Goal: Task Accomplishment & Management: Manage account settings

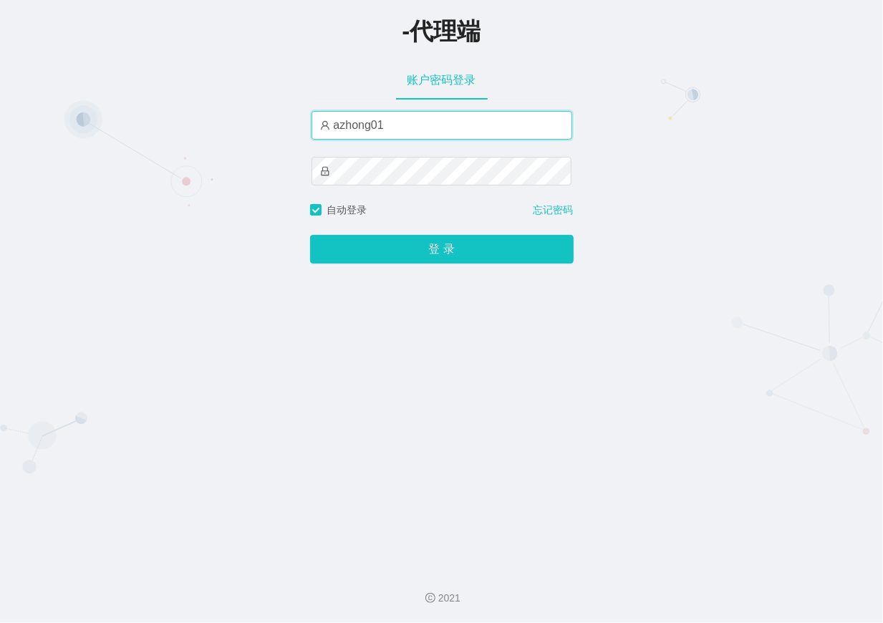
drag, startPoint x: 475, startPoint y: 112, endPoint x: 459, endPoint y: 122, distance: 19.7
click at [475, 112] on input "azhong01" at bounding box center [441, 125] width 261 height 29
type input "xiaohei03"
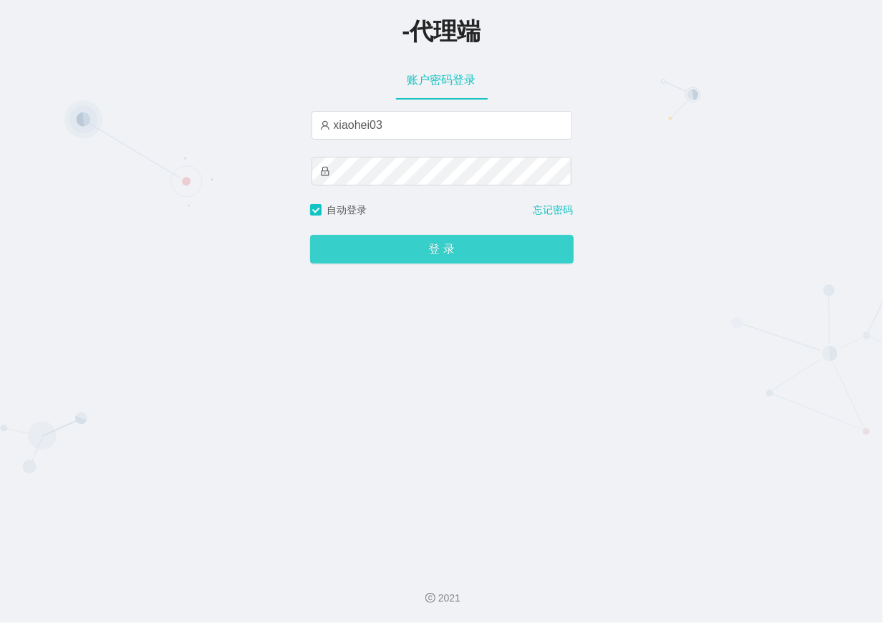
click at [443, 253] on button "登 录" at bounding box center [442, 249] width 264 height 29
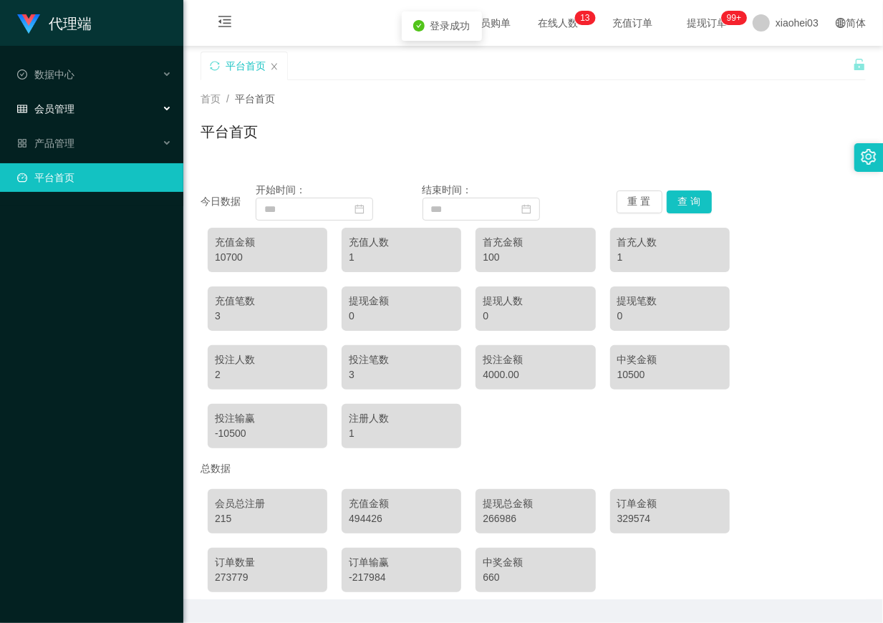
click at [116, 105] on div "会员管理" at bounding box center [91, 109] width 183 height 29
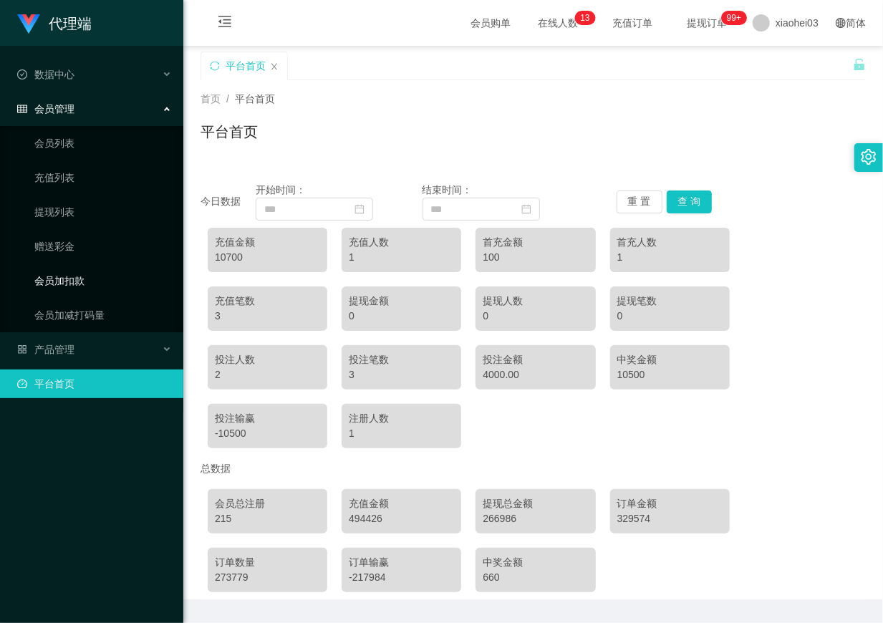
click at [90, 271] on link "会员加扣款" at bounding box center [102, 280] width 137 height 29
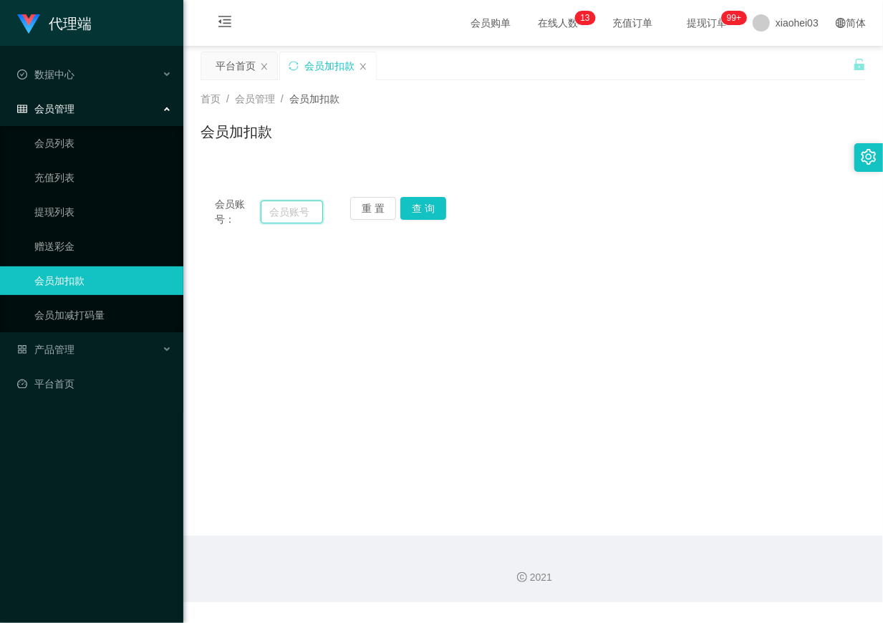
click at [294, 211] on input "text" at bounding box center [292, 211] width 62 height 23
paste input "Liuwoaideren"
type input "Liuwoaideren"
click at [445, 201] on button "查 询" at bounding box center [423, 208] width 46 height 23
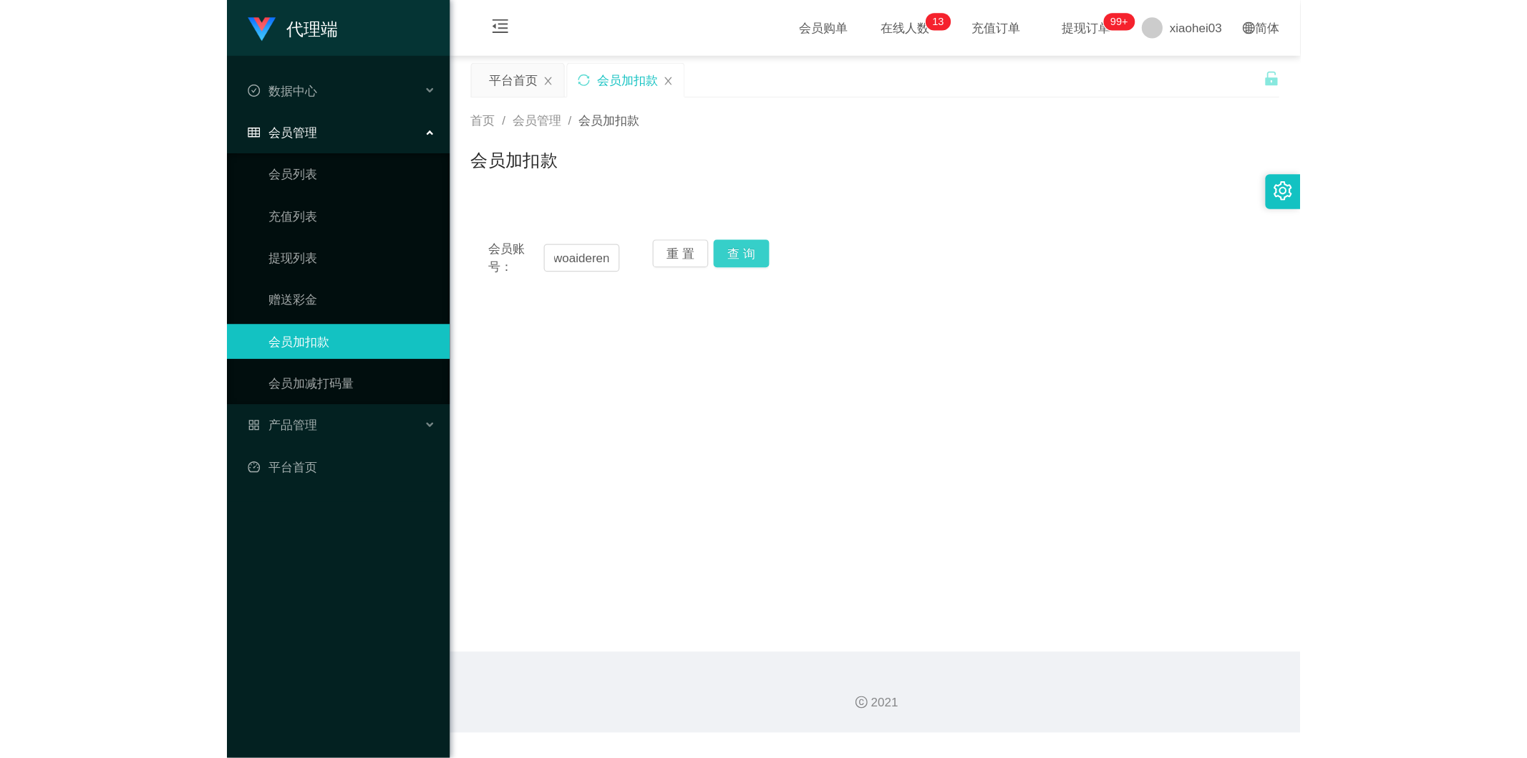
scroll to position [0, 0]
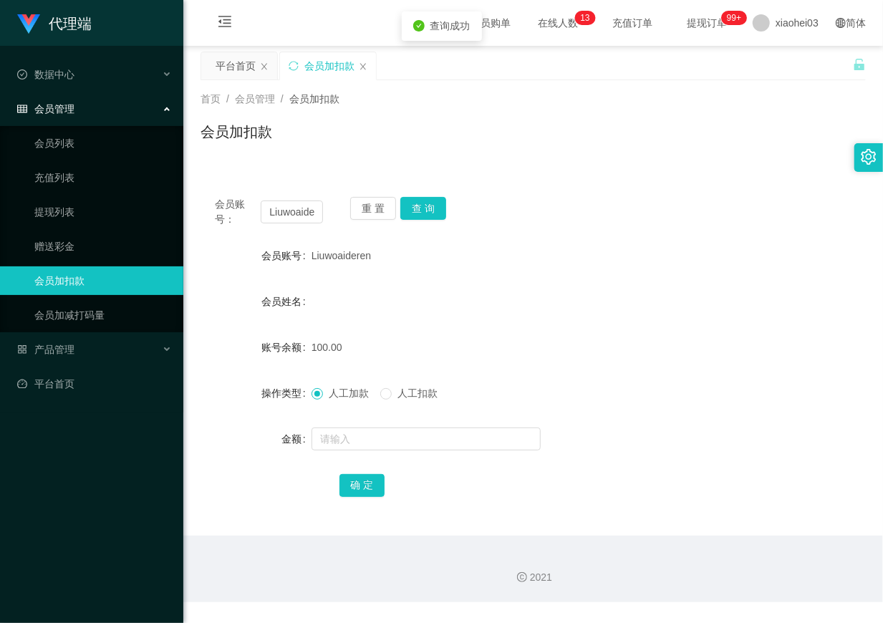
drag, startPoint x: 344, startPoint y: 218, endPoint x: 327, endPoint y: 216, distance: 18.0
click at [327, 216] on div "会员账号： Liuwoaideren 重 置 查 询" at bounding box center [532, 212] width 665 height 30
click at [317, 213] on input "Liuwoaideren" at bounding box center [292, 211] width 62 height 23
click at [312, 211] on input "Liuwoaideren" at bounding box center [292, 211] width 62 height 23
click at [82, 247] on link "赠送彩金" at bounding box center [102, 246] width 137 height 29
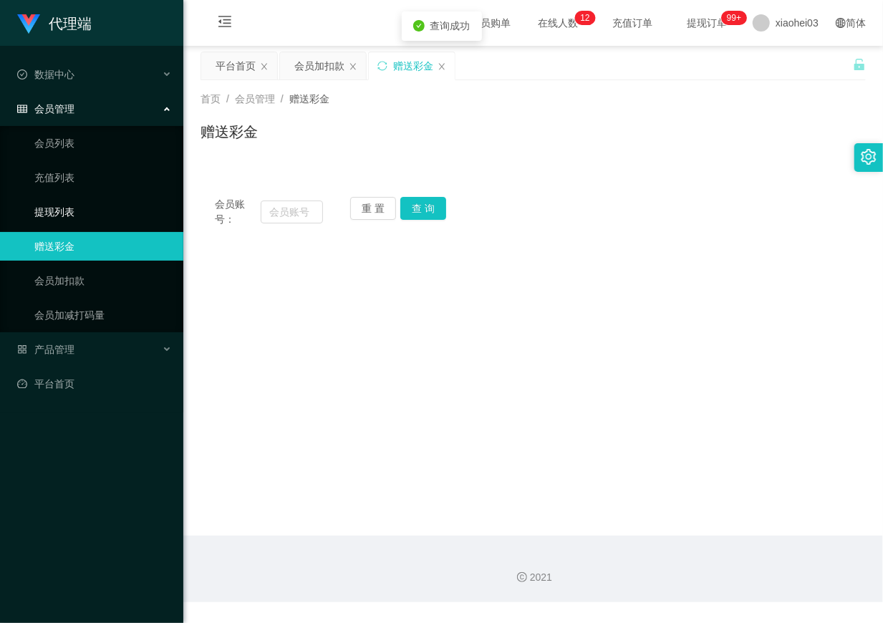
click at [95, 211] on link "提现列表" at bounding box center [102, 212] width 137 height 29
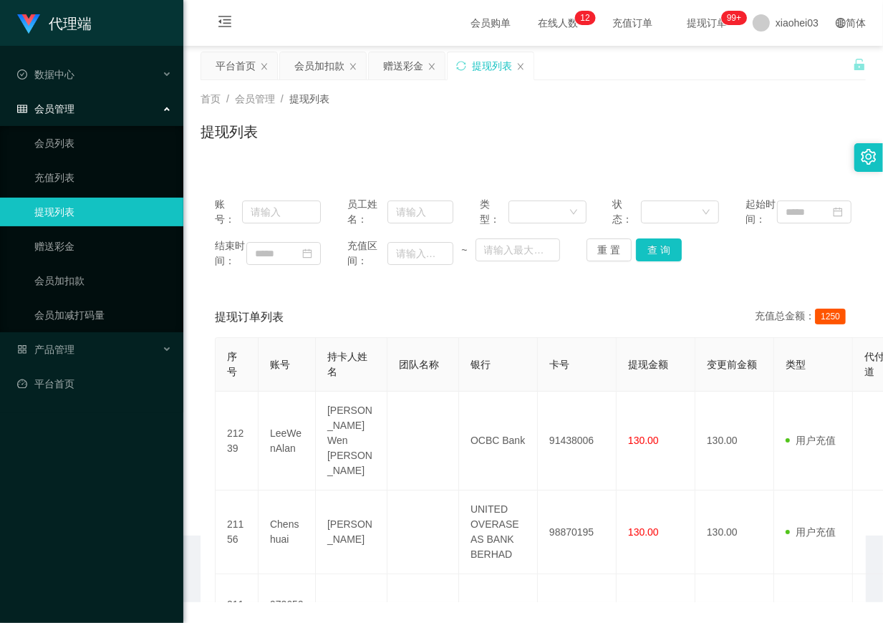
click at [120, 117] on div "会员管理" at bounding box center [91, 109] width 183 height 29
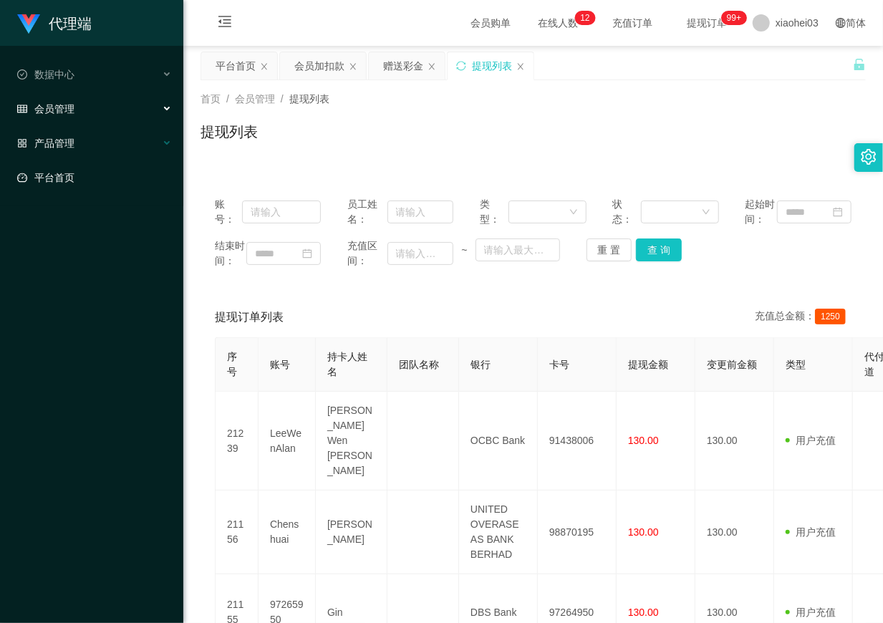
click at [96, 139] on div "产品管理" at bounding box center [91, 143] width 183 height 29
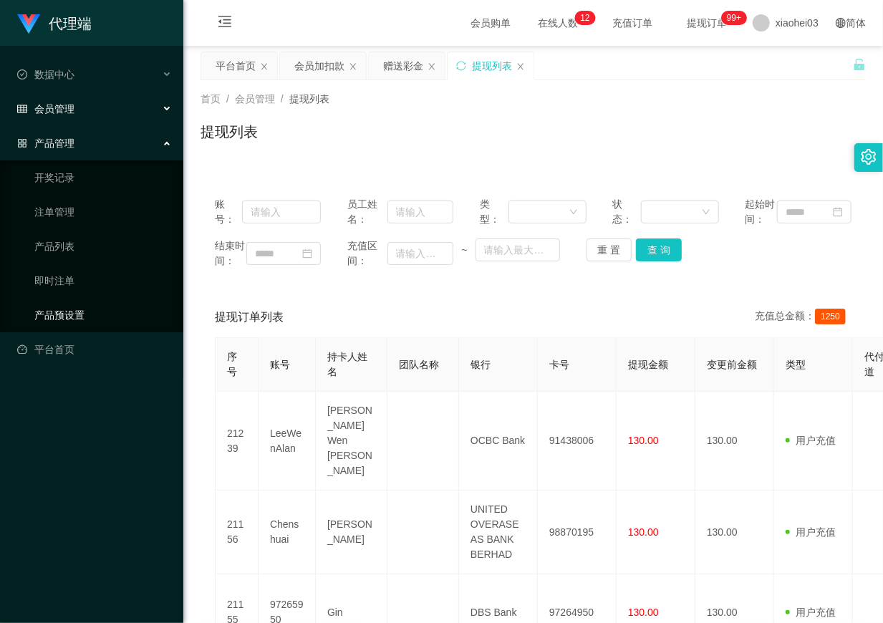
click at [75, 311] on link "产品预设置" at bounding box center [102, 315] width 137 height 29
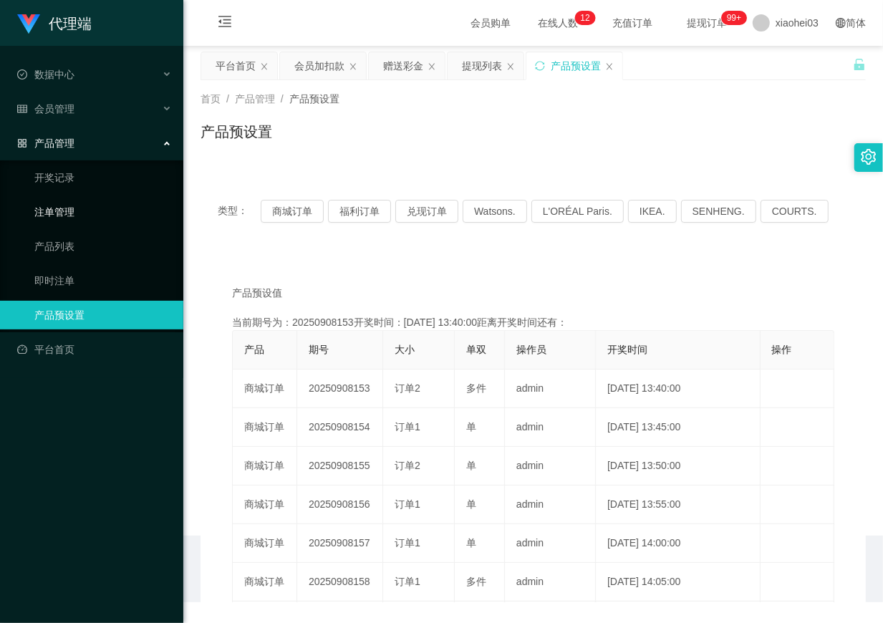
click at [84, 199] on link "注单管理" at bounding box center [102, 212] width 137 height 29
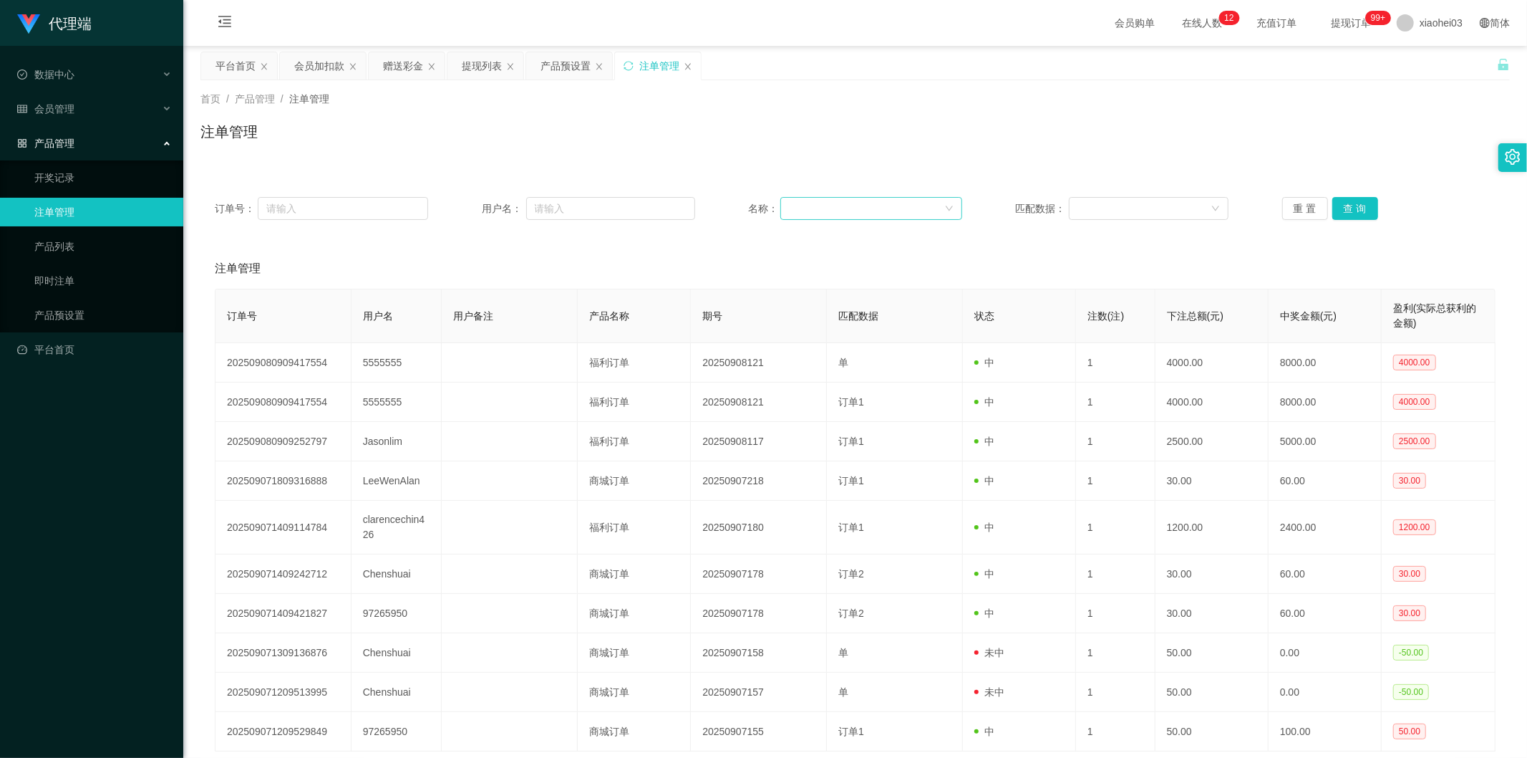
drag, startPoint x: 1040, startPoint y: 467, endPoint x: 846, endPoint y: 202, distance: 328.0
click at [882, 461] on td "中" at bounding box center [1019, 480] width 113 height 39
click at [559, 68] on div "产品预设置" at bounding box center [566, 65] width 50 height 27
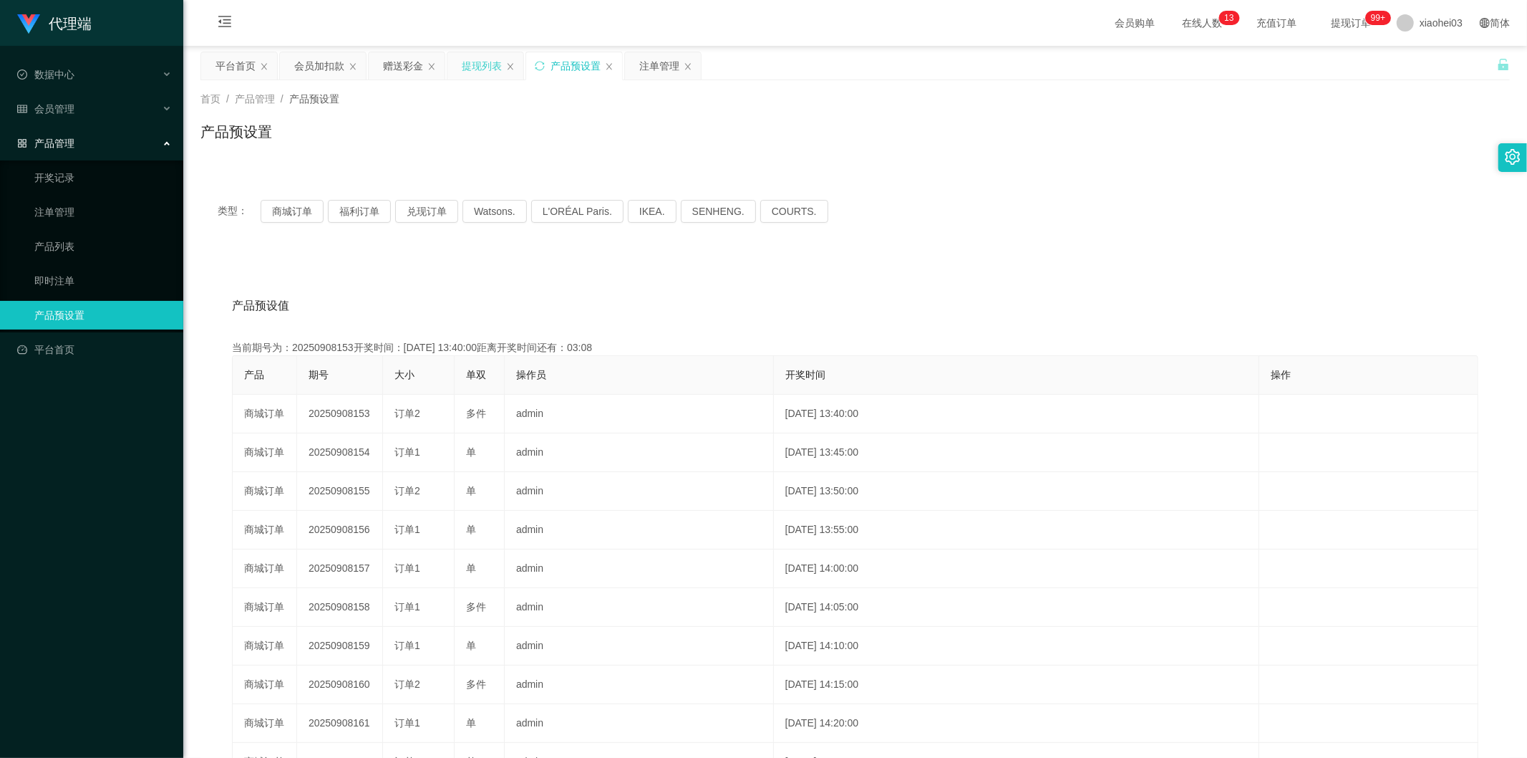
click at [463, 70] on div "提现列表" at bounding box center [482, 65] width 40 height 27
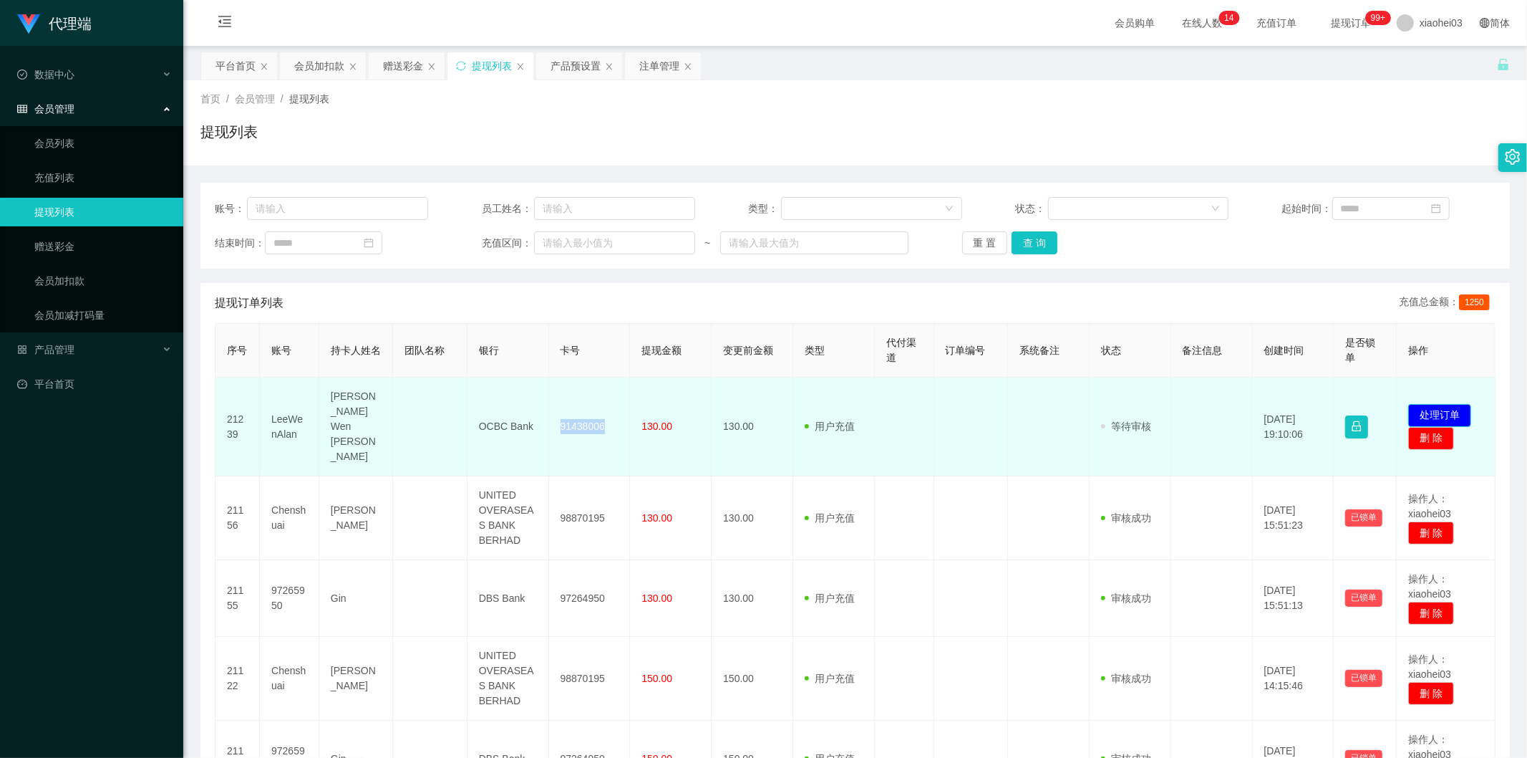
click at [1440, 404] on button "处理订单" at bounding box center [1440, 415] width 63 height 23
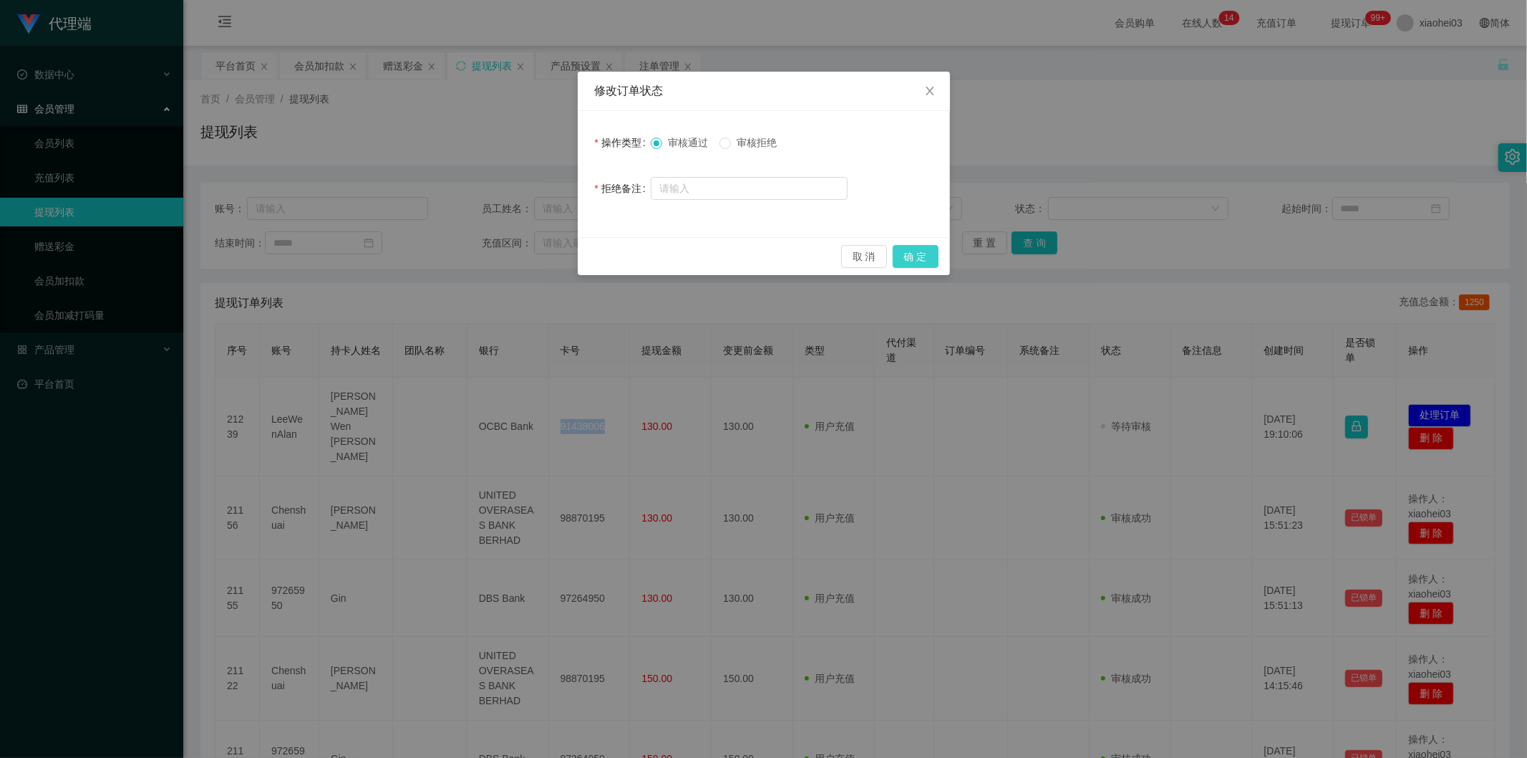
click at [922, 252] on button "确 定" at bounding box center [916, 256] width 46 height 23
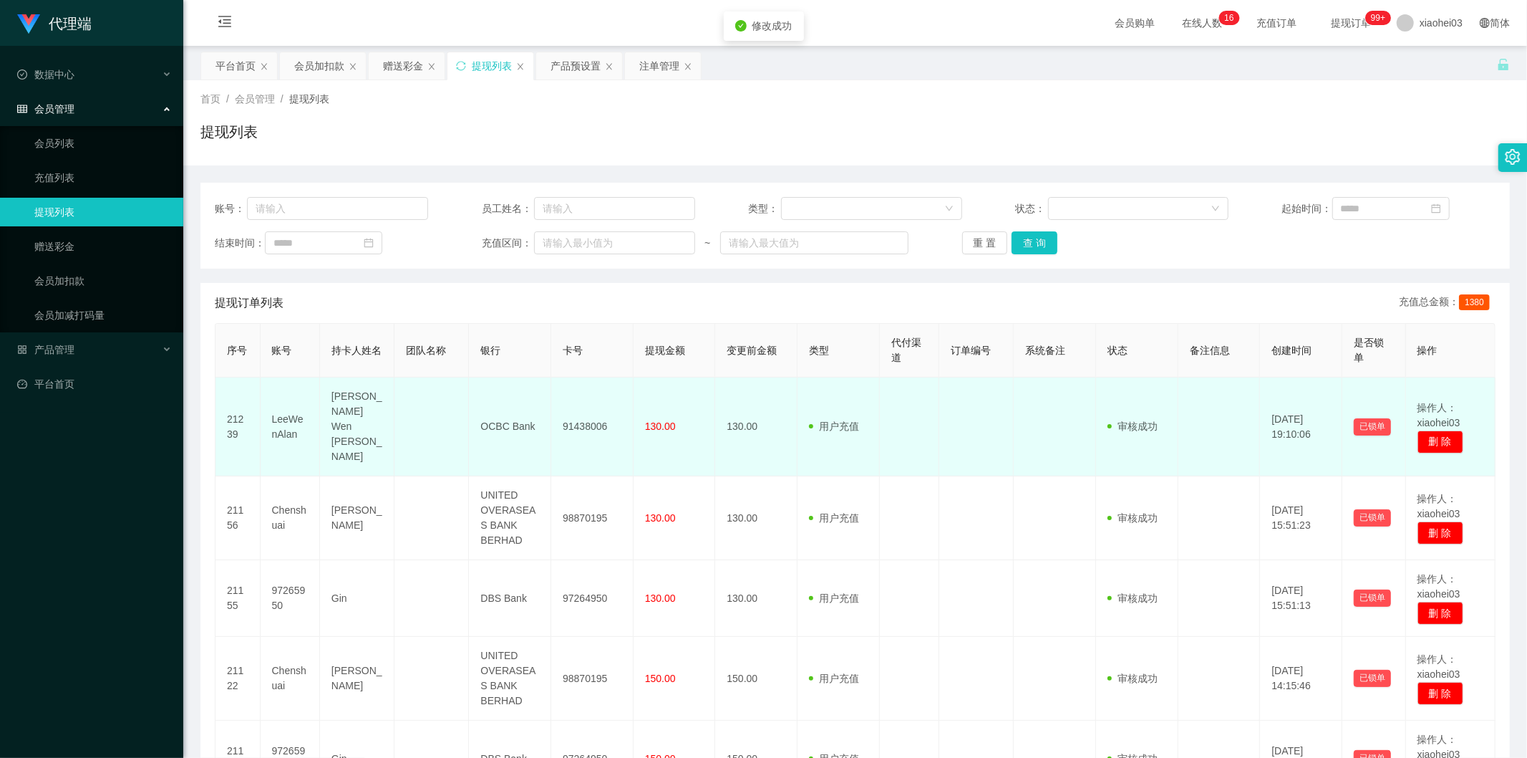
click at [462, 431] on td at bounding box center [432, 426] width 74 height 99
click at [1269, 430] on td "[DATE] 19:10:06" at bounding box center [1301, 426] width 82 height 99
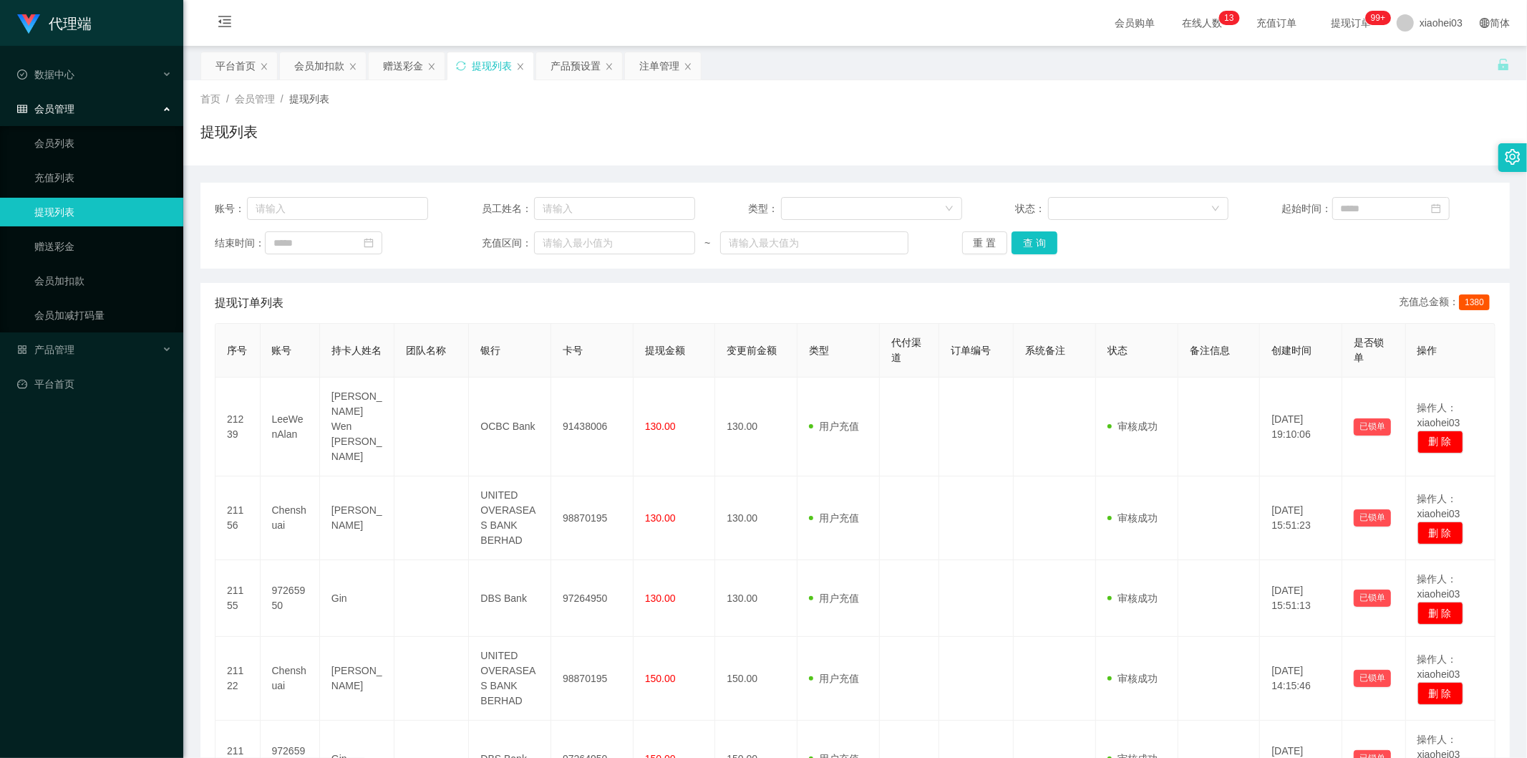
click at [659, 363] on th "提现金额" at bounding box center [675, 351] width 82 height 54
click at [404, 69] on div "赠送彩金" at bounding box center [403, 65] width 40 height 27
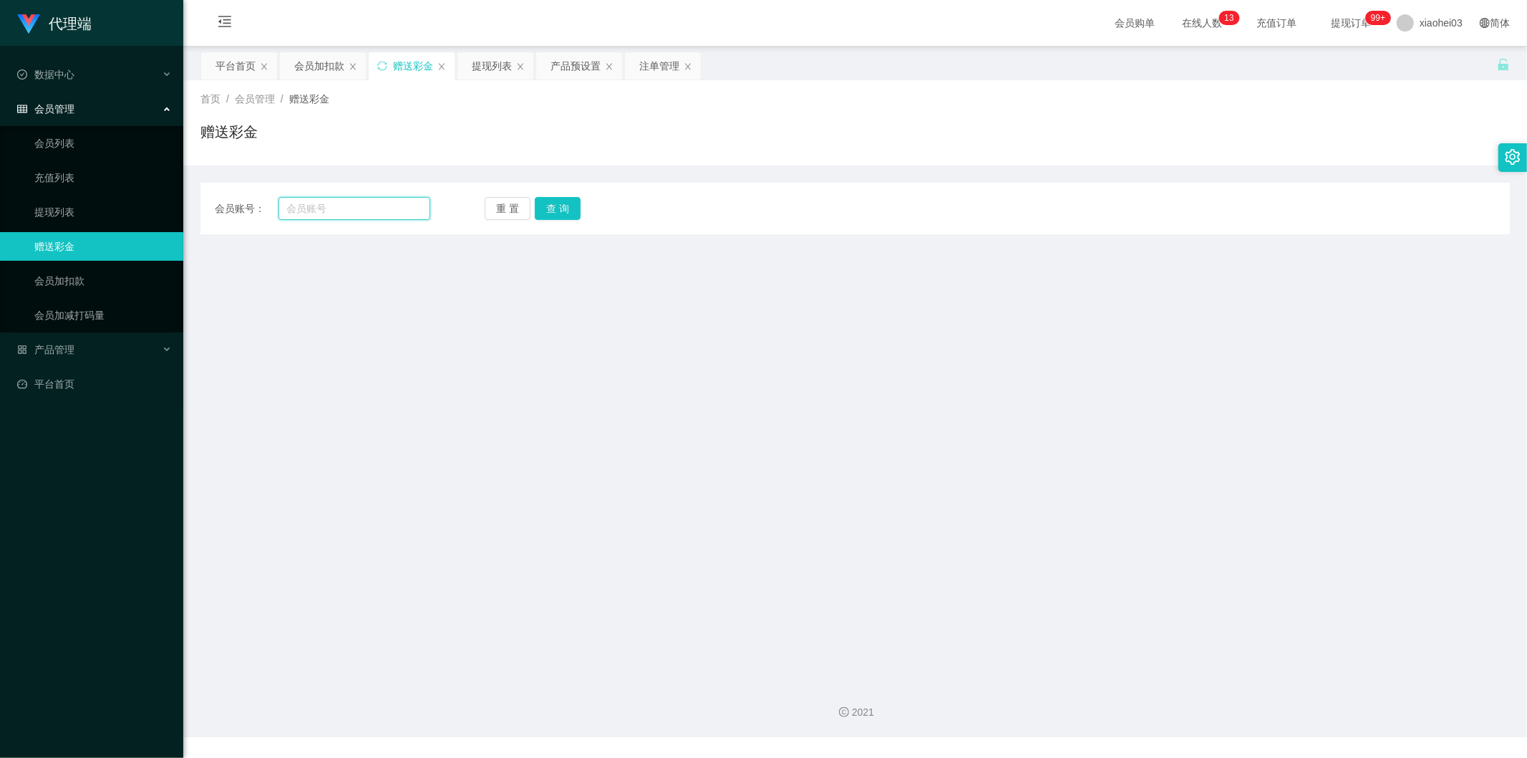
click at [389, 215] on input "text" at bounding box center [355, 208] width 153 height 23
type input "c"
paste input "Kelvin25"
type input "Kelvin25"
click at [563, 202] on button "查 询" at bounding box center [558, 208] width 46 height 23
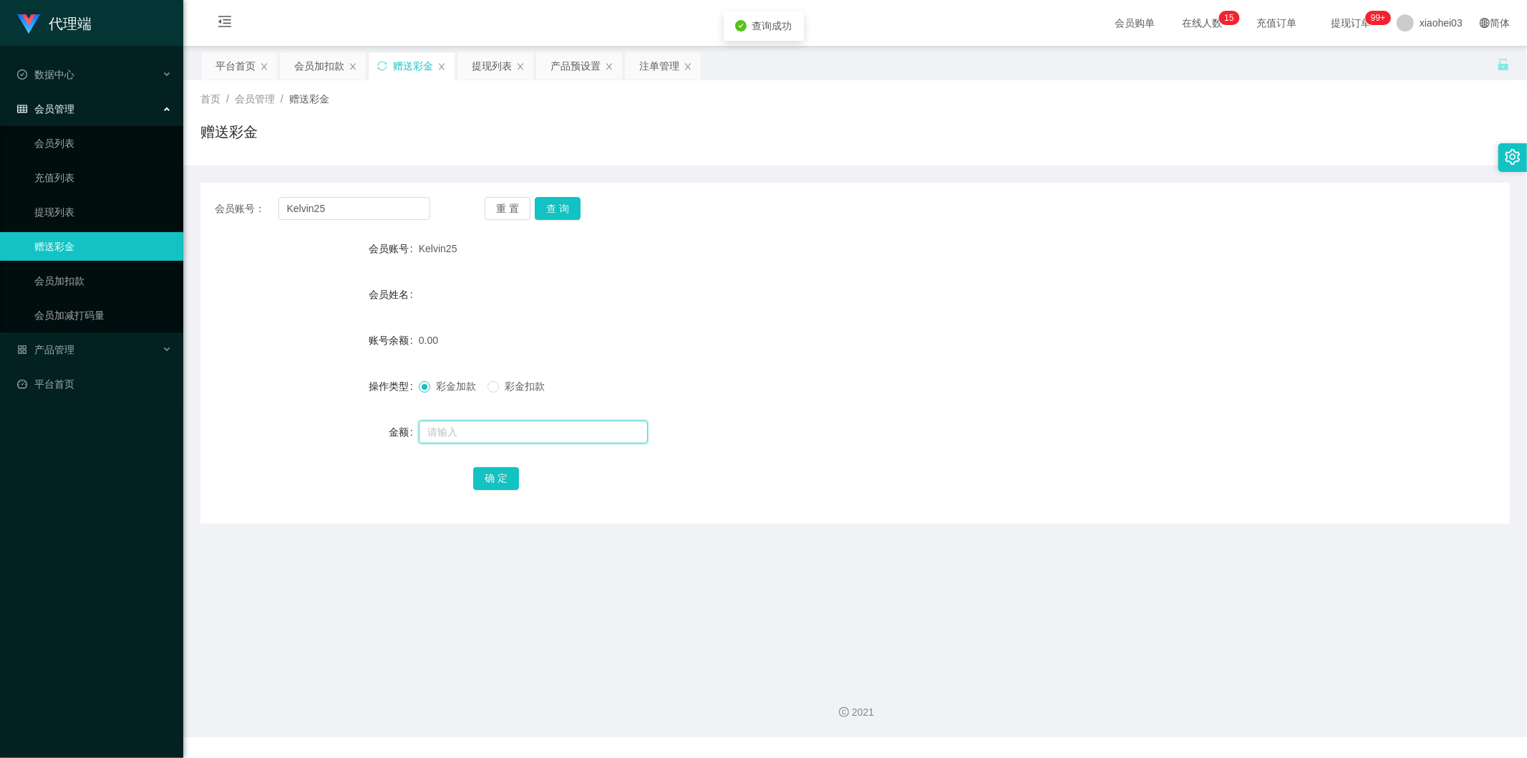
click at [510, 432] on input "text" at bounding box center [533, 431] width 229 height 23
type input "100"
click at [502, 468] on button "确 定" at bounding box center [496, 478] width 46 height 23
click at [1070, 217] on div "会员账号： Kelvin25 重 置 查 询 会员账号 Kelvin25 会员姓名 账号余额 0.00 操作类型 彩金加款 彩金扣款 金额 确 定" at bounding box center [855, 353] width 1310 height 341
click at [556, 430] on input "text" at bounding box center [533, 431] width 229 height 23
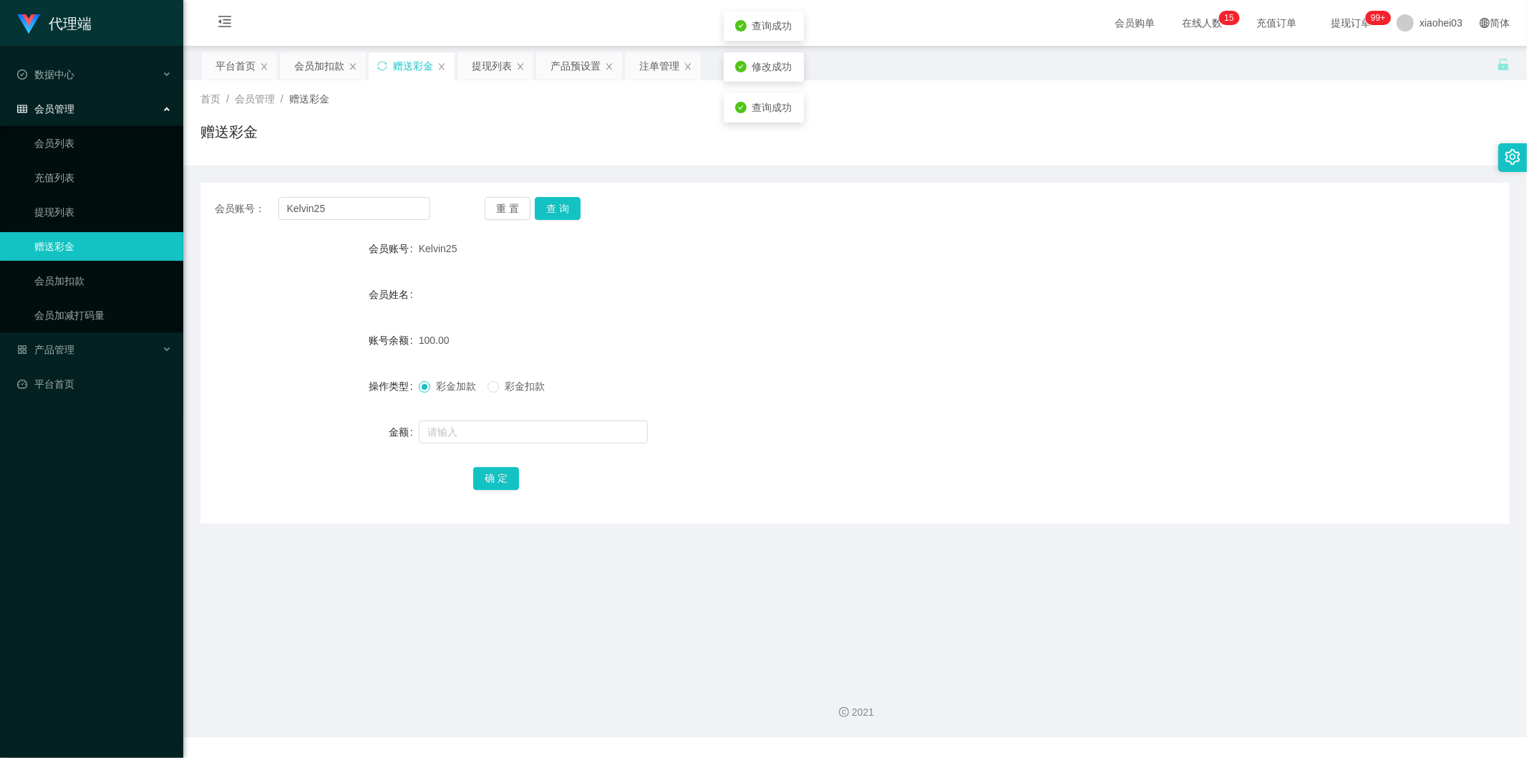
drag, startPoint x: 540, startPoint y: 380, endPoint x: 523, endPoint y: 399, distance: 25.3
click at [540, 380] on span "彩金扣款" at bounding box center [525, 385] width 52 height 11
click at [516, 438] on input "text" at bounding box center [533, 431] width 229 height 23
type input "100"
click at [506, 475] on button "确 定" at bounding box center [496, 478] width 46 height 23
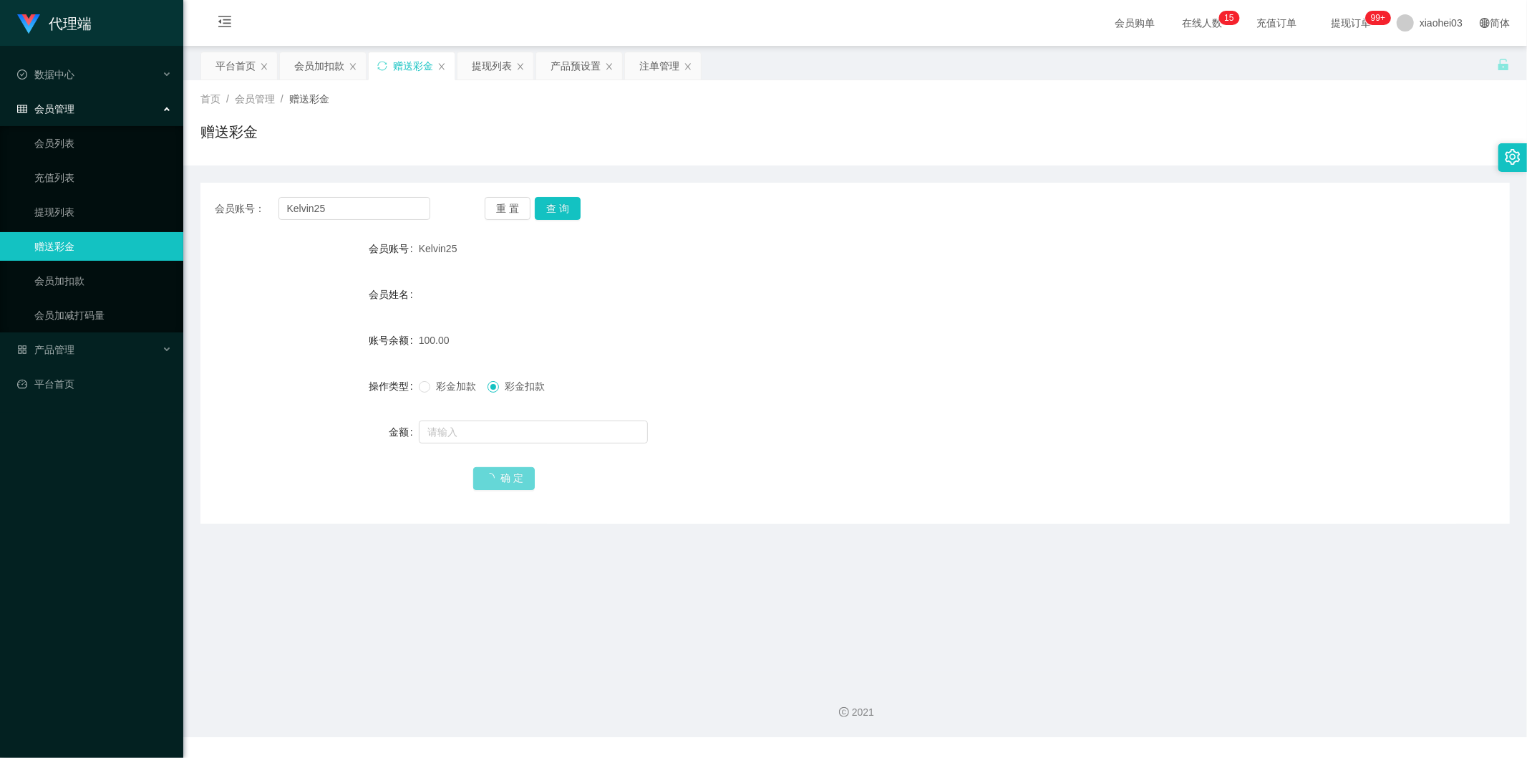
click at [718, 297] on div "会员姓名" at bounding box center [855, 294] width 1310 height 29
drag, startPoint x: 349, startPoint y: 65, endPoint x: 341, endPoint y: 88, distance: 24.5
click at [349, 65] on icon "图标: close" at bounding box center [353, 66] width 9 height 9
click at [79, 269] on link "会员加扣款" at bounding box center [102, 280] width 137 height 29
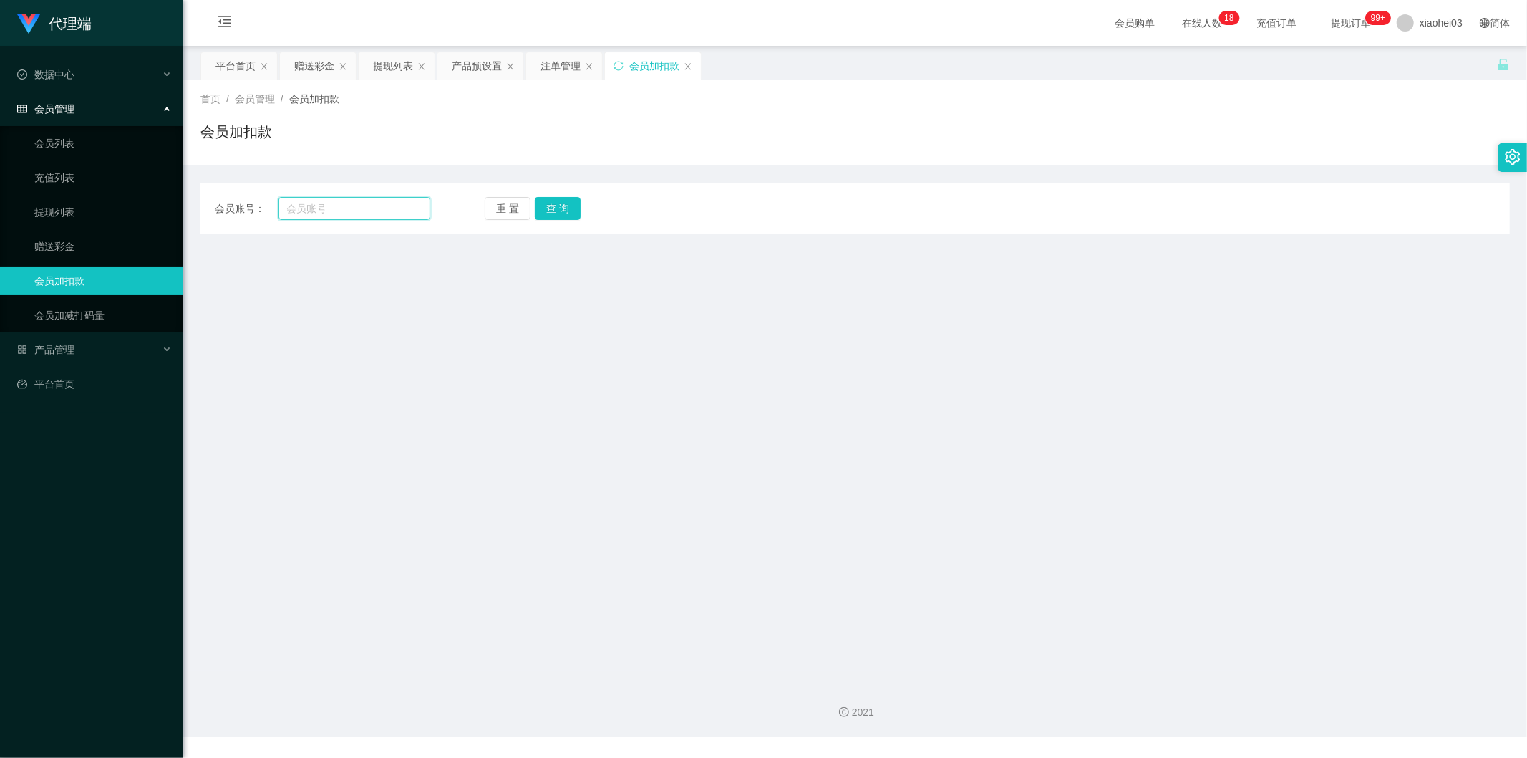
drag, startPoint x: 359, startPoint y: 210, endPoint x: 402, endPoint y: 219, distance: 43.3
click at [359, 211] on input "text" at bounding box center [355, 208] width 153 height 23
paste input "Kelvin25"
type input "Kelvin25"
click at [568, 208] on button "查 询" at bounding box center [558, 208] width 46 height 23
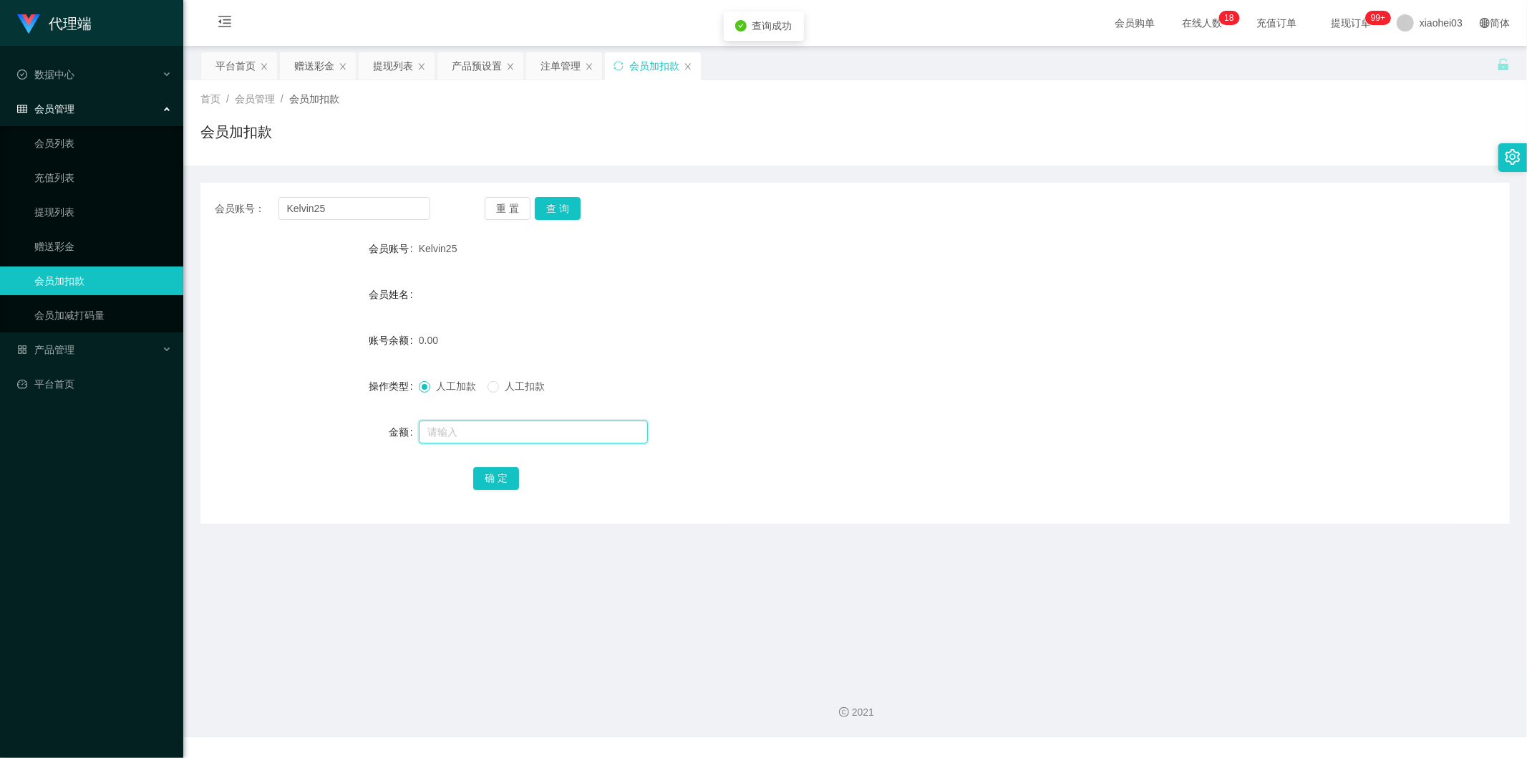
click at [485, 427] on input "text" at bounding box center [533, 431] width 229 height 23
type input "100"
click at [494, 492] on div "会员账号： Kelvin25 重 置 查 询 会员账号 Kelvin25 会员姓名 账号余额 0.00 操作类型 人工加款 人工扣款 金额 100 确 定" at bounding box center [855, 353] width 1310 height 341
click at [508, 473] on button "确 定" at bounding box center [496, 478] width 46 height 23
click at [919, 269] on form "会员账号 Kelvin25 会员姓名 账号余额 100.00 操作类型 人工加款 人工扣款 金额 确 定" at bounding box center [855, 363] width 1310 height 258
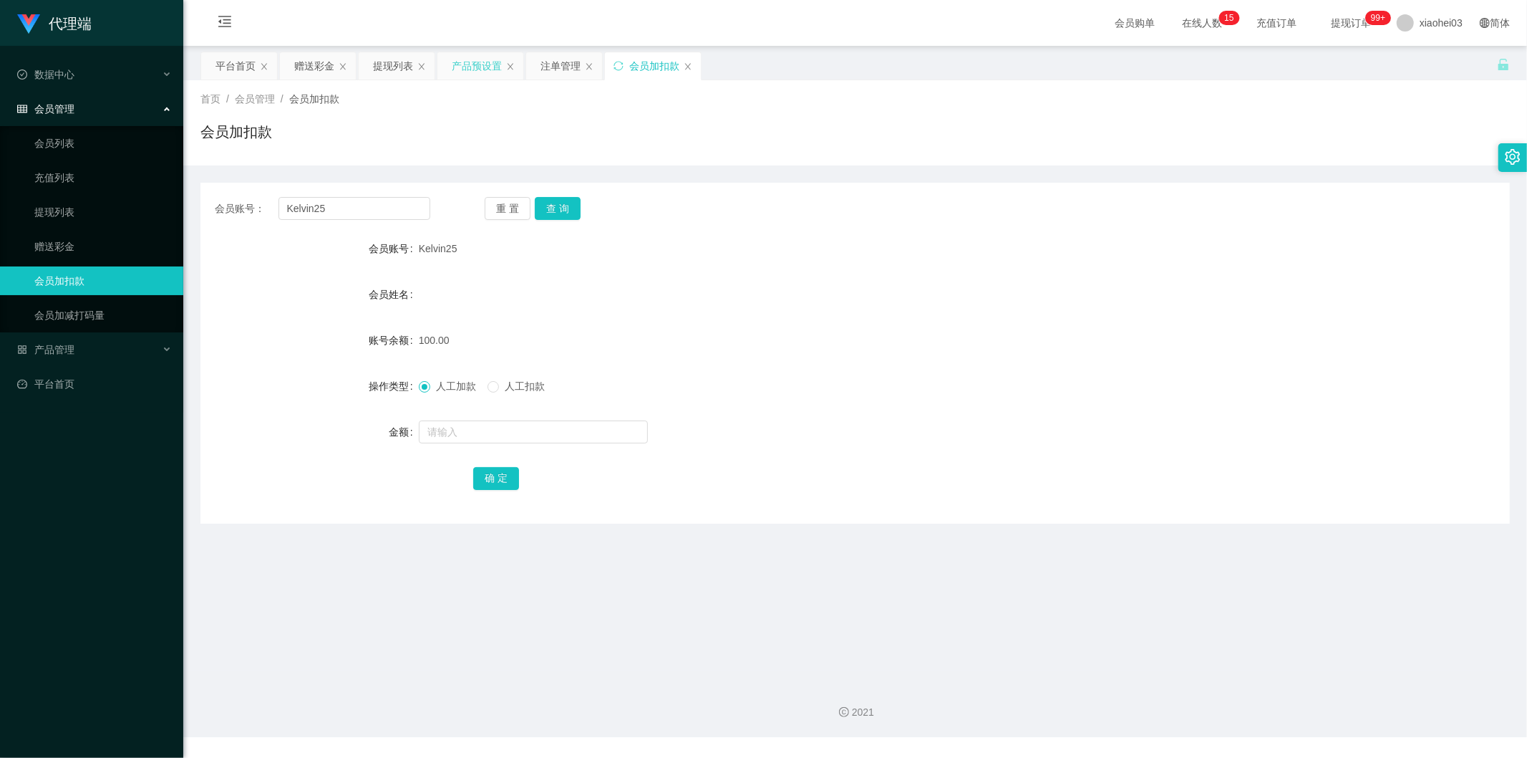
click at [474, 62] on div "产品预设置" at bounding box center [477, 65] width 50 height 27
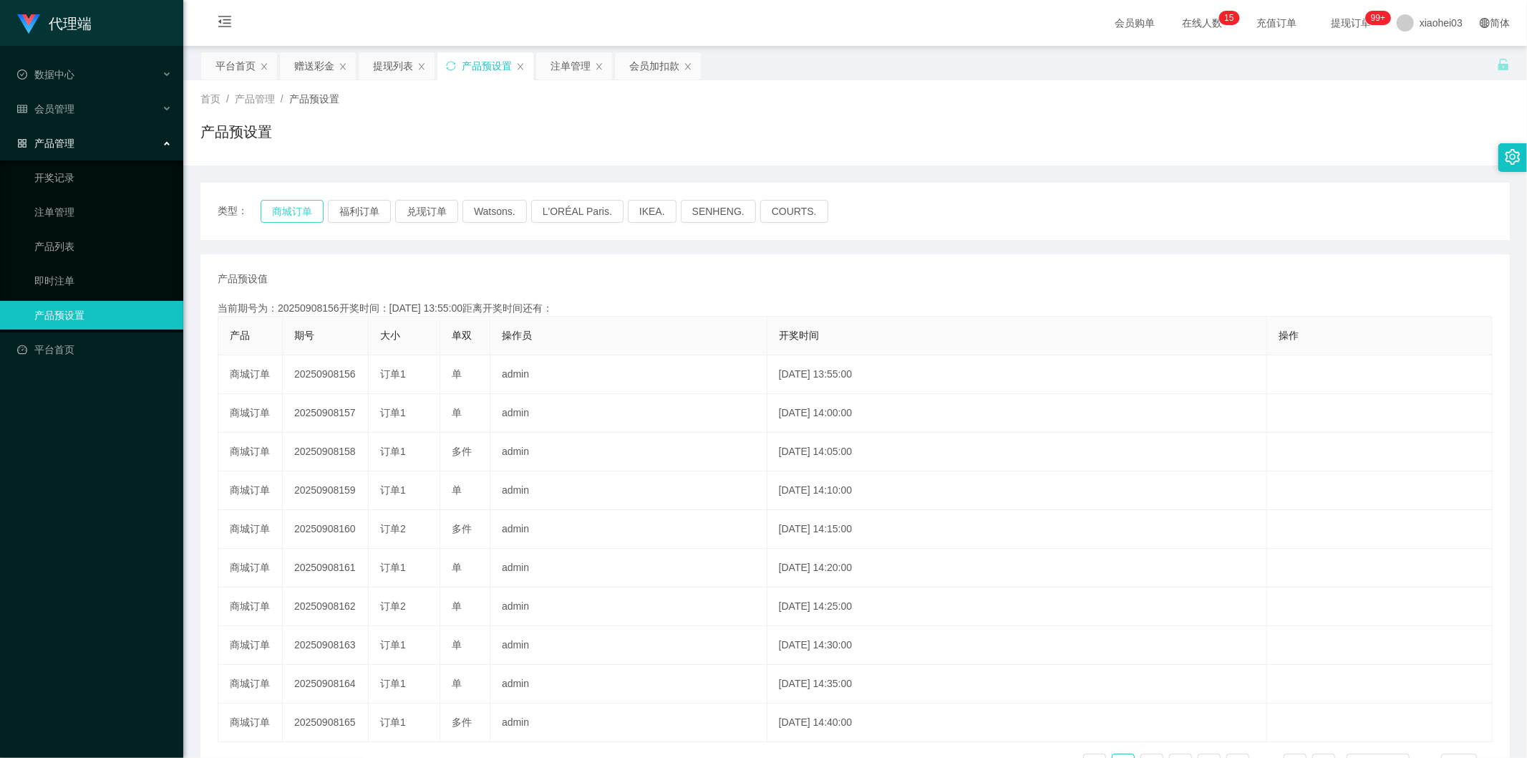
click at [276, 216] on button "商城订单" at bounding box center [292, 211] width 63 height 23
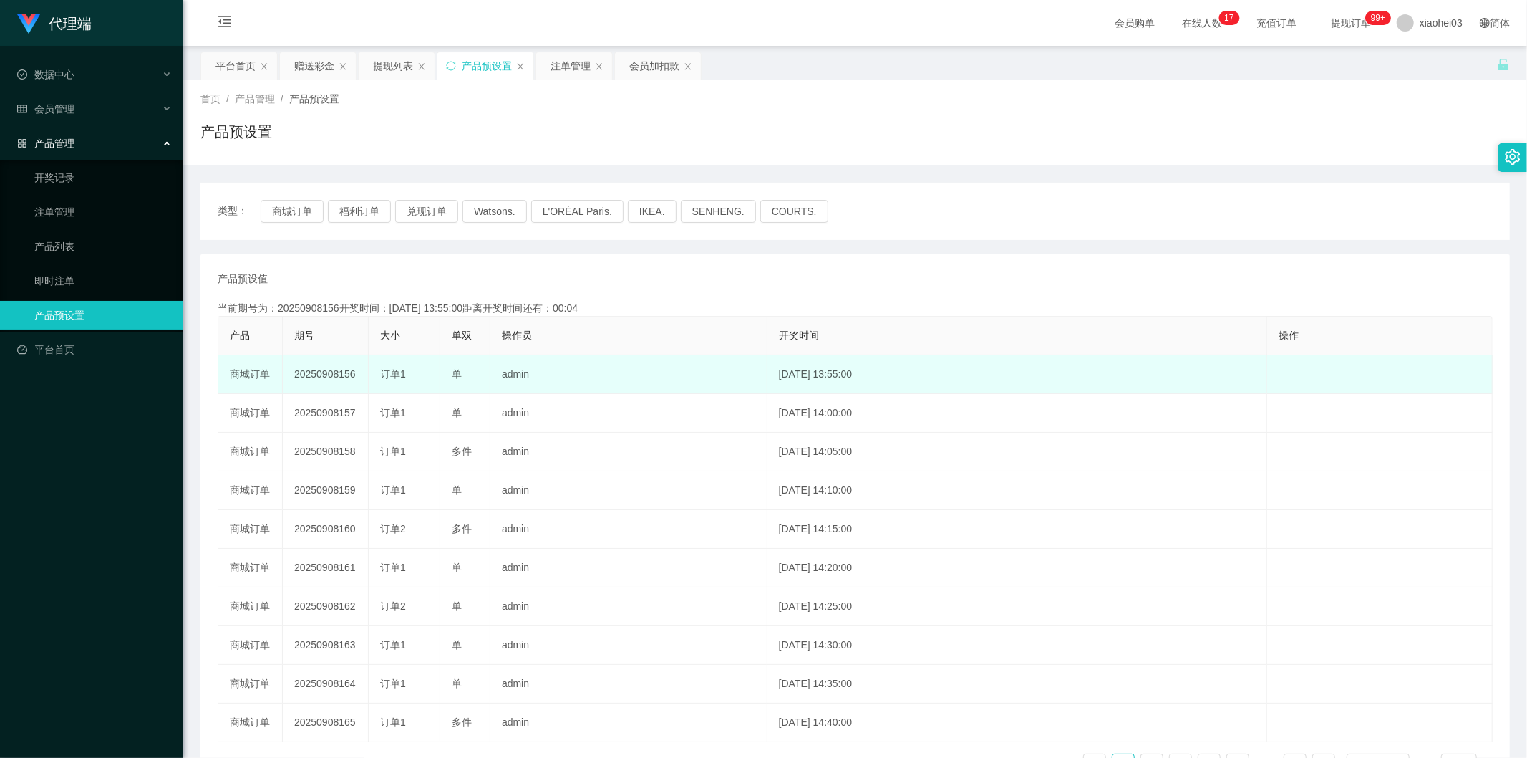
click at [332, 375] on td "20250908156" at bounding box center [326, 374] width 86 height 39
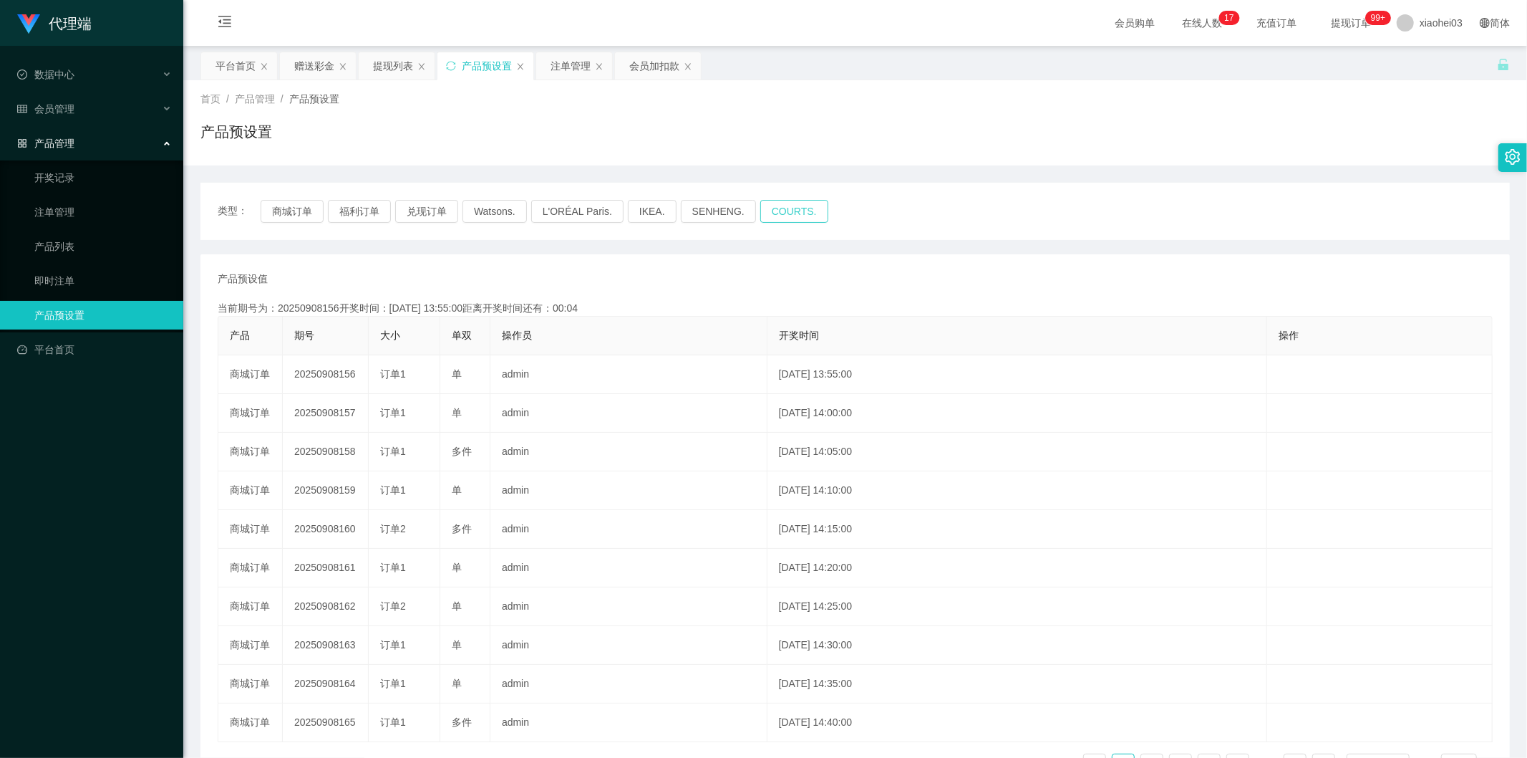
copy td "20250908156"
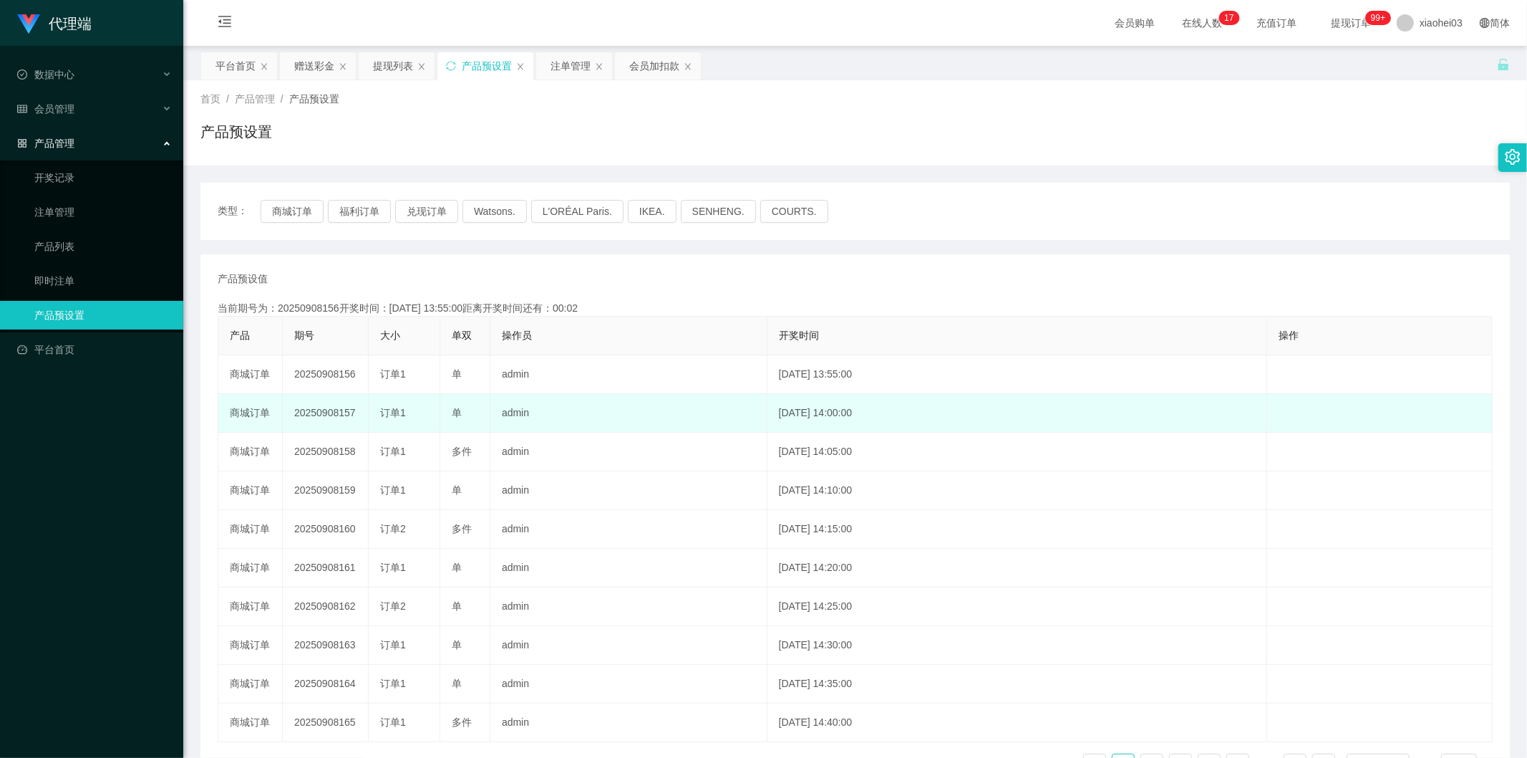
click at [875, 397] on td "2025-09-08 14:00:00" at bounding box center [1018, 413] width 501 height 39
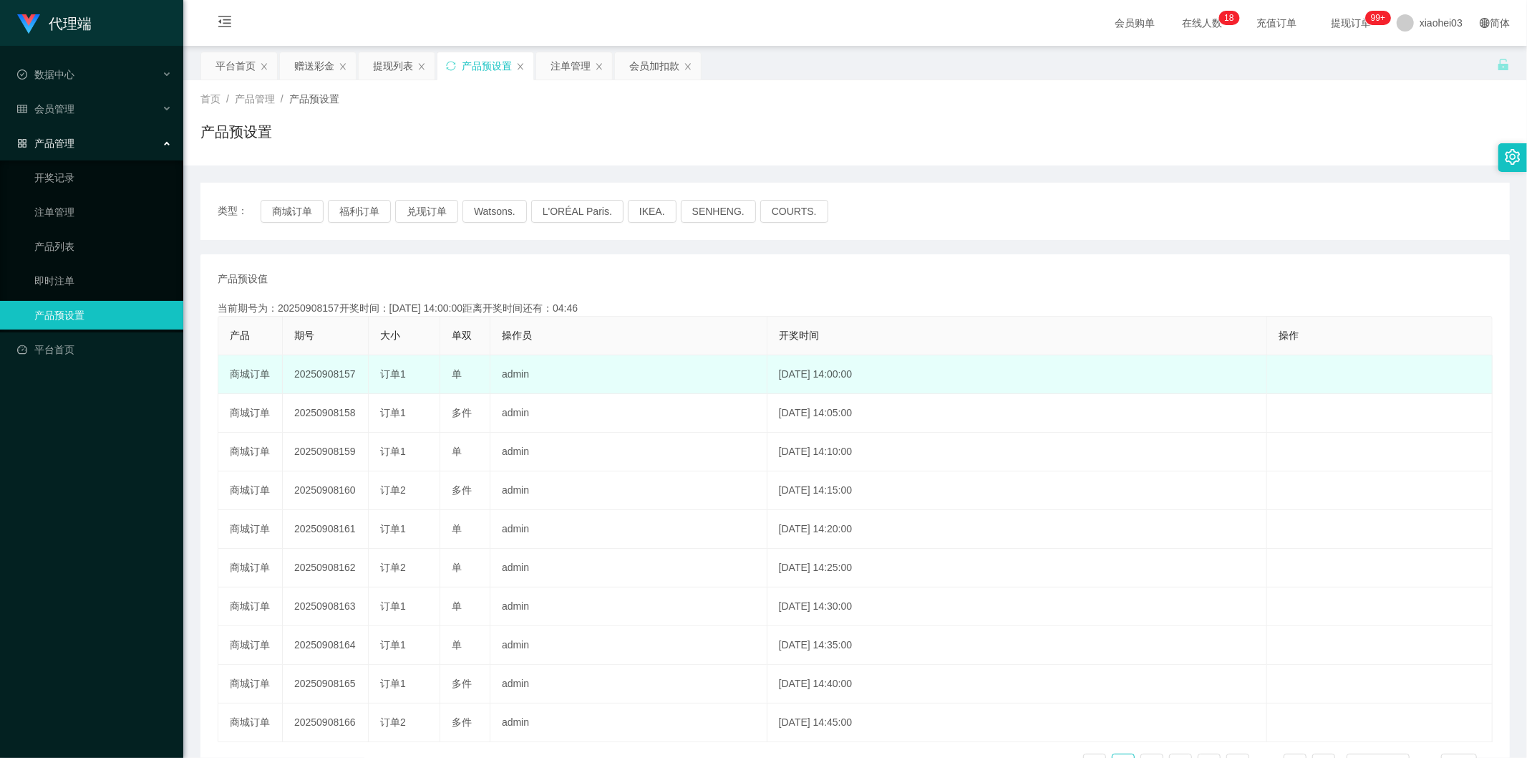
click at [332, 367] on td "20250908157" at bounding box center [326, 374] width 86 height 39
click at [695, 366] on td "admin" at bounding box center [629, 374] width 277 height 39
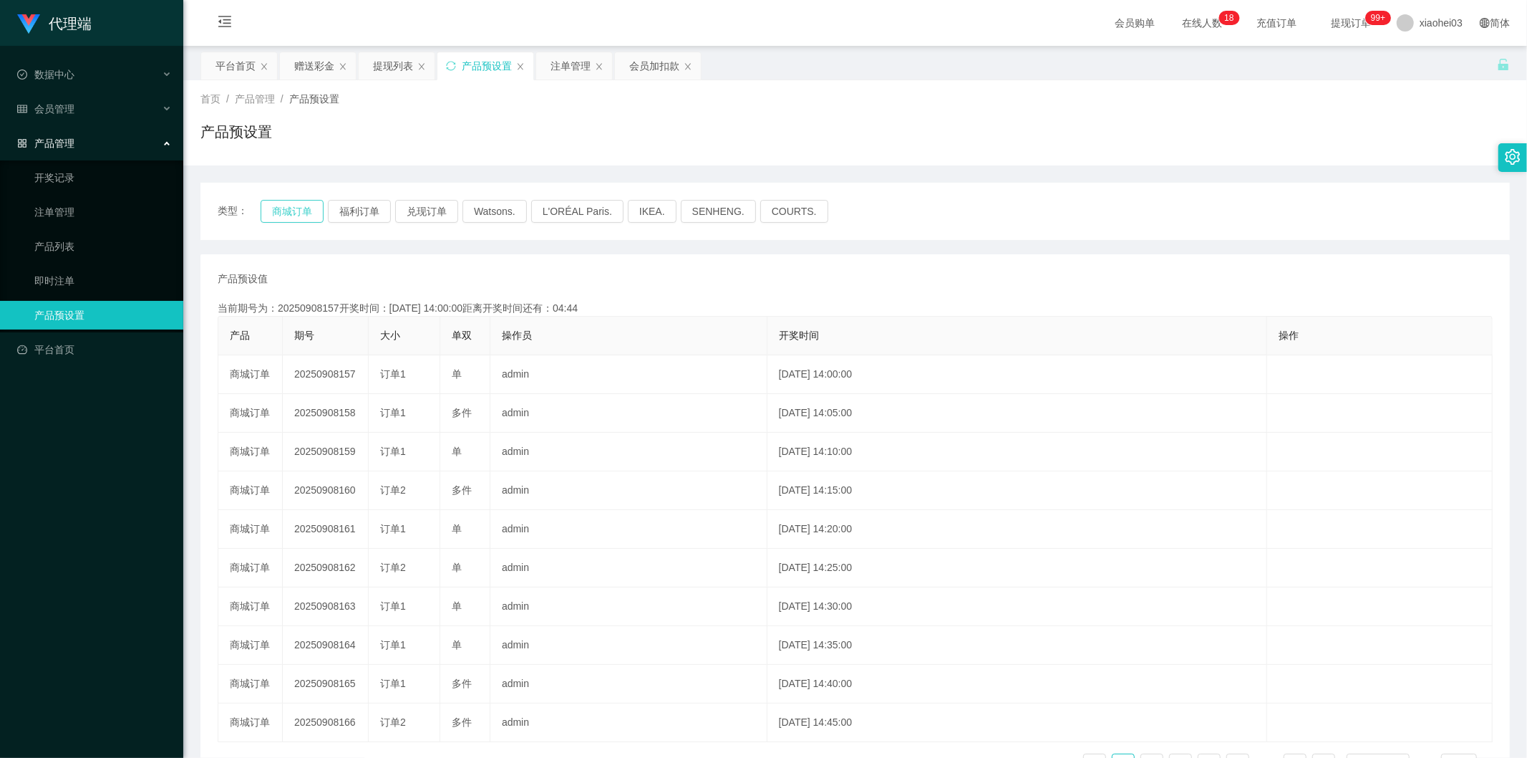
click at [294, 213] on button "商城订单" at bounding box center [292, 211] width 63 height 23
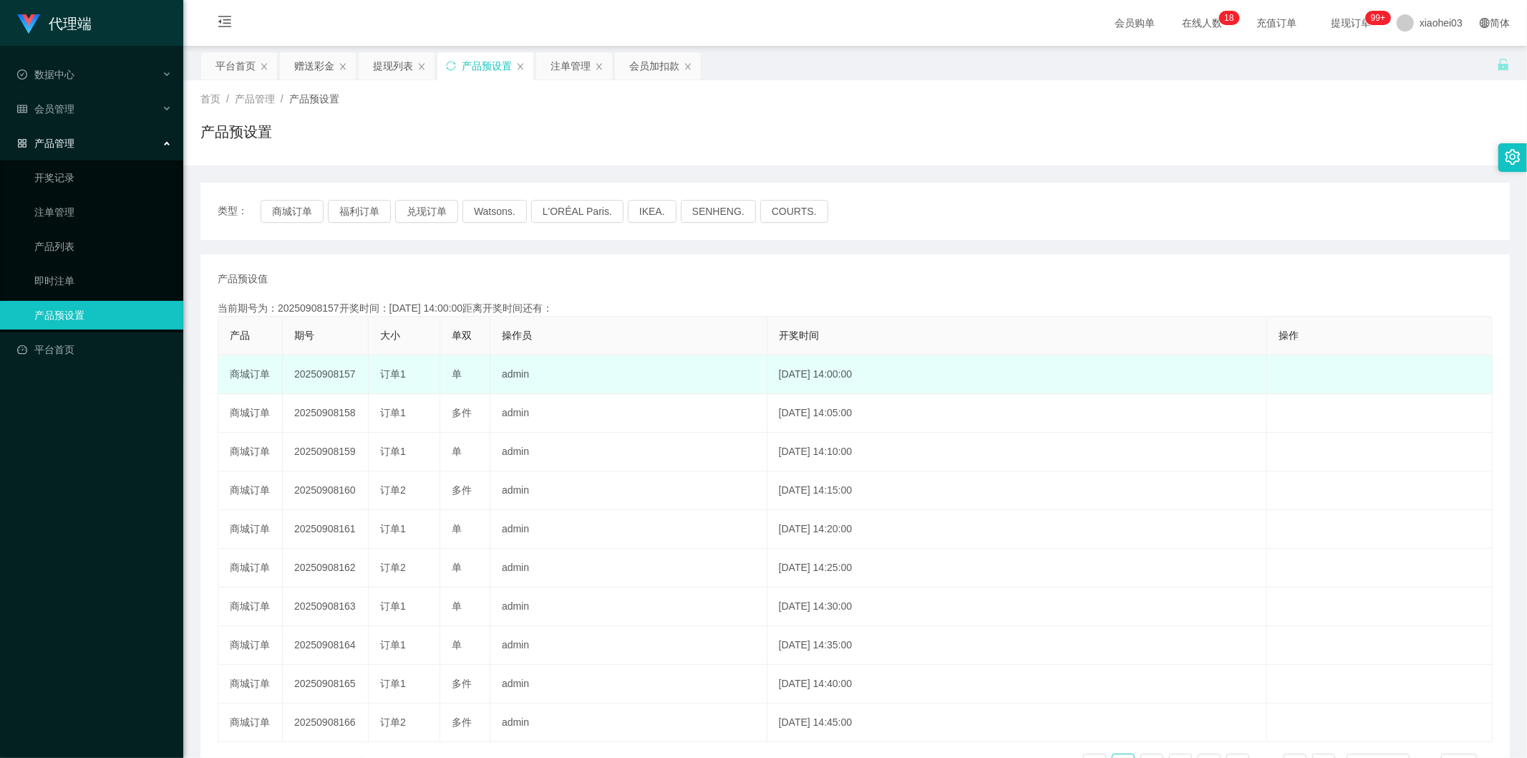
click at [354, 367] on td "20250908157" at bounding box center [326, 374] width 86 height 39
click at [330, 381] on td "20250908157" at bounding box center [326, 374] width 86 height 39
click at [338, 375] on td "20250908157" at bounding box center [326, 374] width 86 height 39
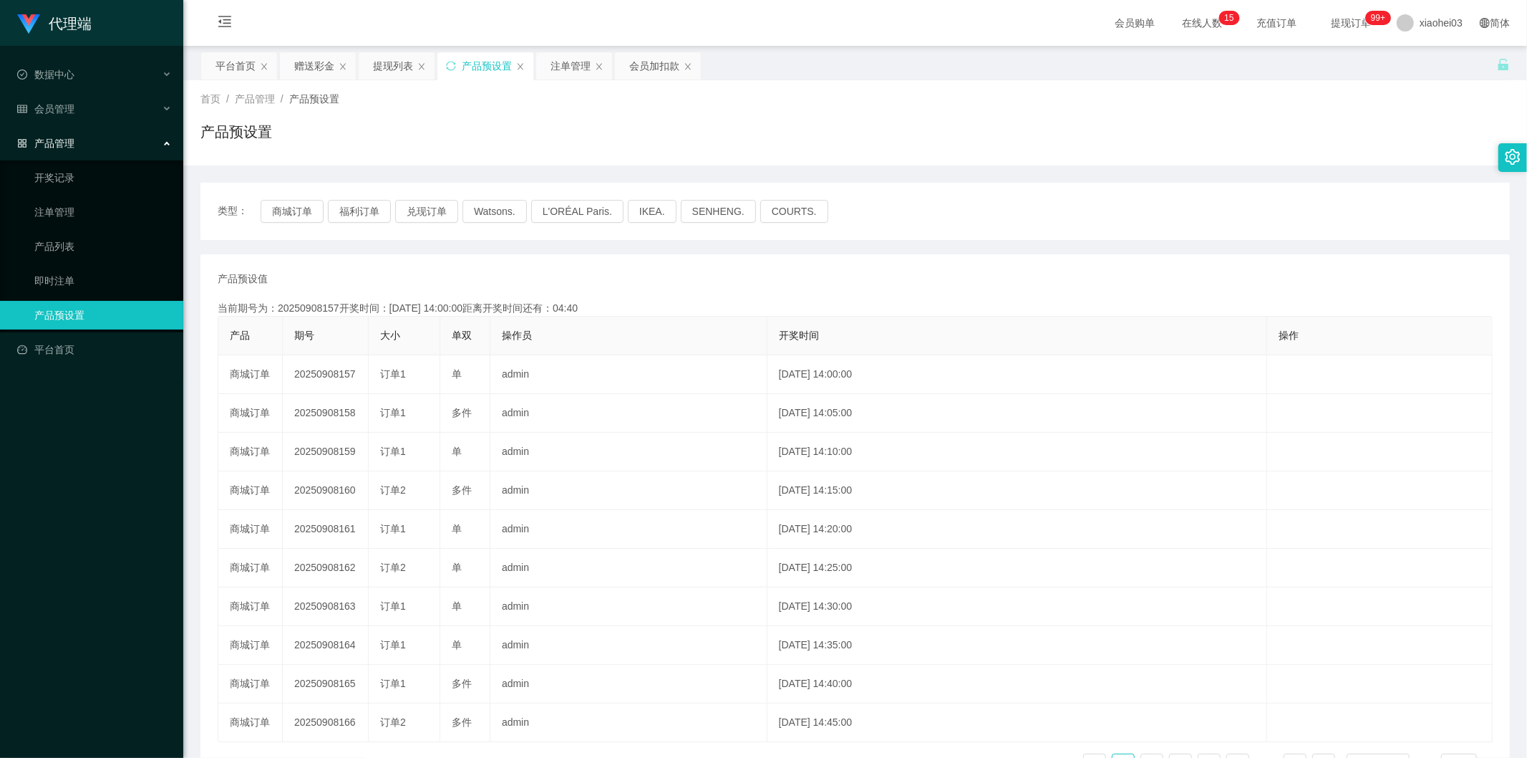
copy td "20250908157"
click at [555, 67] on div "注单管理" at bounding box center [571, 65] width 40 height 27
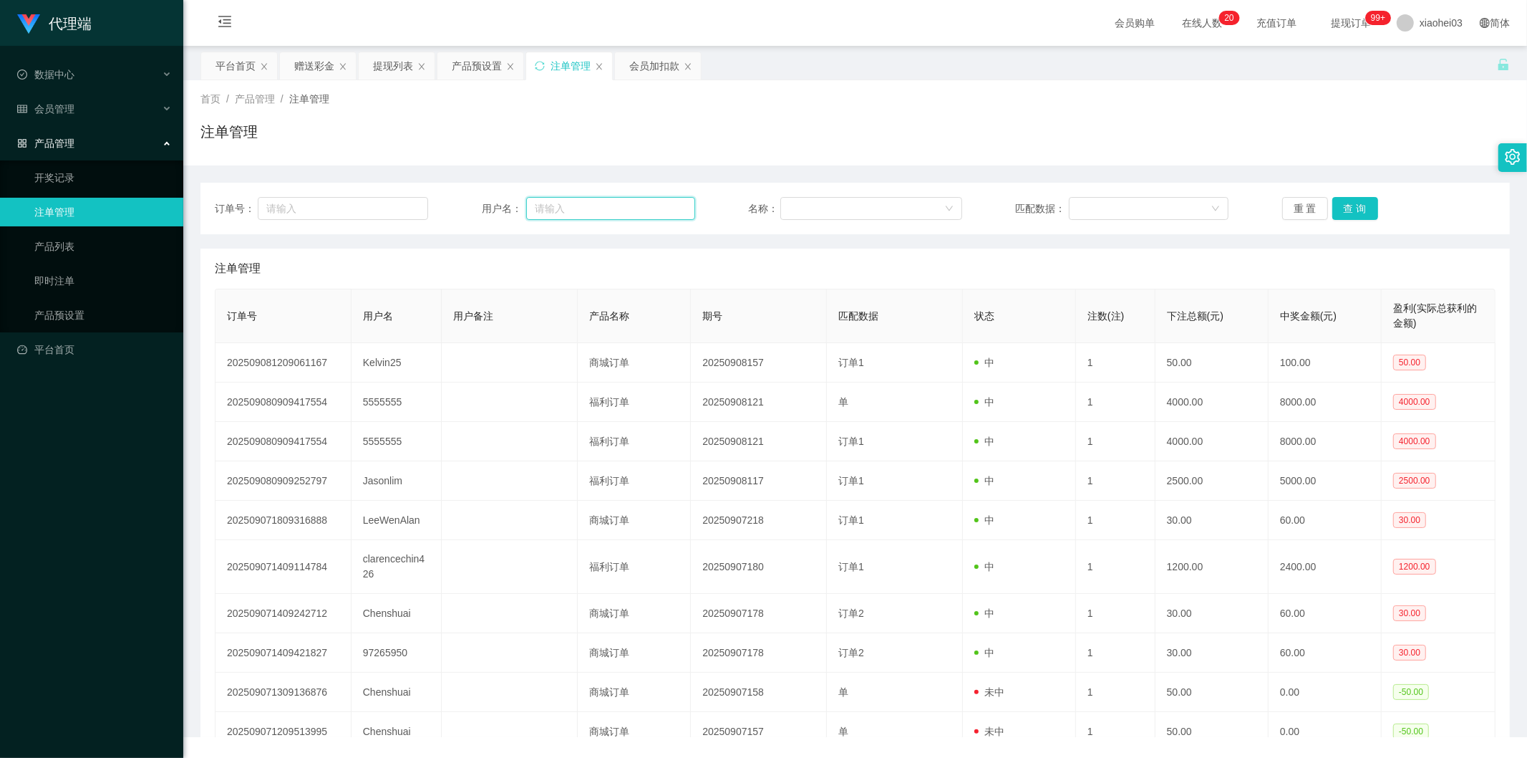
click at [628, 203] on input "text" at bounding box center [610, 208] width 169 height 23
paste input "Kelvin25"
type input "Kelvin25"
click at [1363, 213] on button "查 询" at bounding box center [1356, 208] width 46 height 23
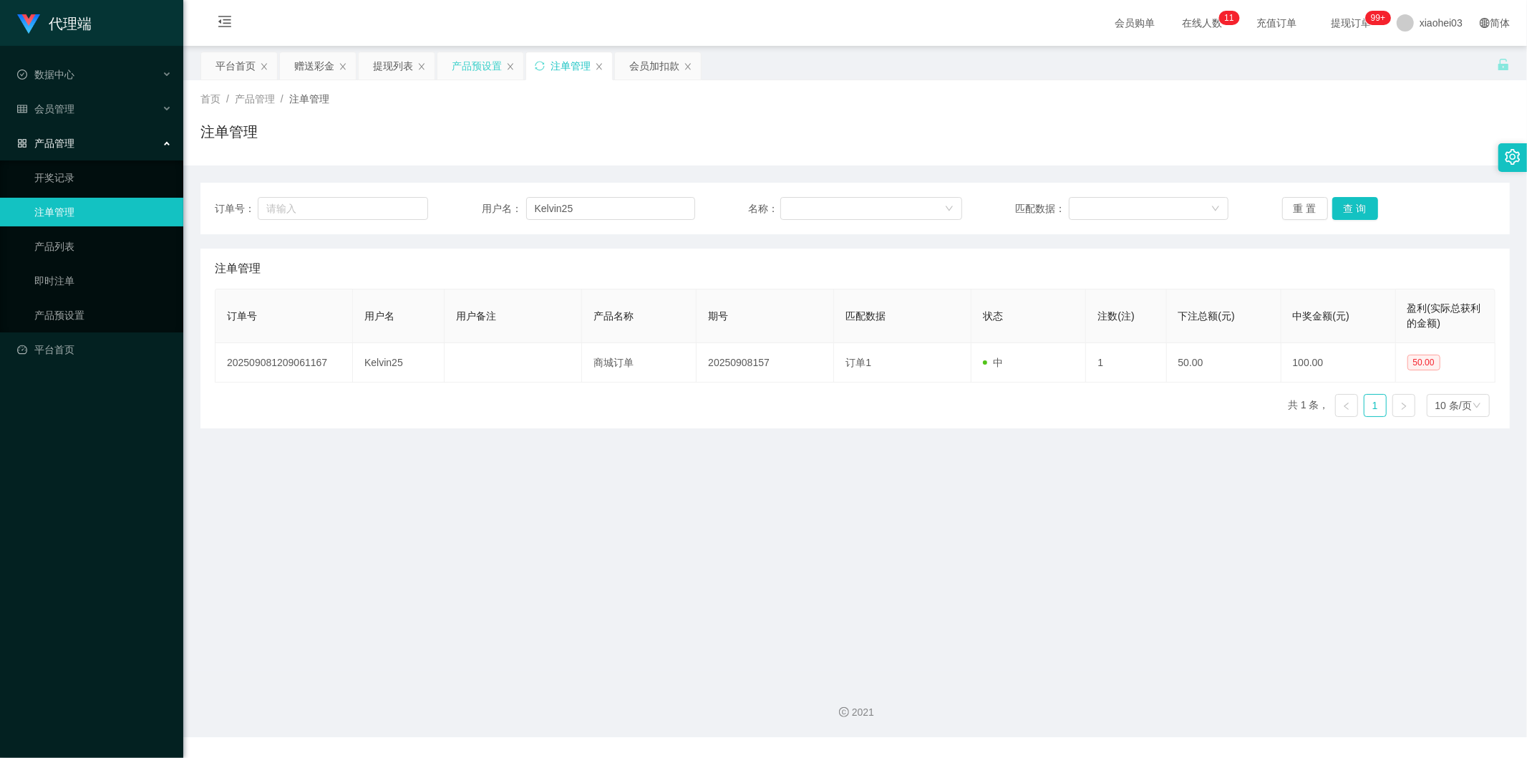
click at [480, 76] on div "产品预设置" at bounding box center [477, 65] width 50 height 27
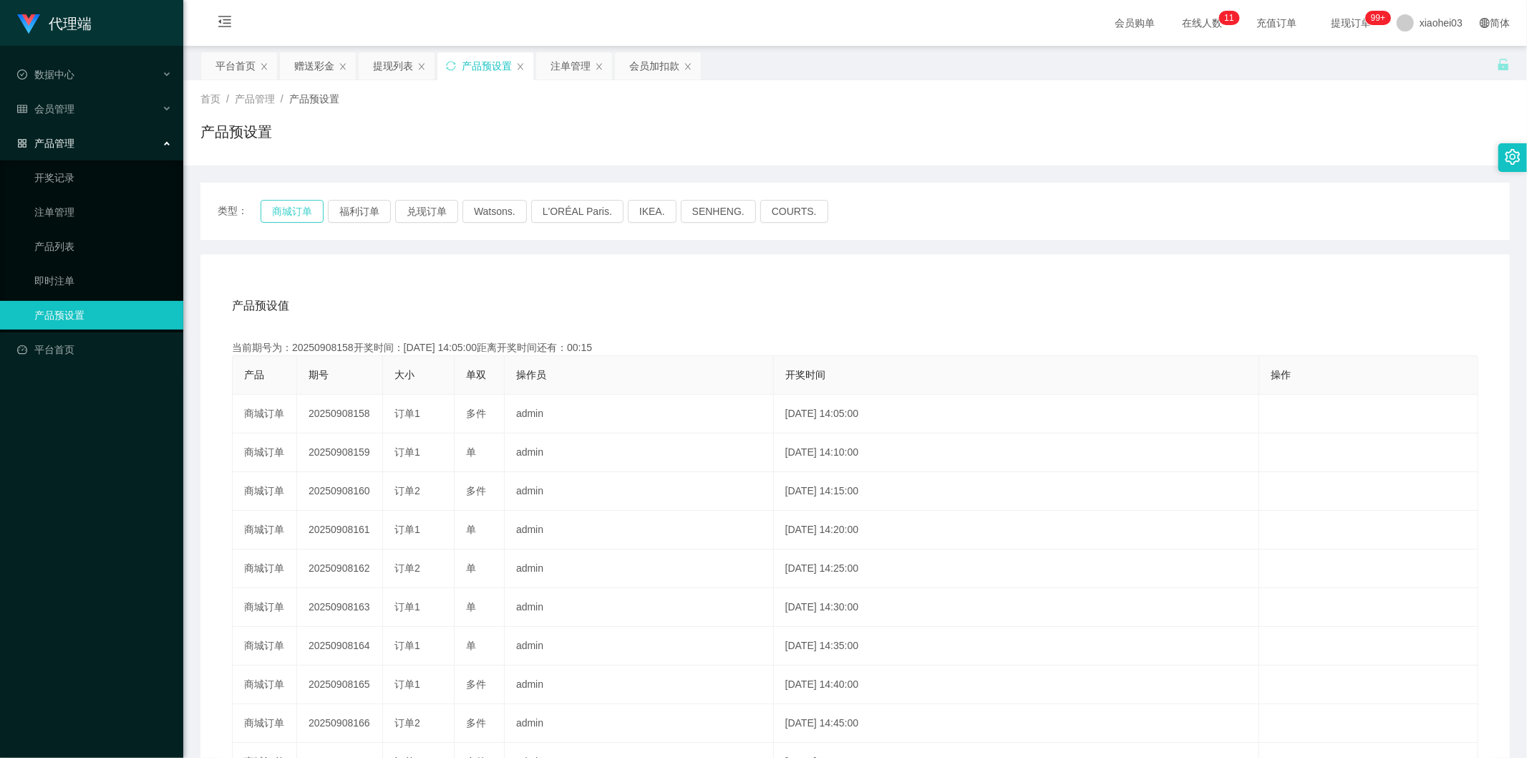
click at [305, 204] on button "商城订单" at bounding box center [292, 211] width 63 height 23
click at [301, 206] on button "商城订单" at bounding box center [292, 211] width 63 height 23
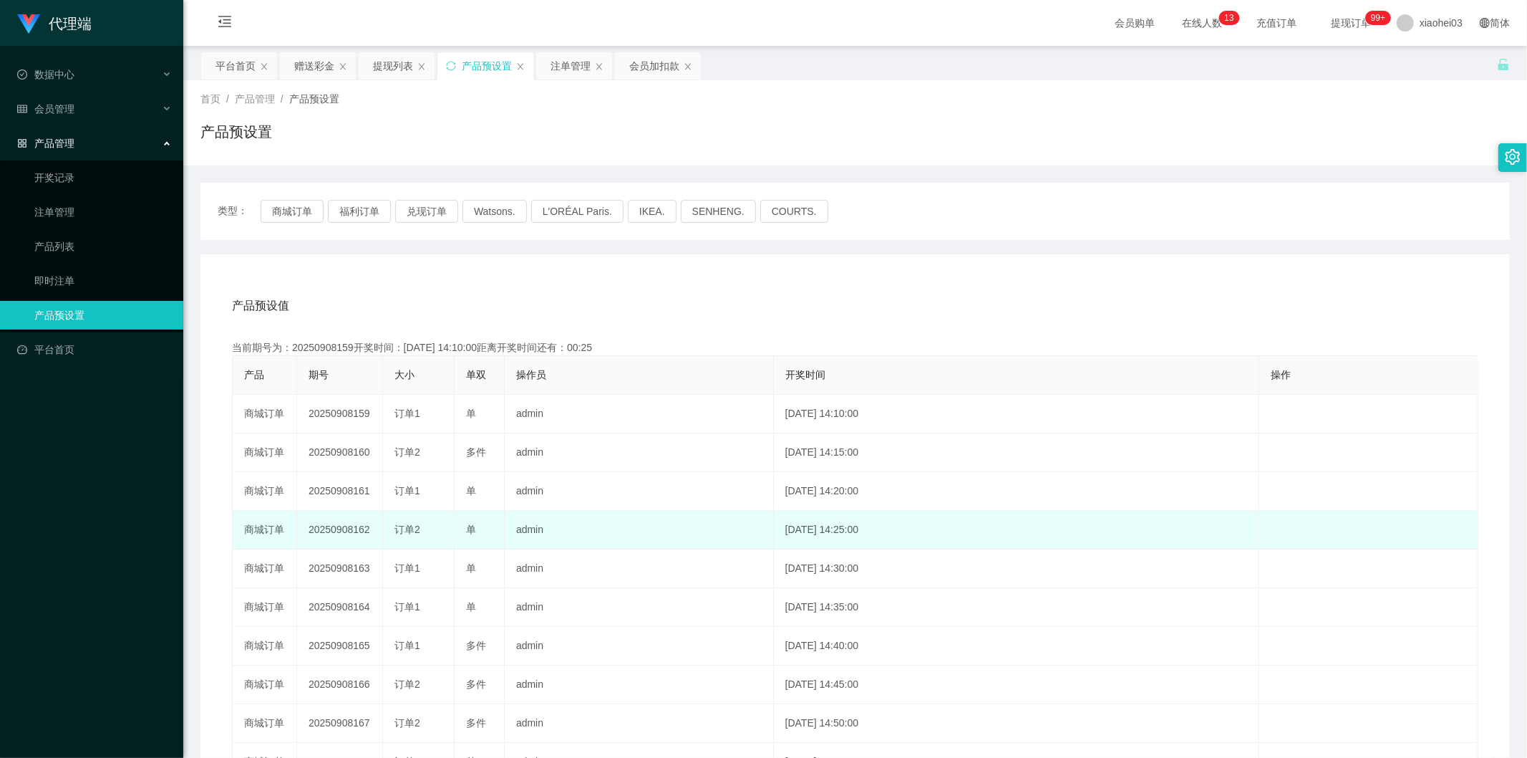
drag, startPoint x: 575, startPoint y: 534, endPoint x: 574, endPoint y: 508, distance: 25.8
click at [575, 531] on td "admin" at bounding box center [639, 530] width 269 height 39
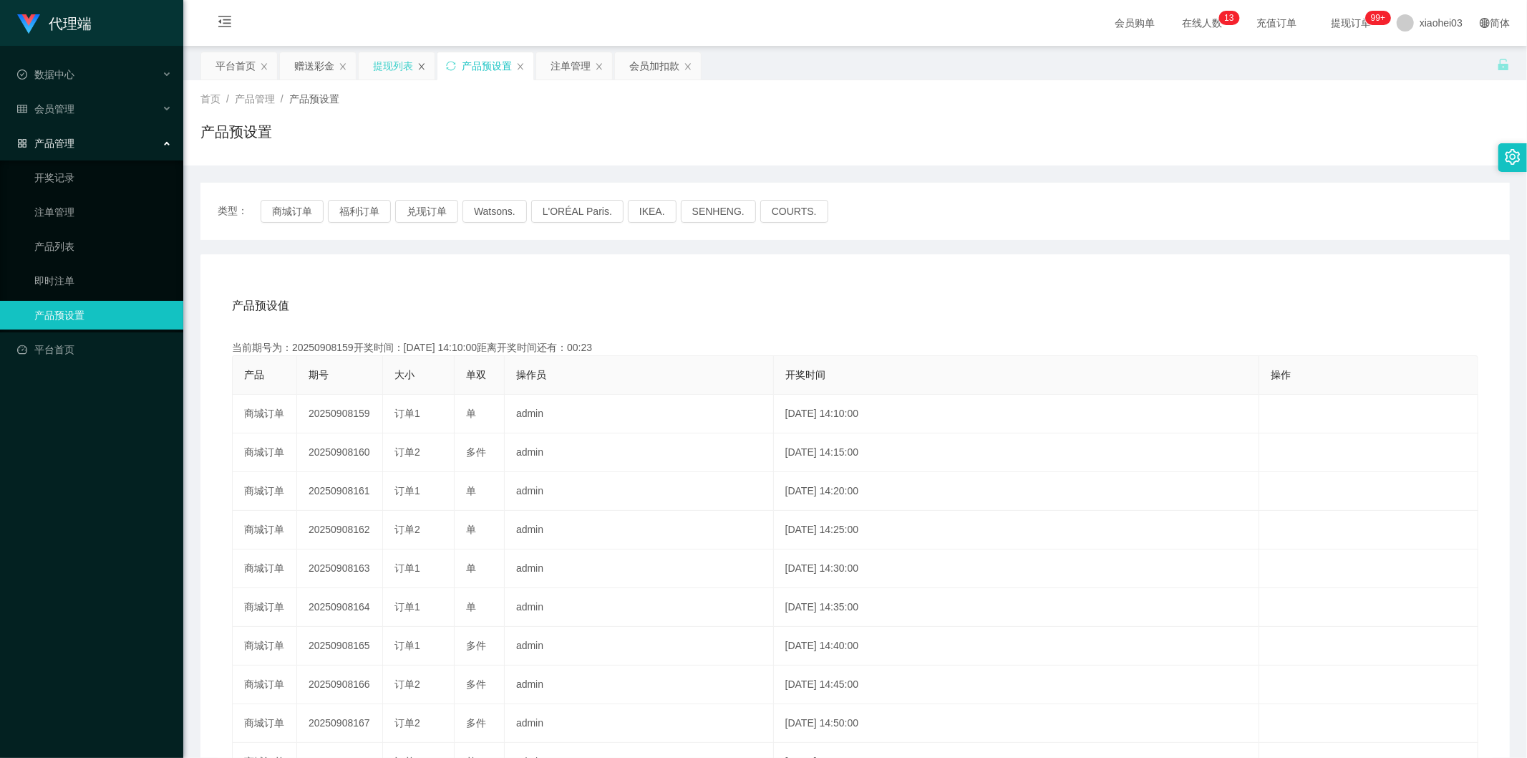
click at [418, 68] on icon "图标: close" at bounding box center [421, 66] width 9 height 9
click at [91, 105] on div "会员管理" at bounding box center [91, 109] width 183 height 29
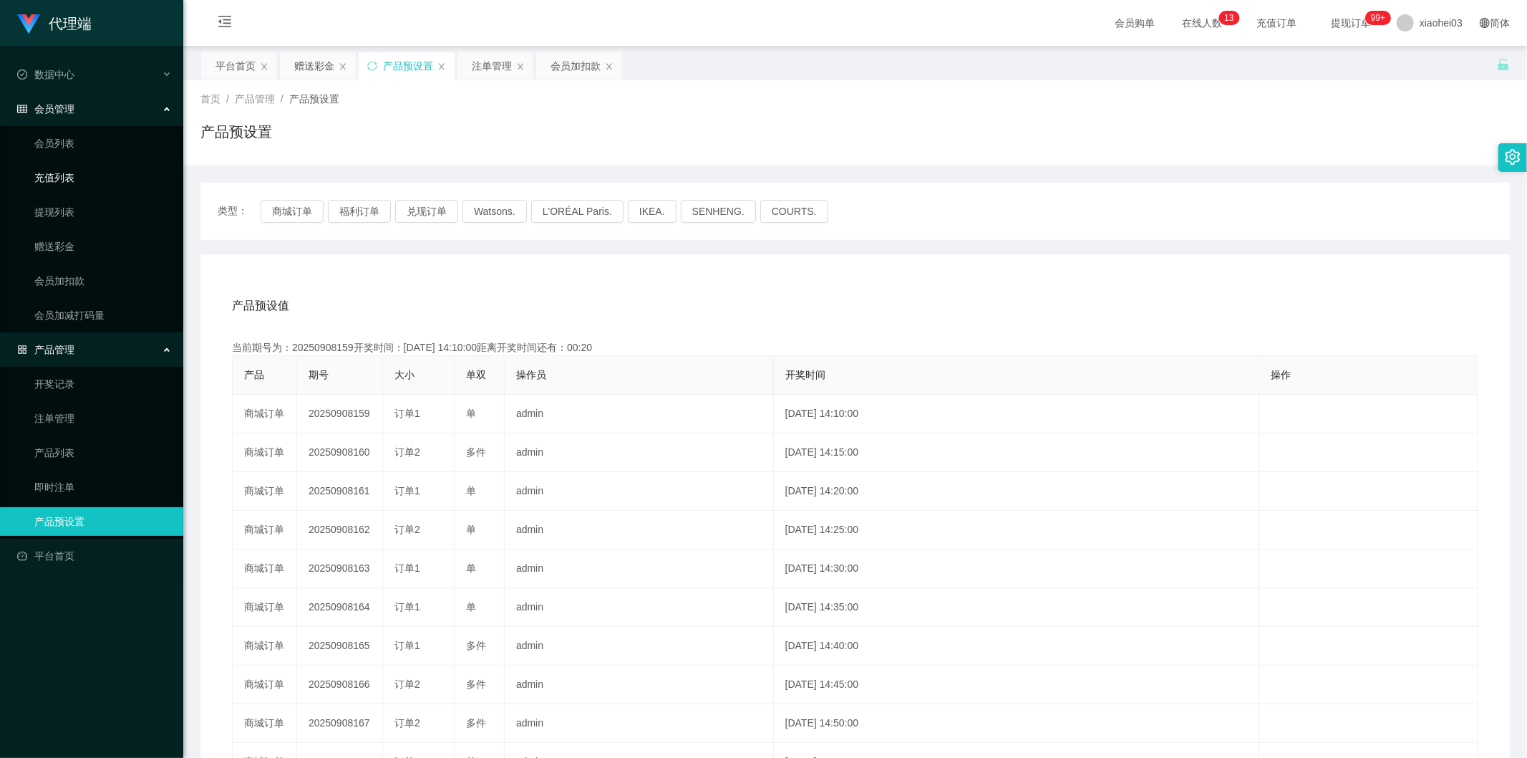
click at [97, 188] on link "充值列表" at bounding box center [102, 177] width 137 height 29
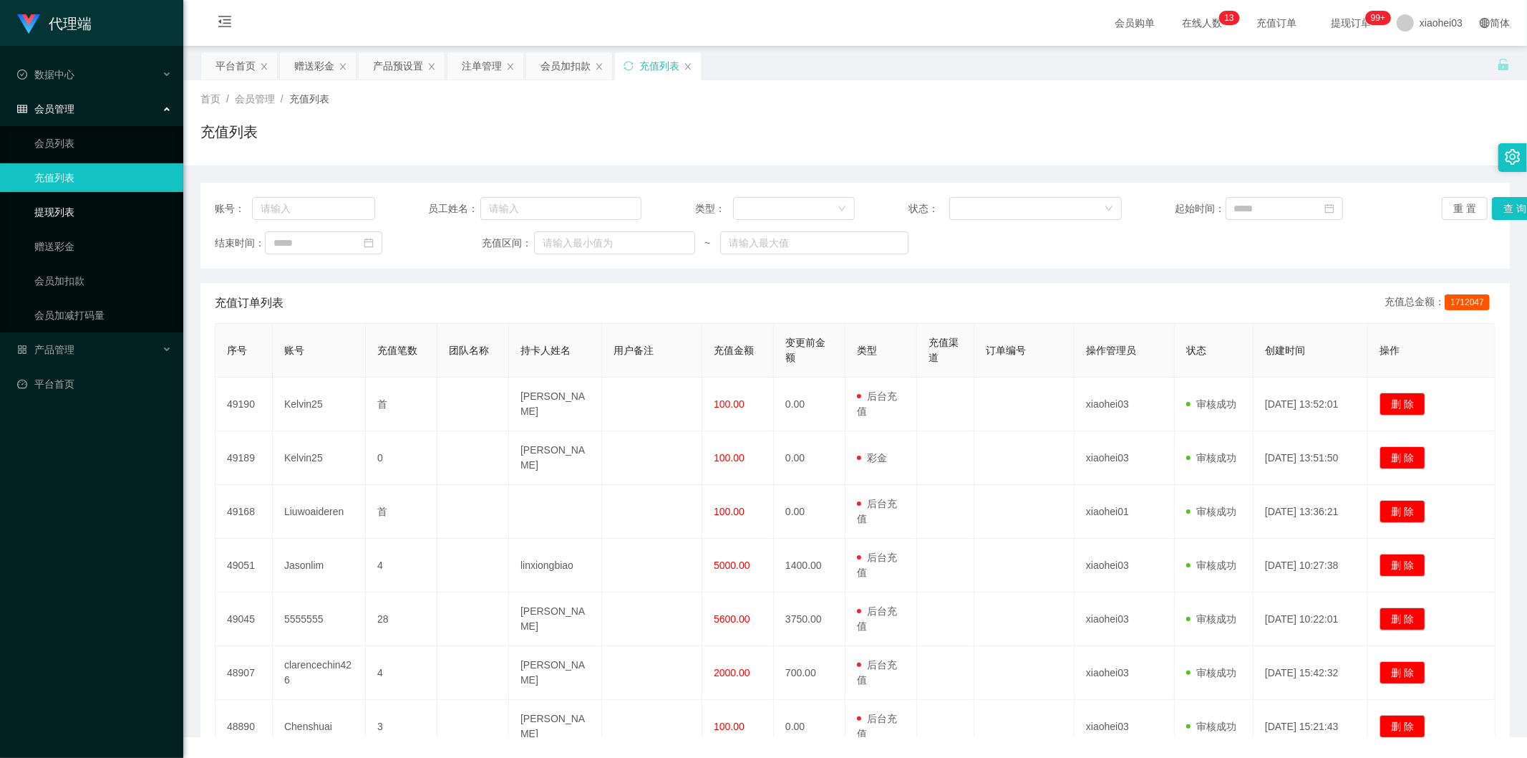
click at [87, 212] on link "提现列表" at bounding box center [102, 212] width 137 height 29
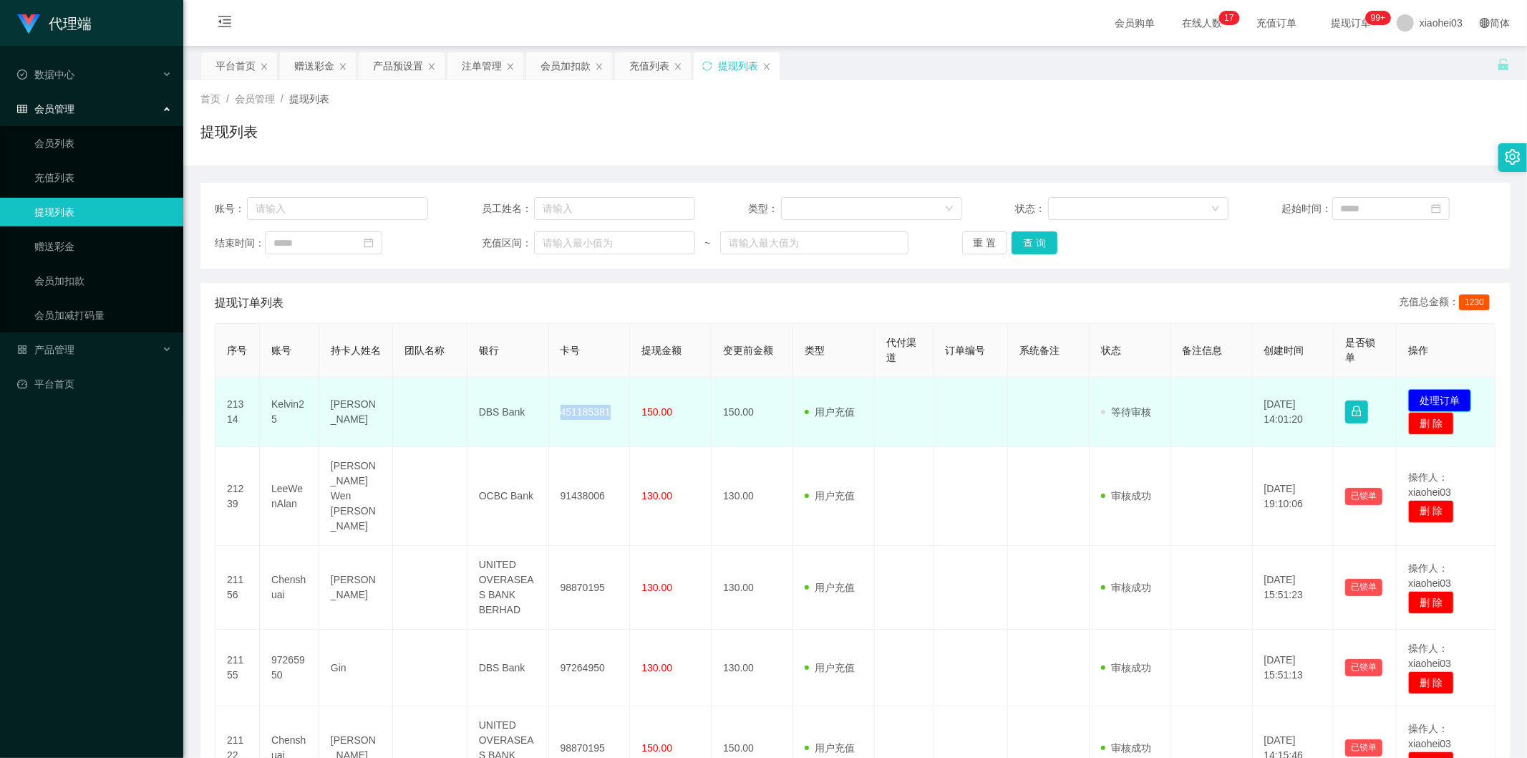
click at [1439, 399] on button "处理订单" at bounding box center [1440, 400] width 63 height 23
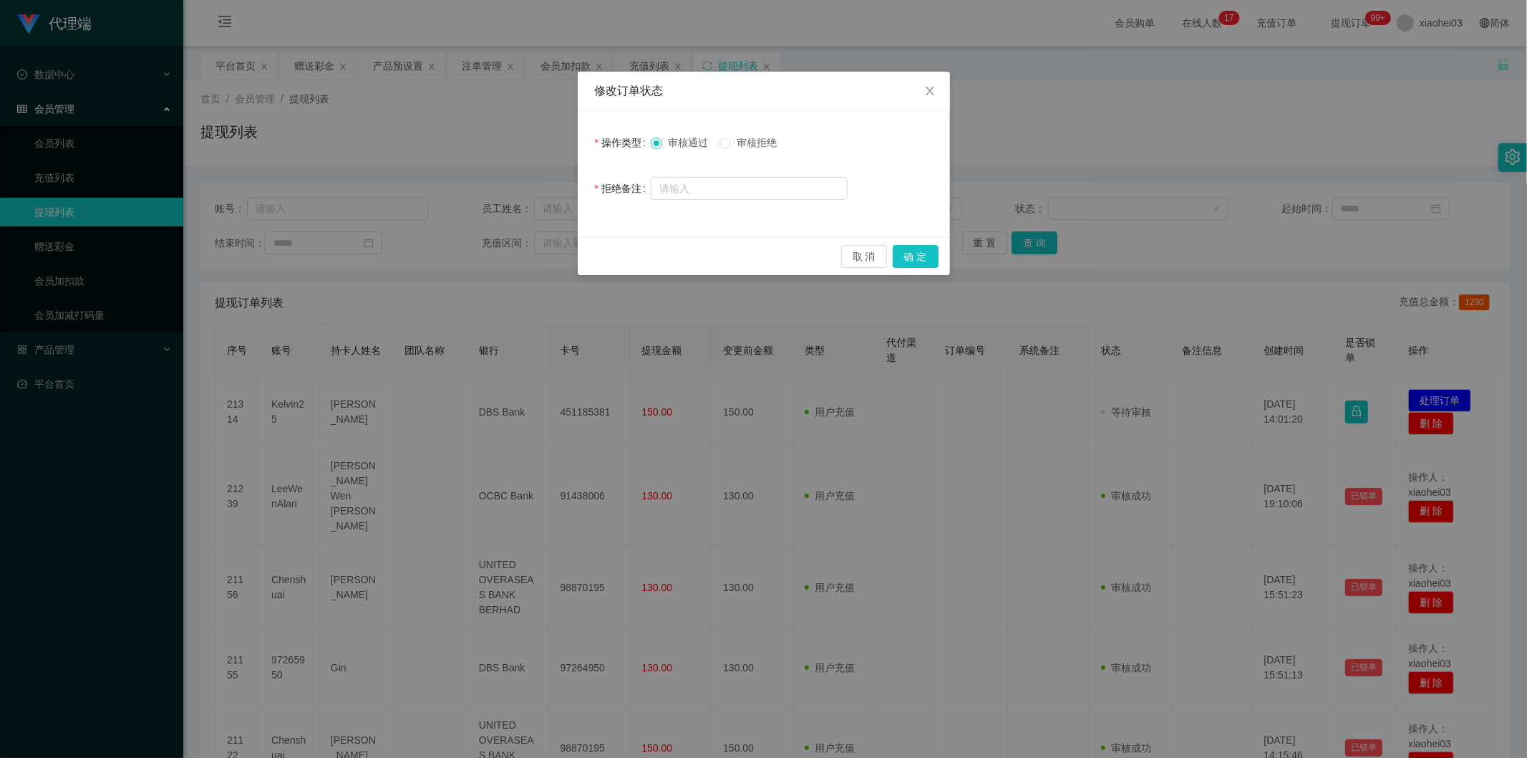
click at [743, 144] on span "审核拒绝" at bounding box center [757, 142] width 52 height 11
click at [921, 255] on button "确 定" at bounding box center [916, 256] width 46 height 23
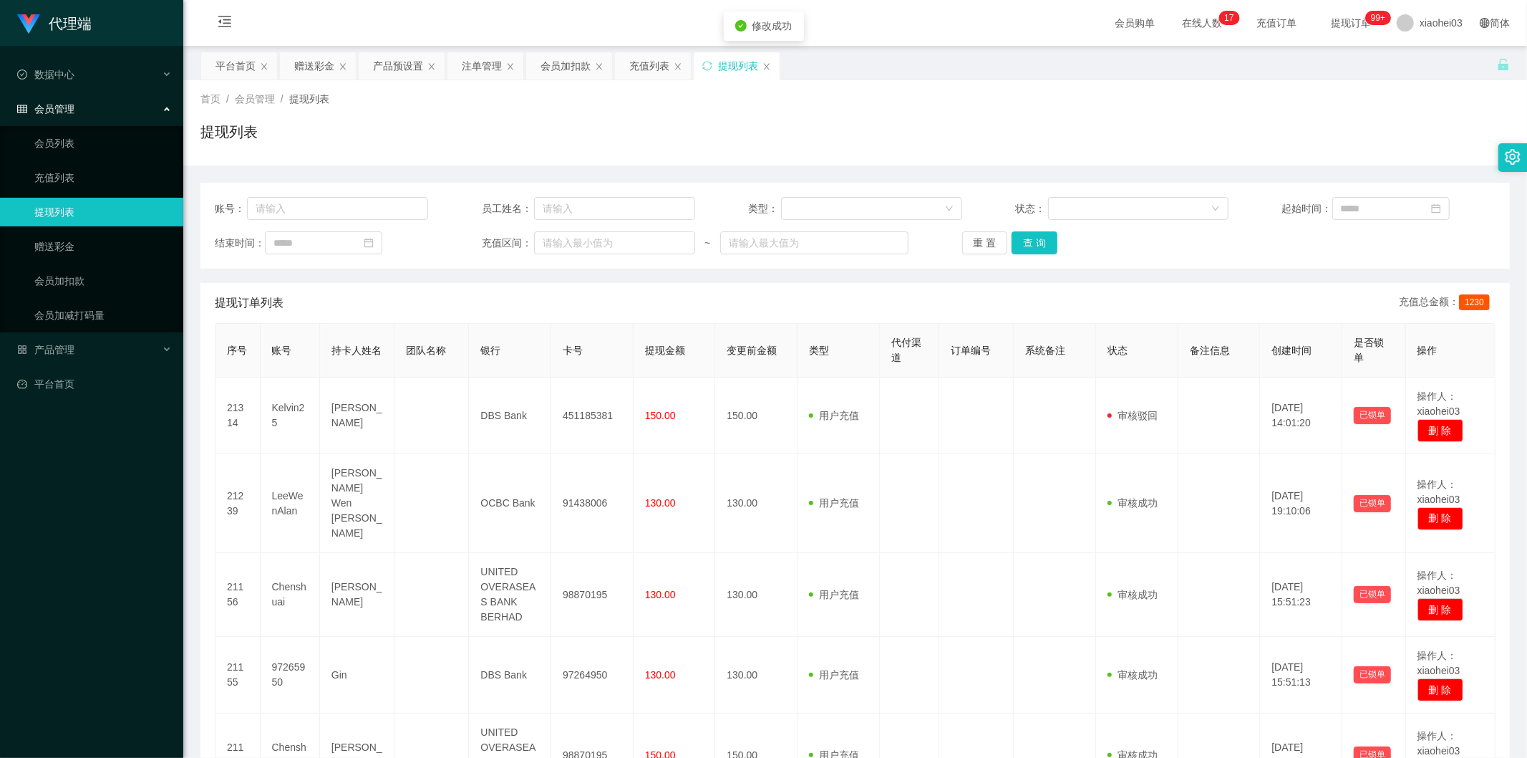
drag, startPoint x: 986, startPoint y: 342, endPoint x: 1074, endPoint y: 264, distance: 117.7
click at [987, 342] on th "订单编号" at bounding box center [976, 351] width 74 height 54
click at [477, 62] on div "注单管理" at bounding box center [482, 65] width 40 height 27
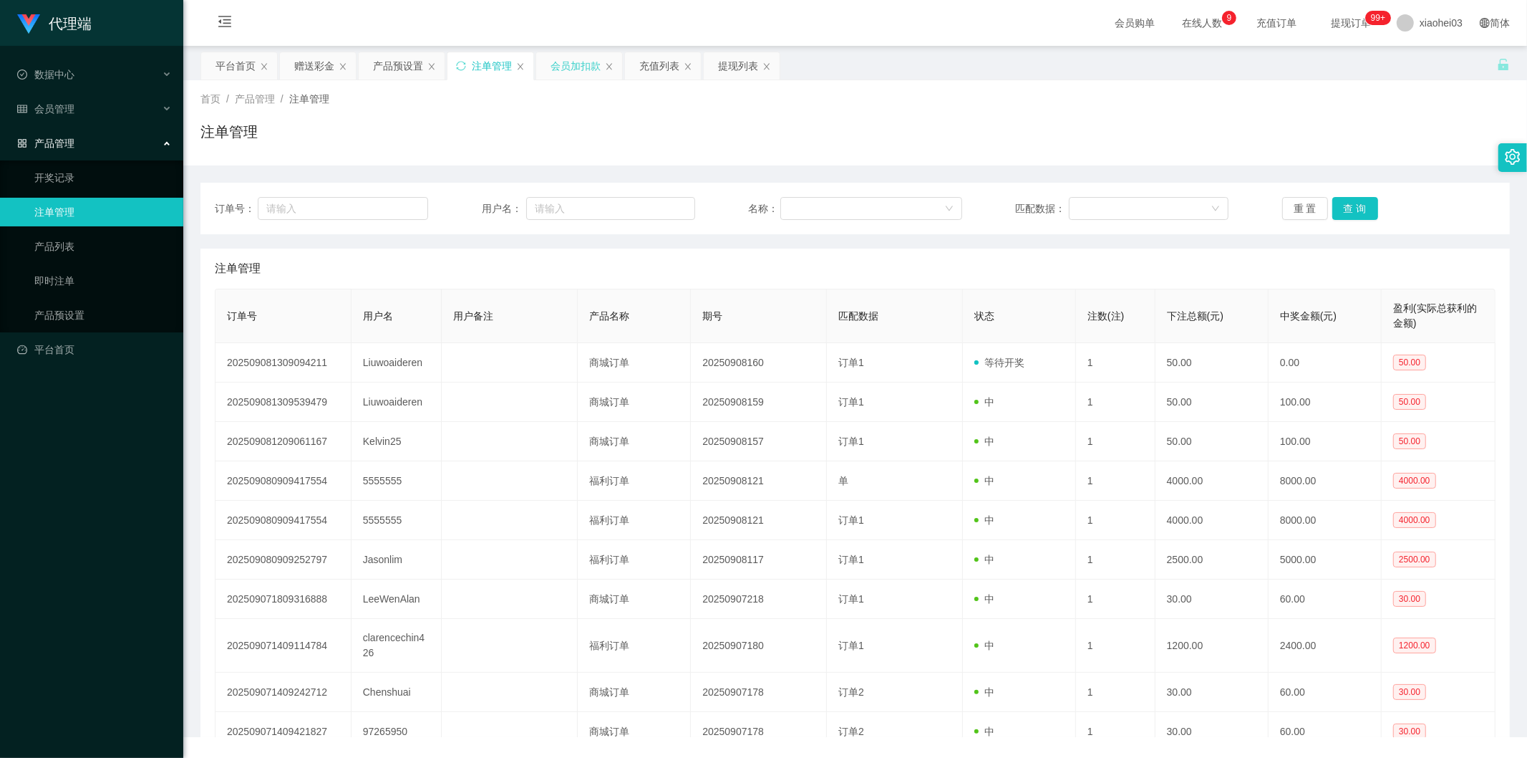
click at [559, 79] on div "会员加扣款" at bounding box center [576, 65] width 50 height 27
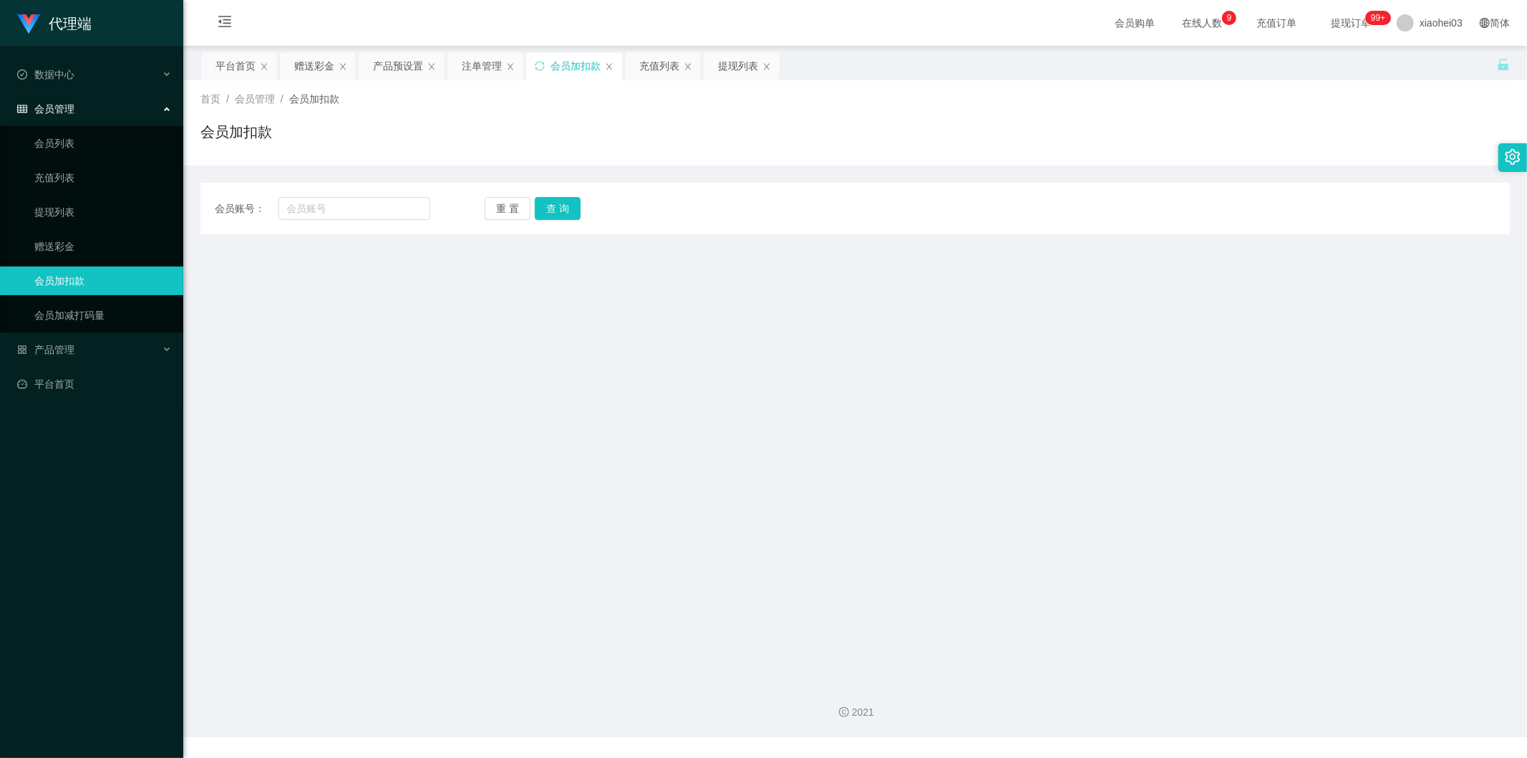
click at [368, 225] on div "会员账号： 重 置 查 询 会员账号 会员姓名 账号余额 操作类型 人工加款 人工扣款 金额 确 定" at bounding box center [855, 209] width 1310 height 52
click at [377, 215] on input "text" at bounding box center [355, 208] width 153 height 23
paste input "Liuwoaideren"
type input "Liuwoaideren"
click at [584, 201] on div "重 置 查 询" at bounding box center [593, 208] width 216 height 23
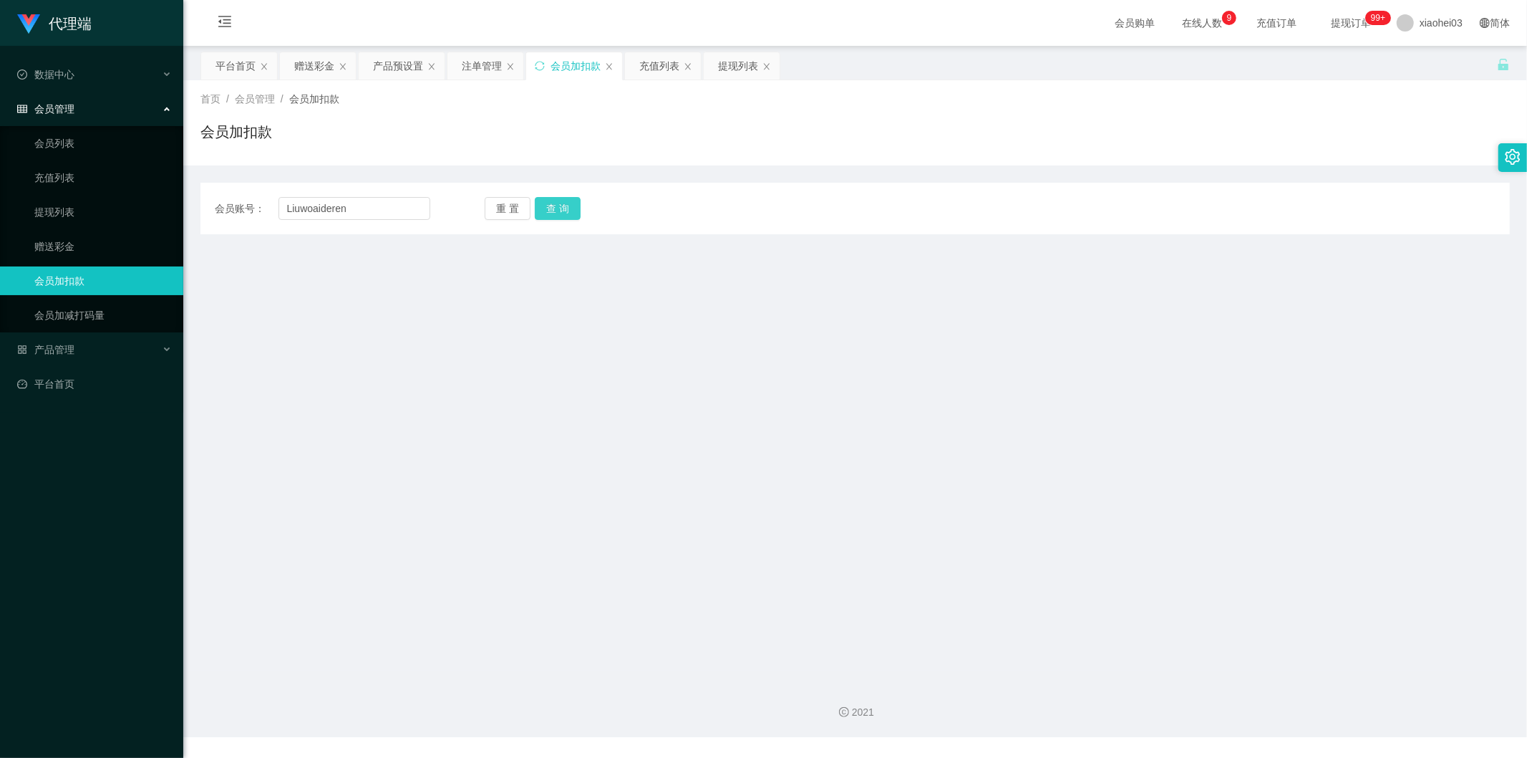
click at [571, 208] on button "查 询" at bounding box center [558, 208] width 46 height 23
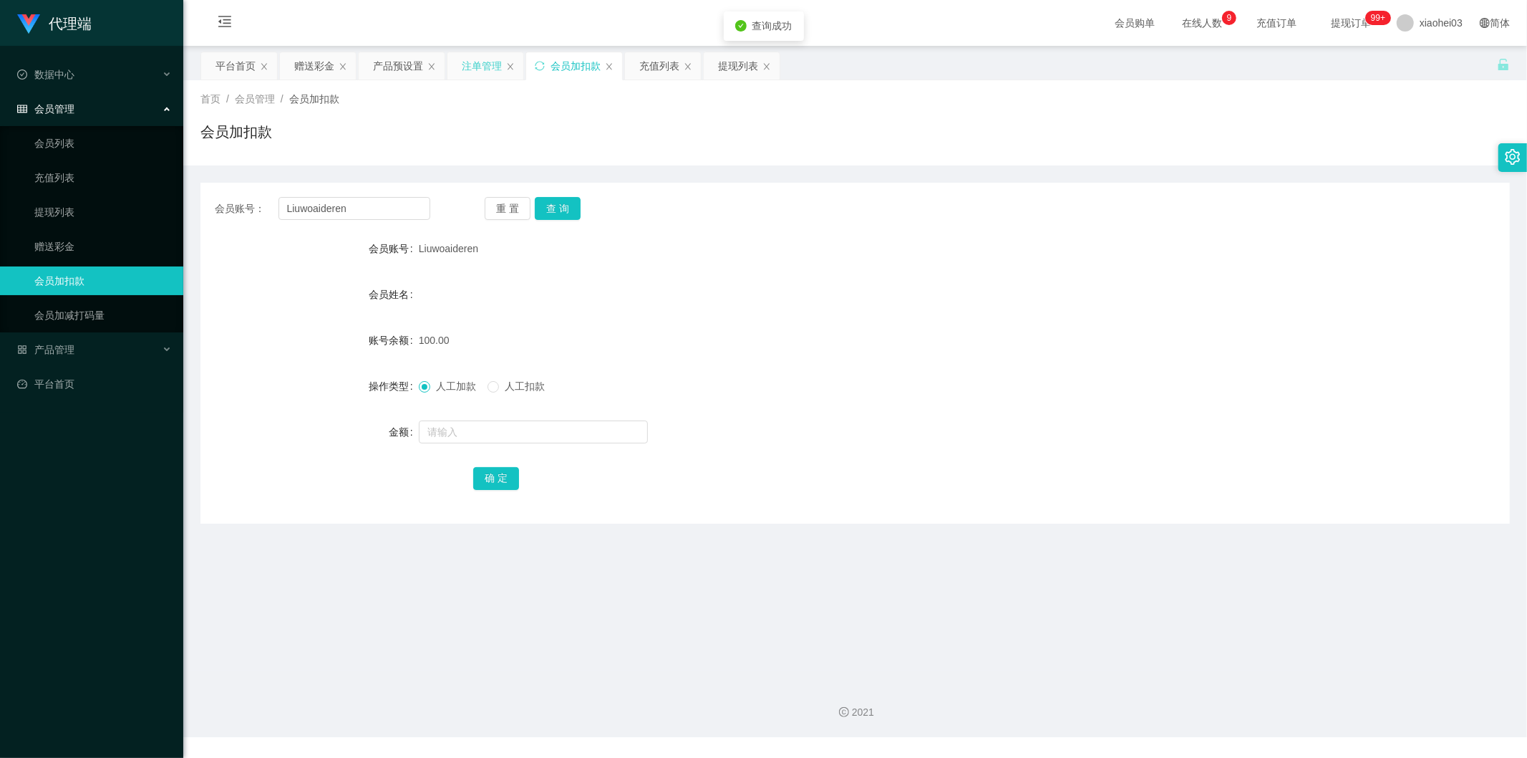
click at [475, 77] on div "注单管理" at bounding box center [482, 65] width 40 height 27
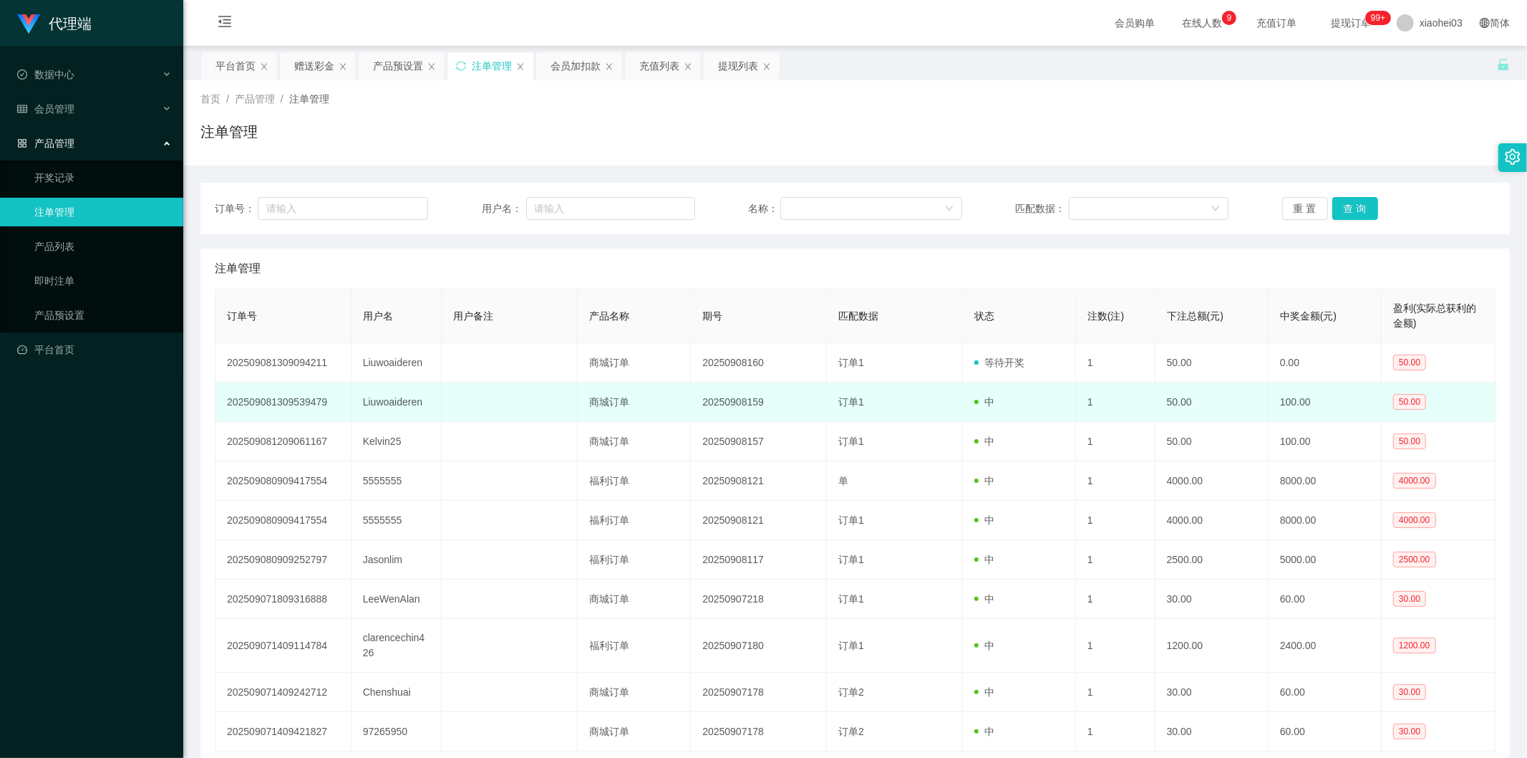
click at [935, 397] on td "订单1" at bounding box center [895, 401] width 136 height 39
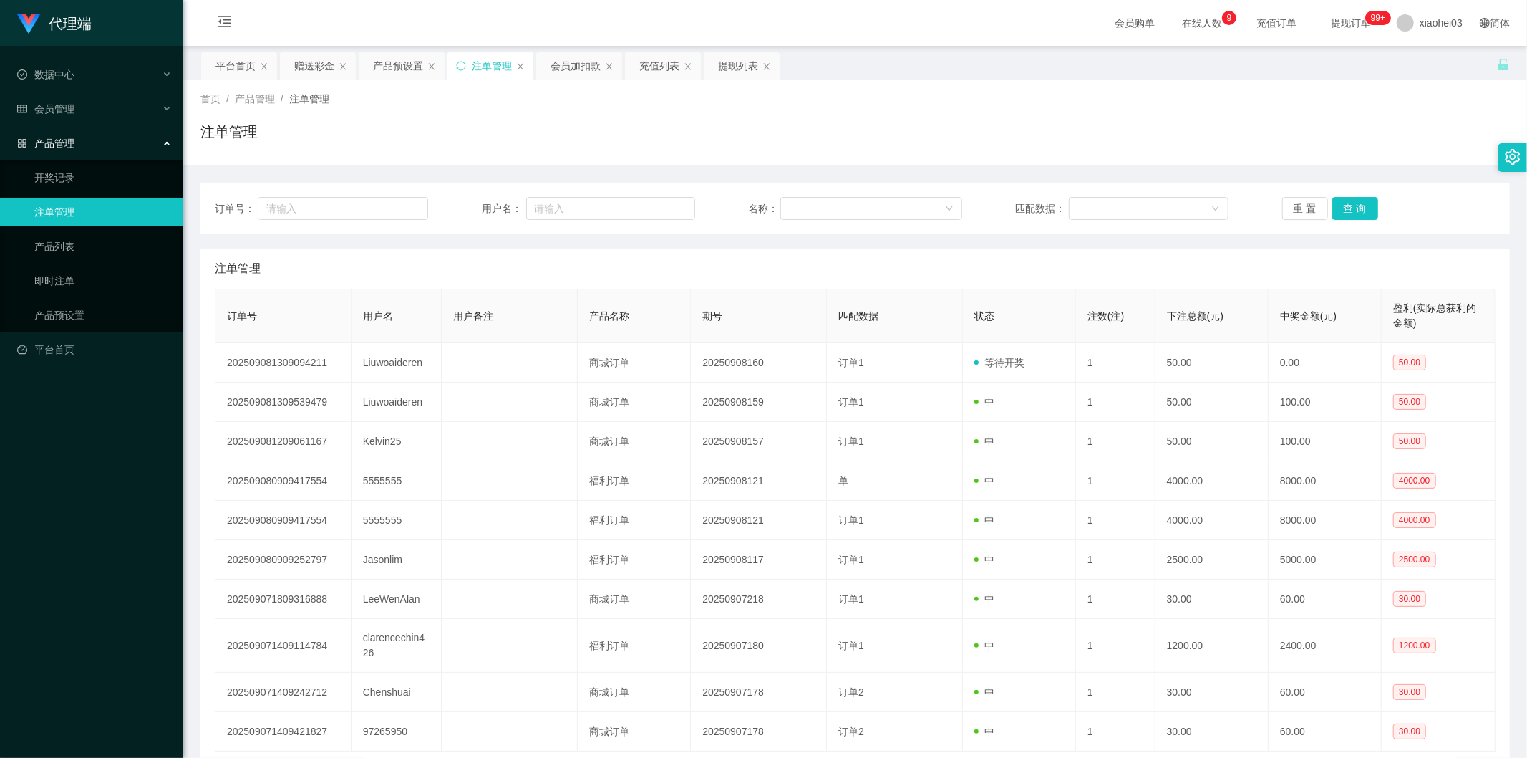
click at [1156, 330] on th "下注总额(元)" at bounding box center [1212, 316] width 113 height 54
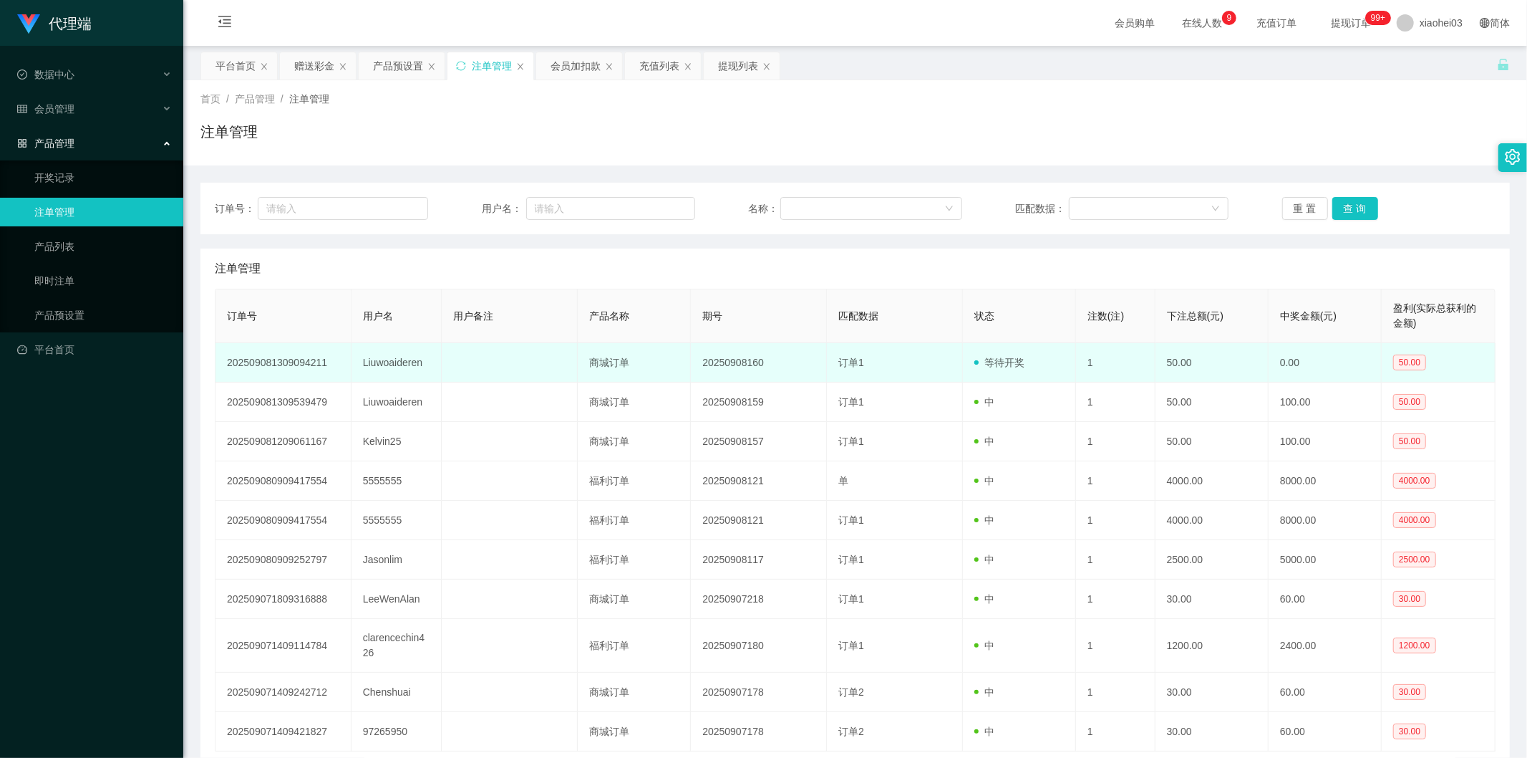
click at [512, 345] on td at bounding box center [510, 362] width 136 height 39
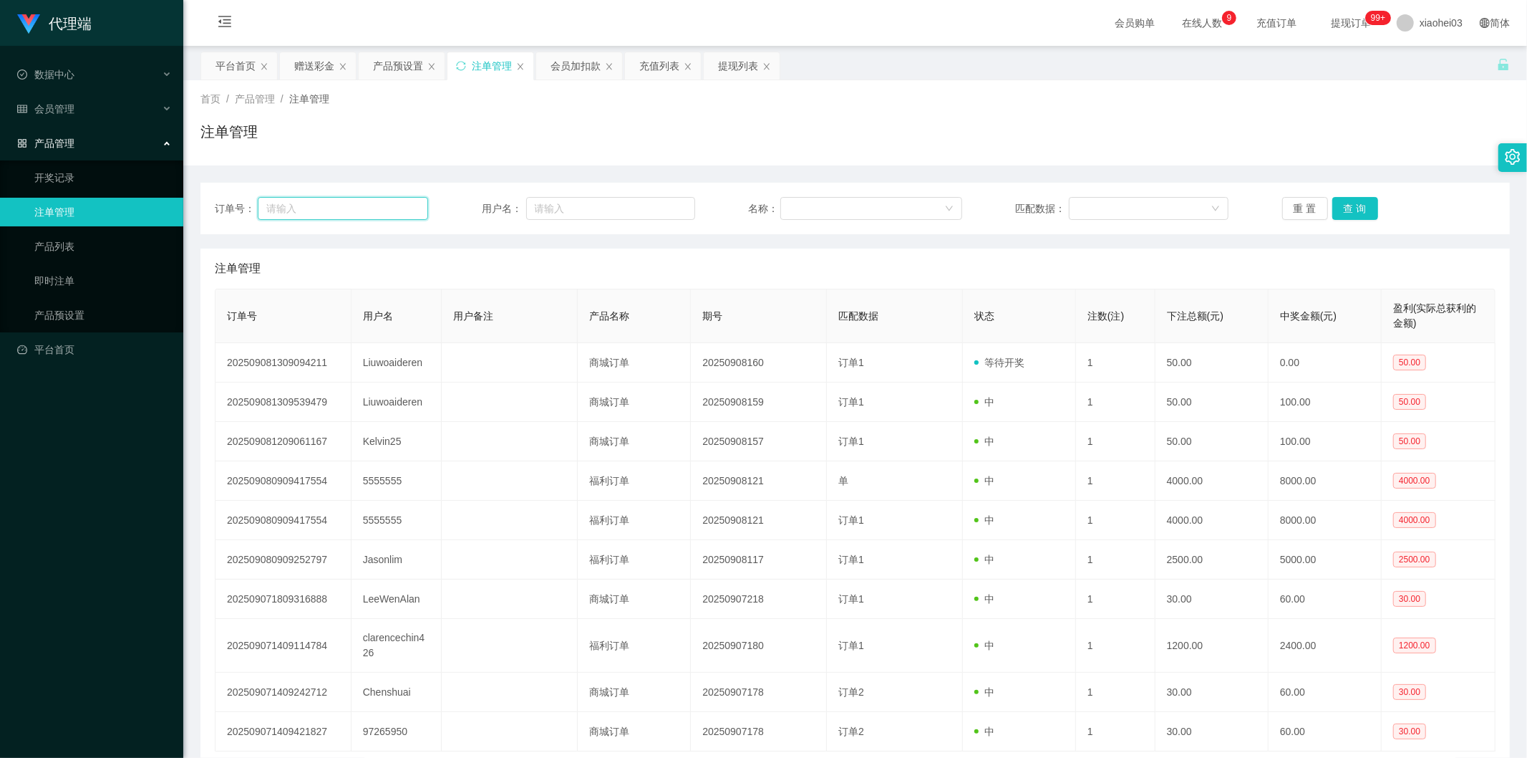
click at [367, 203] on input "text" at bounding box center [343, 208] width 170 height 23
paste input "Liuwoaideren"
type input "Liuwoaideren"
click at [664, 208] on input "text" at bounding box center [610, 208] width 169 height 23
paste input "Liuwoaideren"
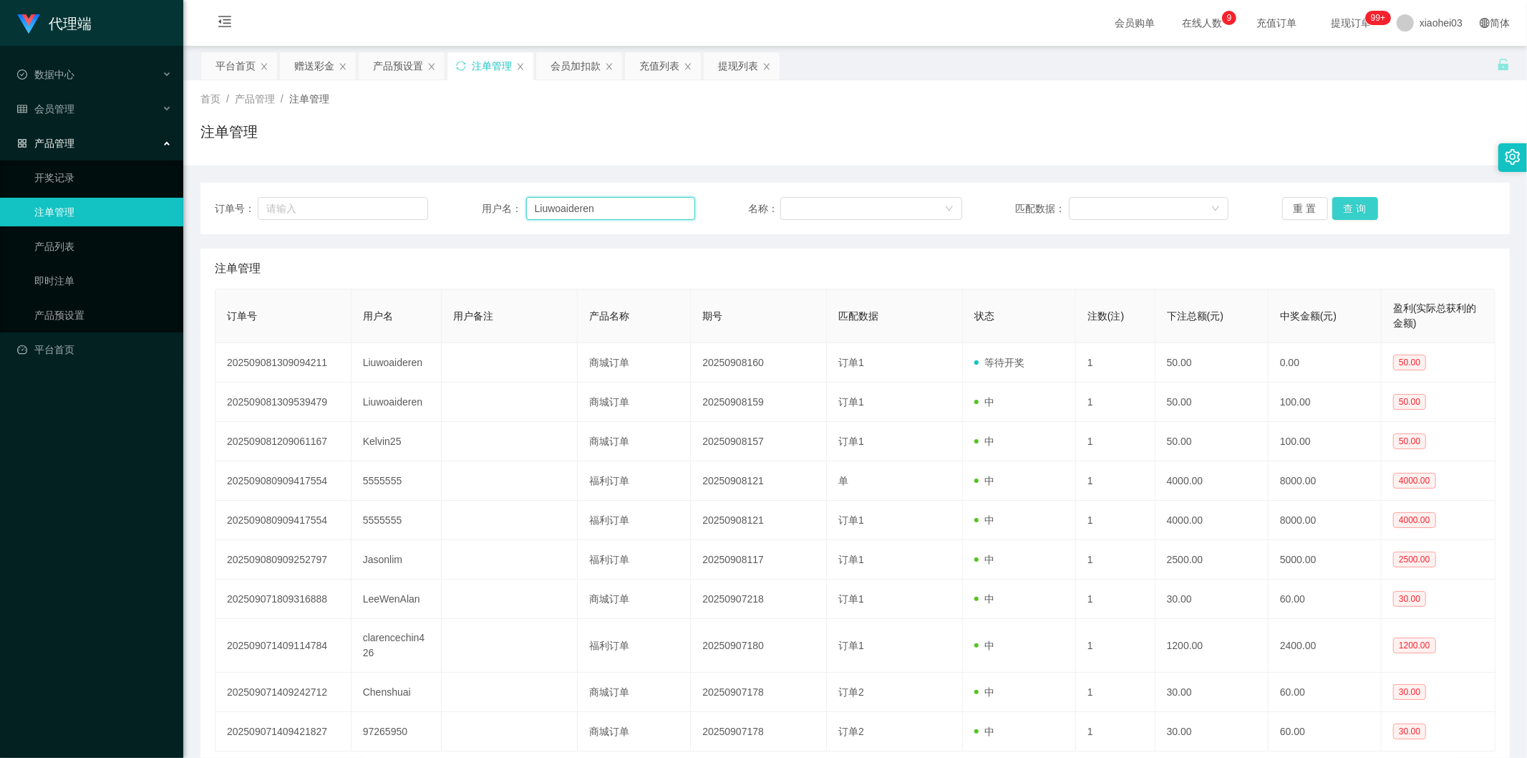
type input "Liuwoaideren"
click at [1355, 209] on button "查 询" at bounding box center [1356, 208] width 46 height 23
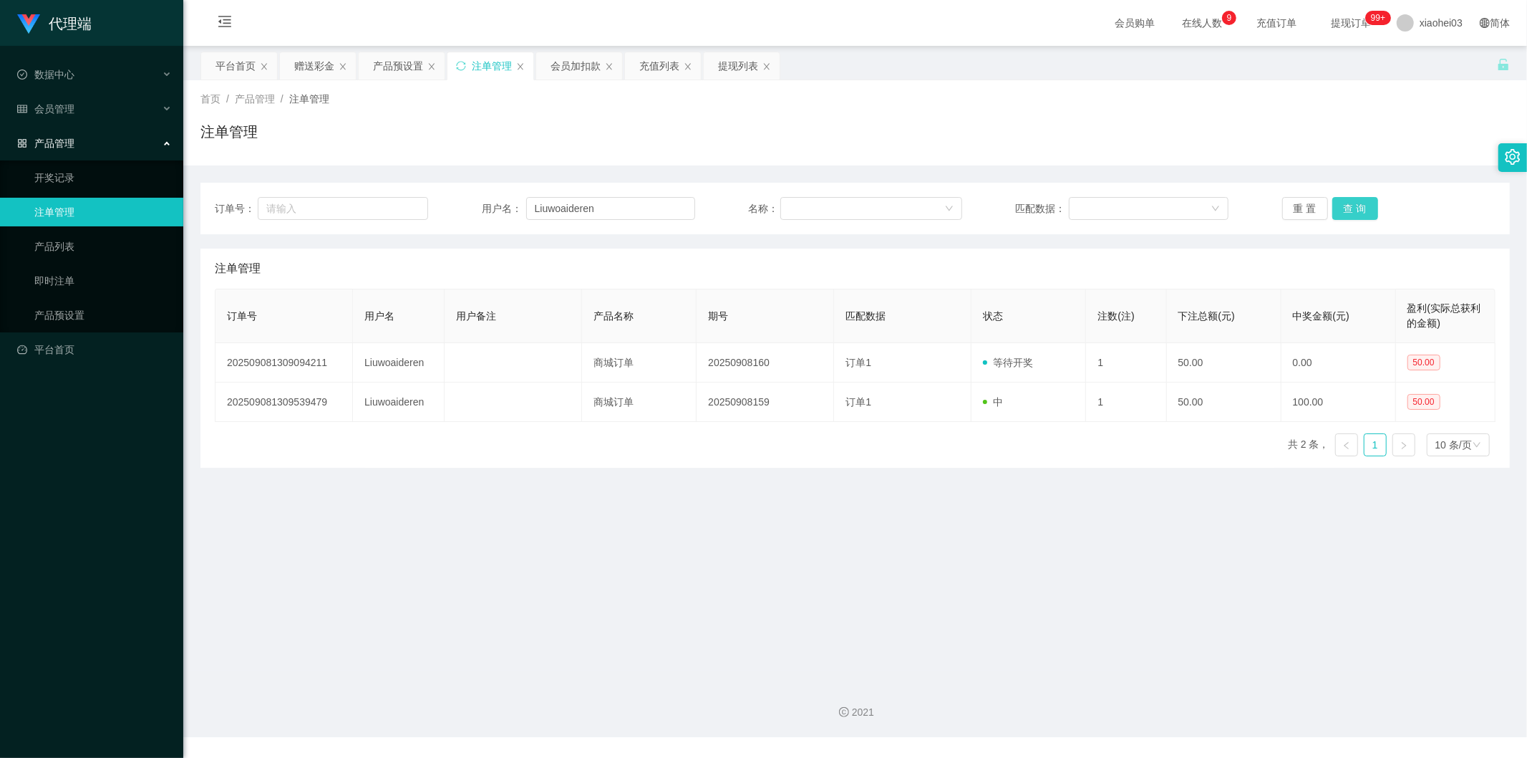
click at [1355, 209] on button "查 询" at bounding box center [1356, 208] width 46 height 23
click at [397, 66] on div "产品预设置" at bounding box center [398, 65] width 50 height 27
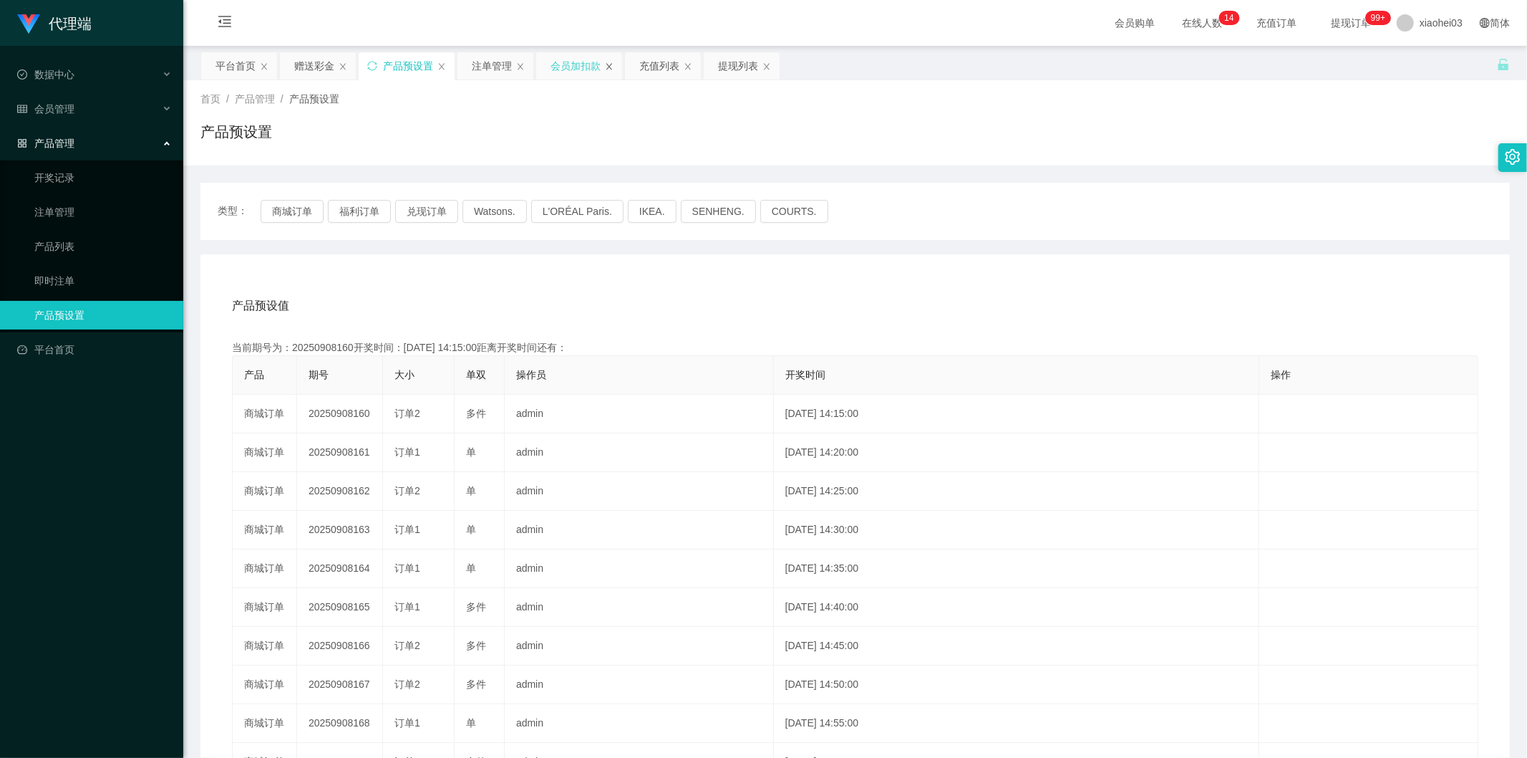
click at [609, 63] on icon "图标: close" at bounding box center [609, 66] width 9 height 9
click at [103, 109] on div "会员管理" at bounding box center [91, 109] width 183 height 29
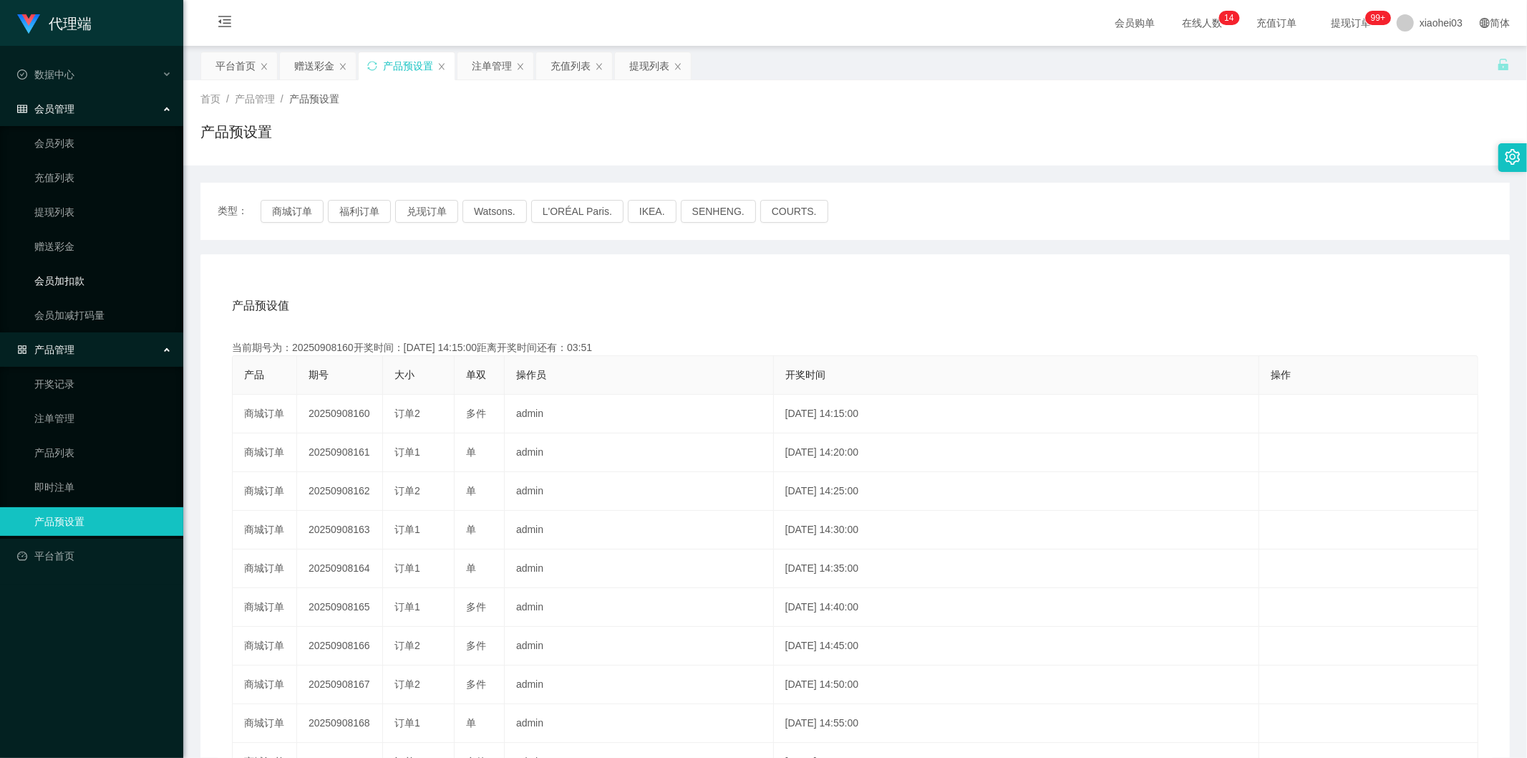
click at [77, 284] on link "会员加扣款" at bounding box center [102, 280] width 137 height 29
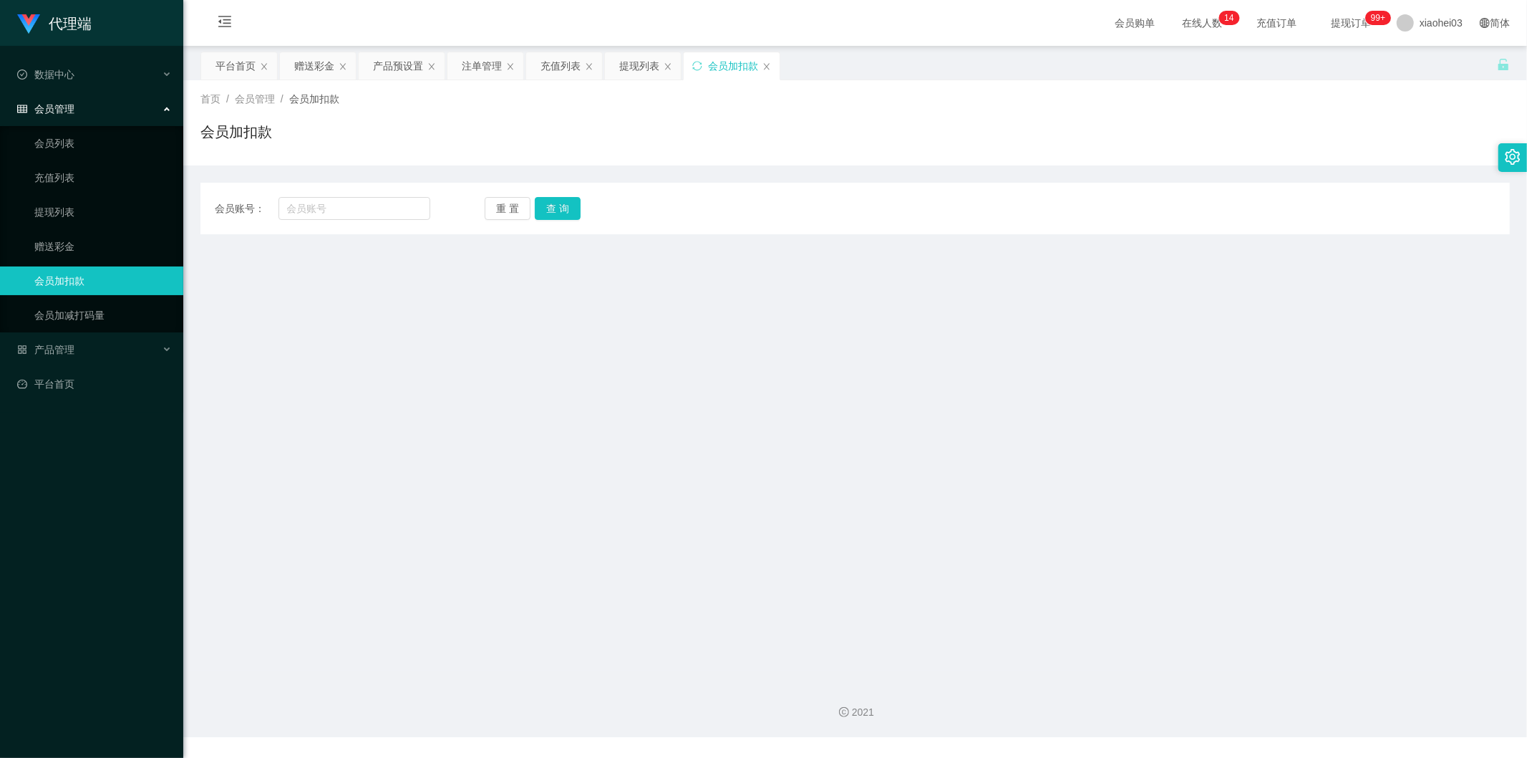
click at [654, 81] on div "首页 / 会员管理 / 会员加扣款 / 会员加扣款" at bounding box center [855, 122] width 1344 height 85
click at [642, 74] on div "提现列表" at bounding box center [639, 65] width 40 height 27
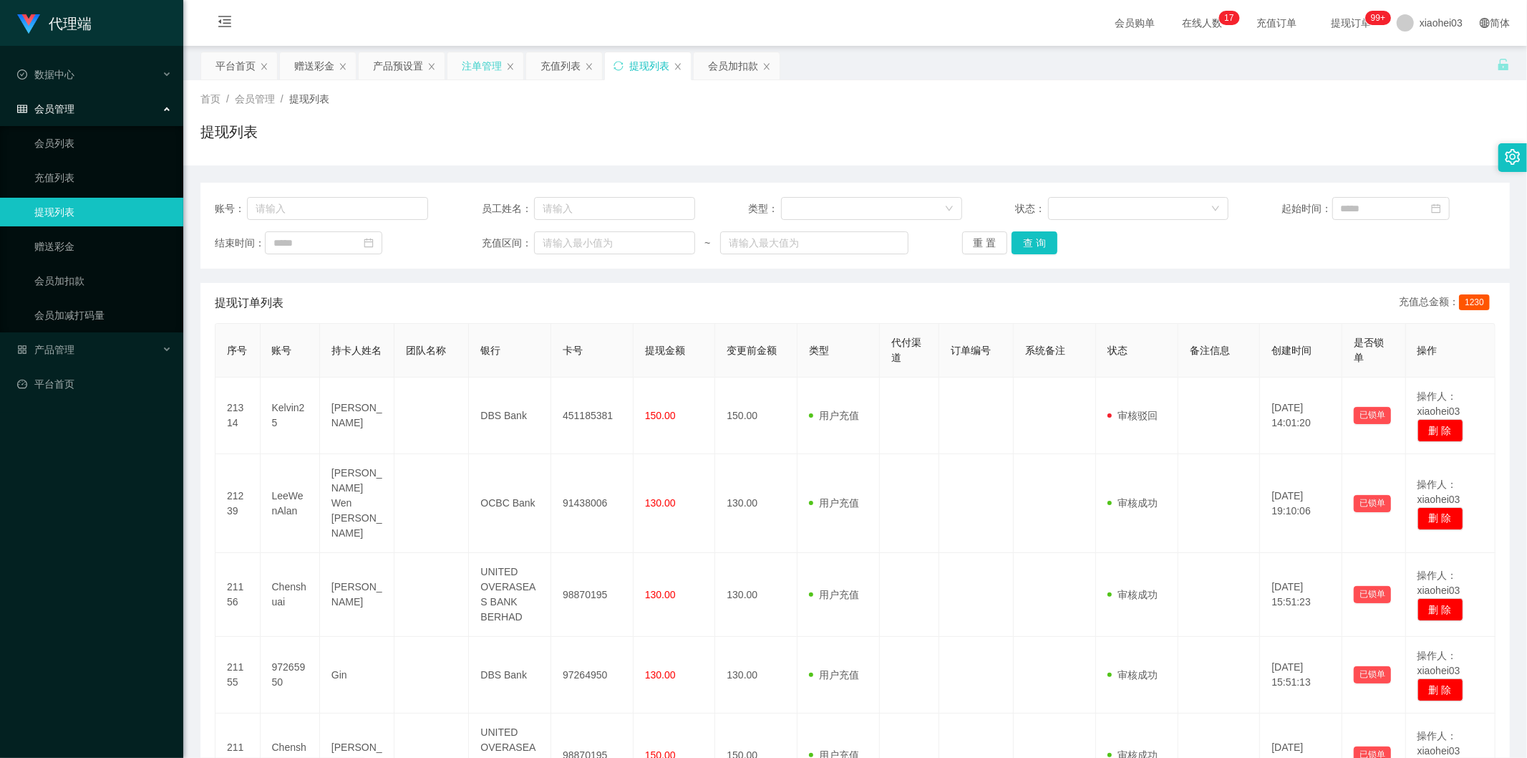
click at [453, 68] on div "注单管理" at bounding box center [486, 65] width 76 height 27
click at [718, 77] on div "会员加扣款" at bounding box center [733, 65] width 50 height 27
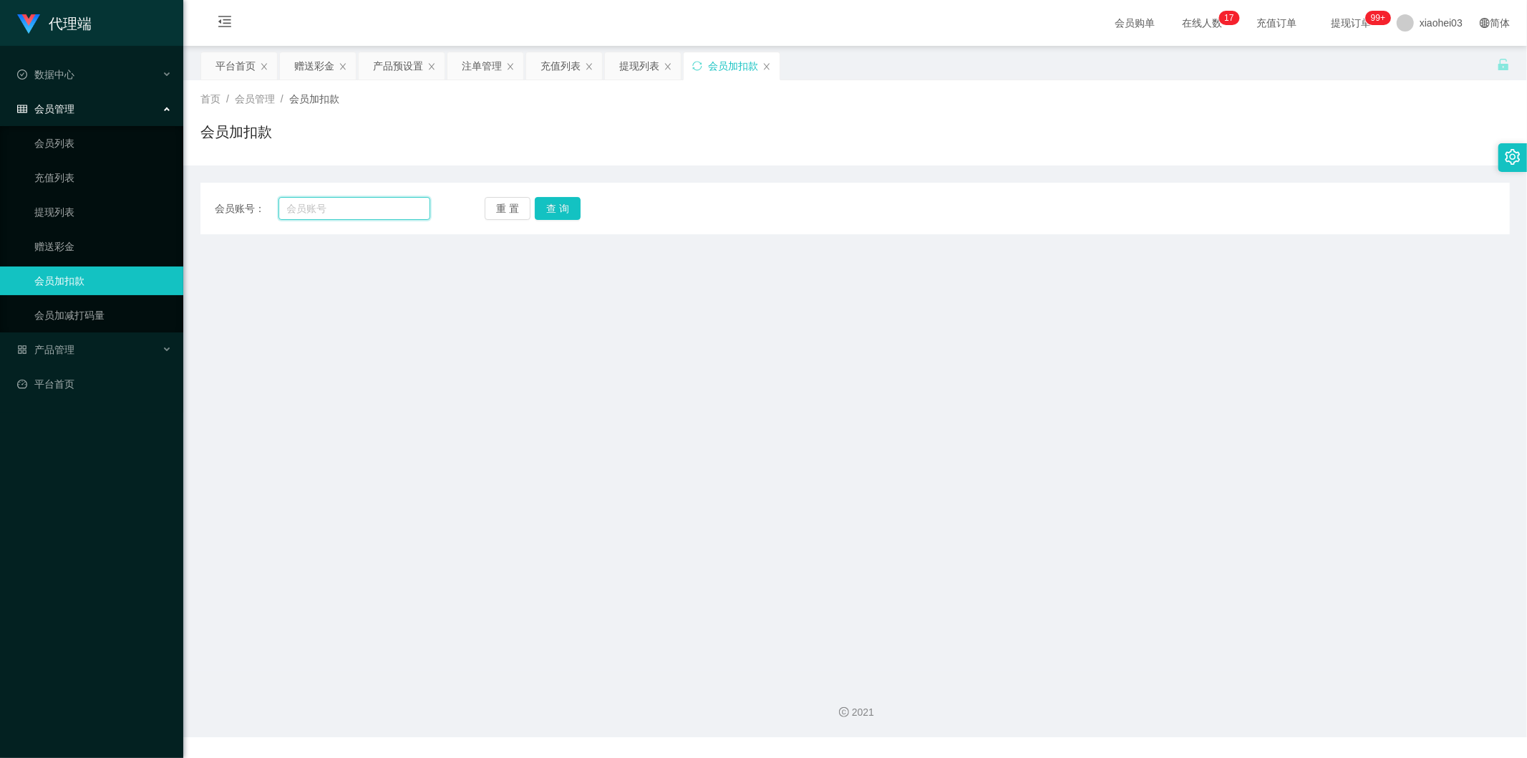
click at [384, 206] on input "text" at bounding box center [355, 208] width 153 height 23
paste input "Liuwoaideren"
type input "Liuwoaideren"
click at [568, 204] on button "查 询" at bounding box center [558, 208] width 46 height 23
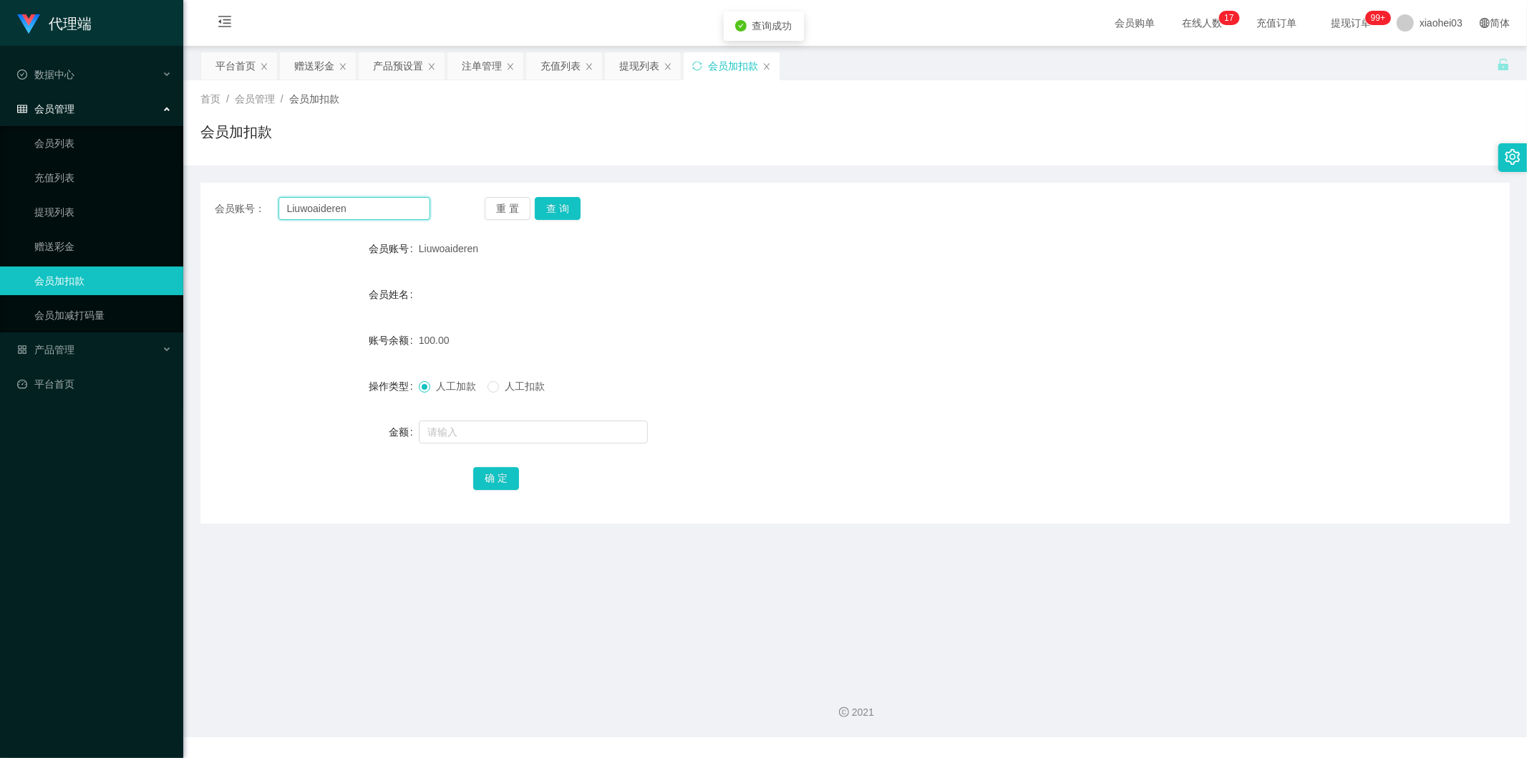
drag, startPoint x: 349, startPoint y: 209, endPoint x: 222, endPoint y: 205, distance: 127.5
click at [241, 205] on div "会员账号： Liuwoaideren" at bounding box center [323, 208] width 216 height 23
click at [647, 72] on div "提现列表" at bounding box center [639, 65] width 40 height 27
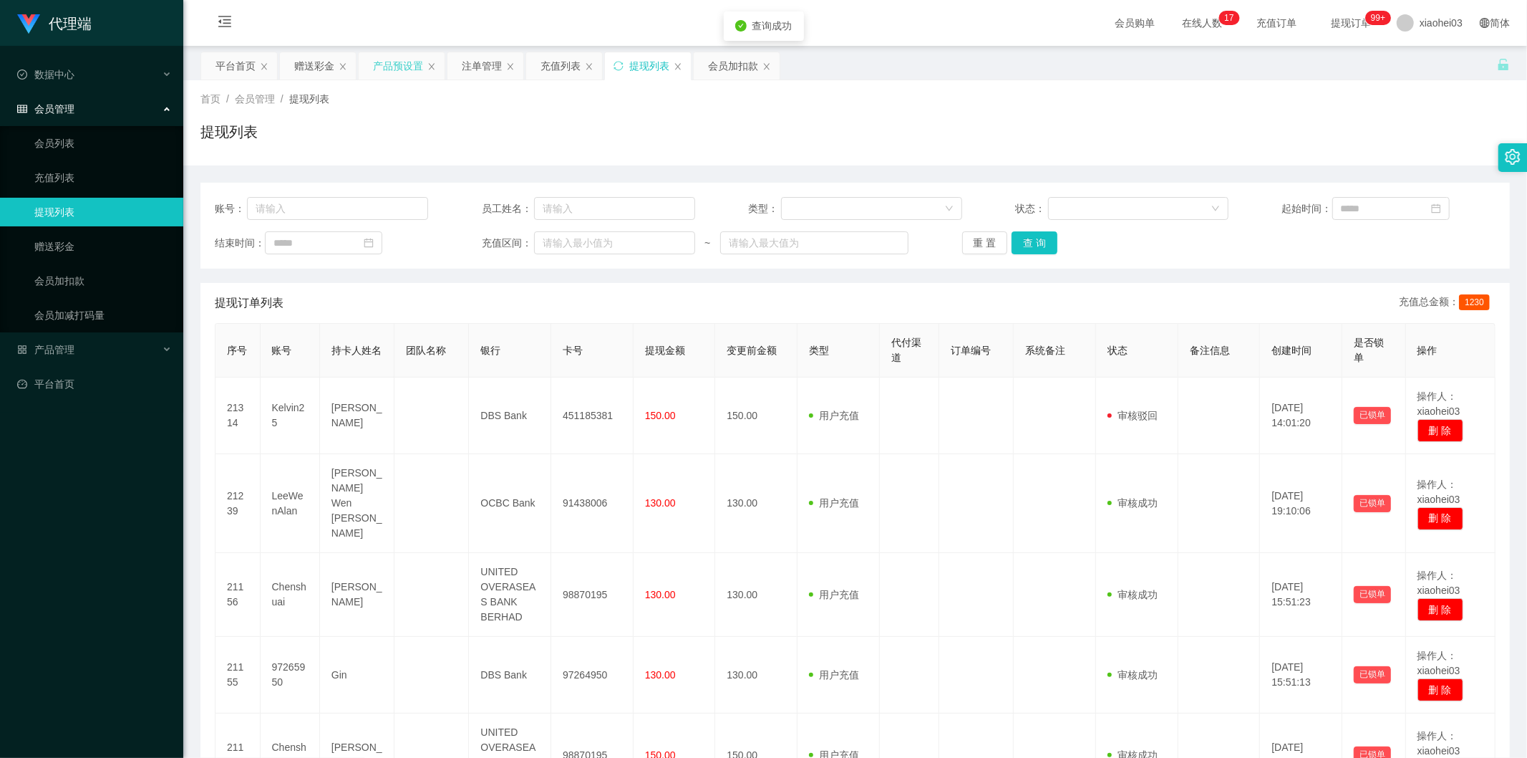
click at [395, 74] on div "产品预设置" at bounding box center [398, 65] width 50 height 27
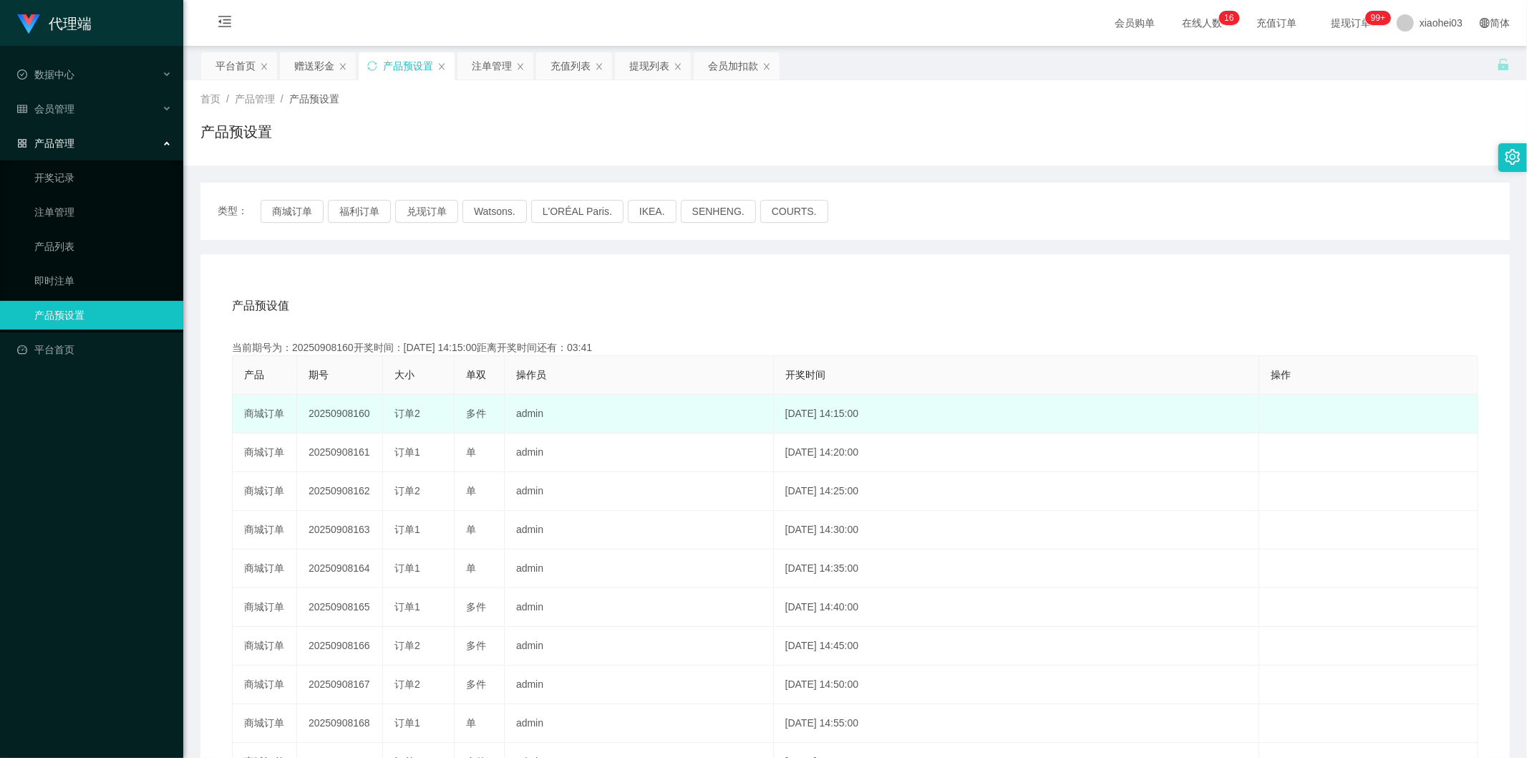
click at [513, 418] on td "admin" at bounding box center [639, 414] width 269 height 39
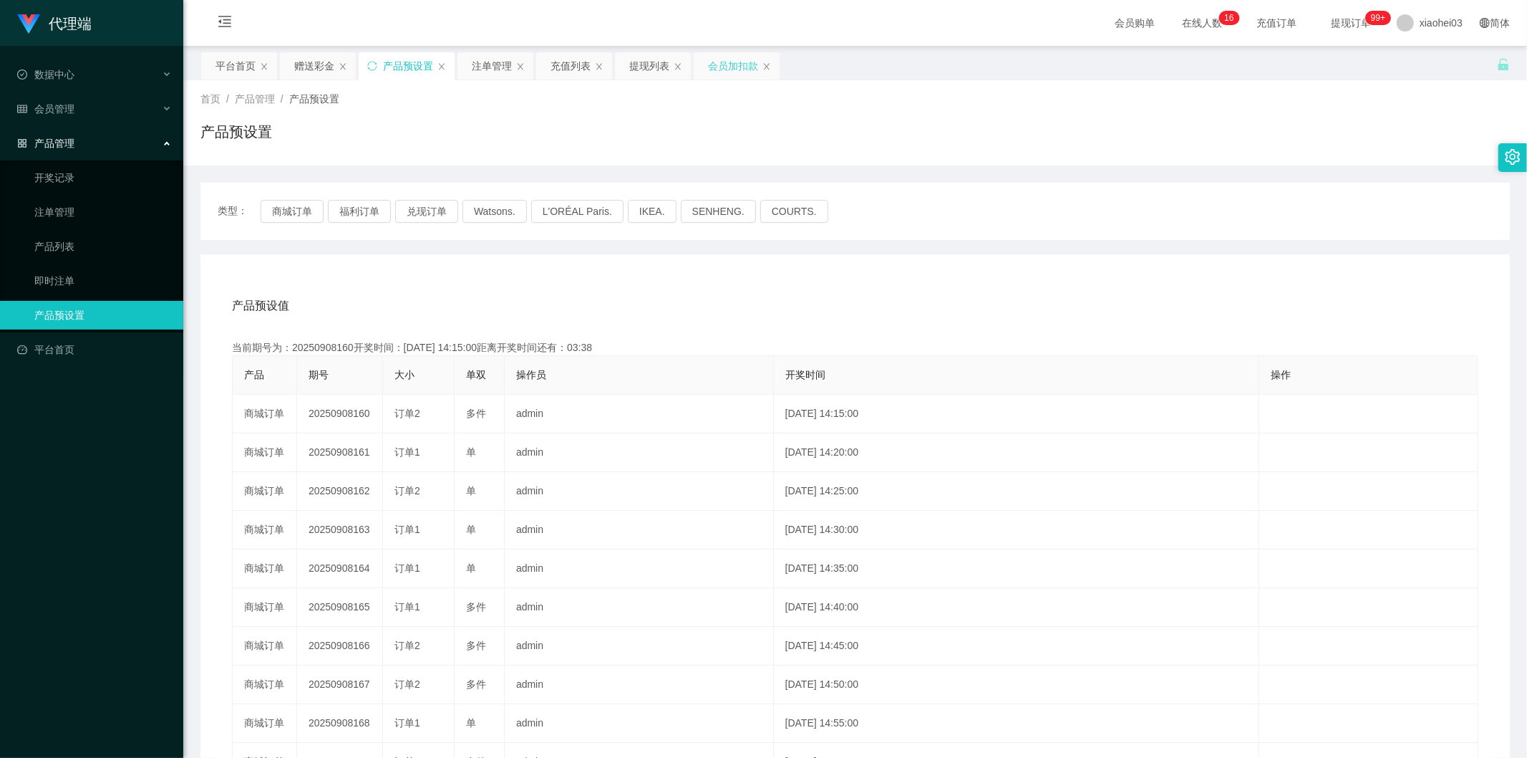
click at [723, 73] on div "会员加扣款" at bounding box center [733, 65] width 50 height 27
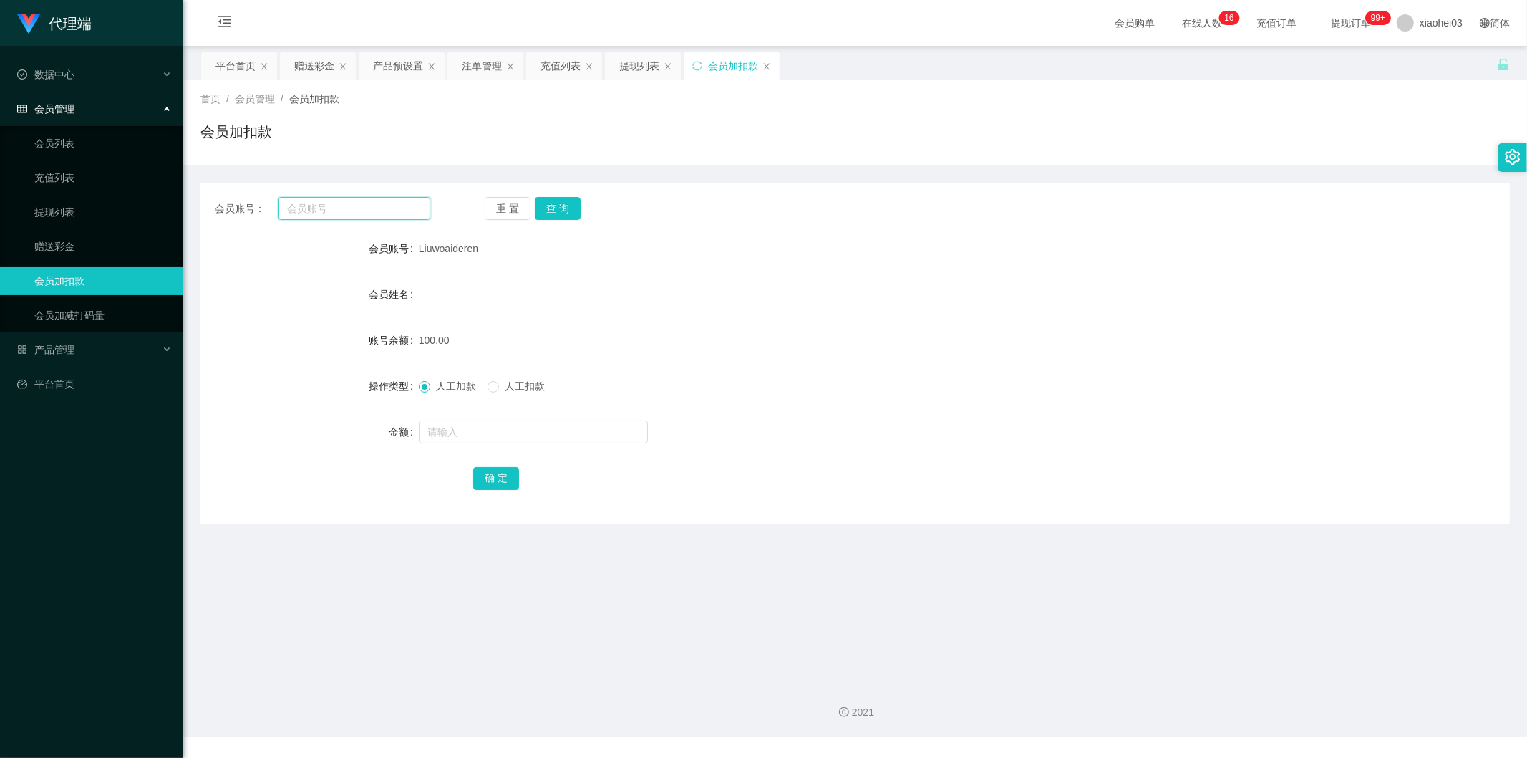
click at [381, 216] on input "text" at bounding box center [355, 208] width 153 height 23
paste input "Liuwoaideren"
type input "Liuwoaideren"
click at [574, 227] on div "会员账号： Liuwoaideren 重 置 查 询 会员账号 Liuwoaideren 会员姓名 账号余额 100.00 操作类型 人工加款 人工扣款 金额…" at bounding box center [855, 353] width 1310 height 341
click at [556, 204] on button "查 询" at bounding box center [558, 208] width 46 height 23
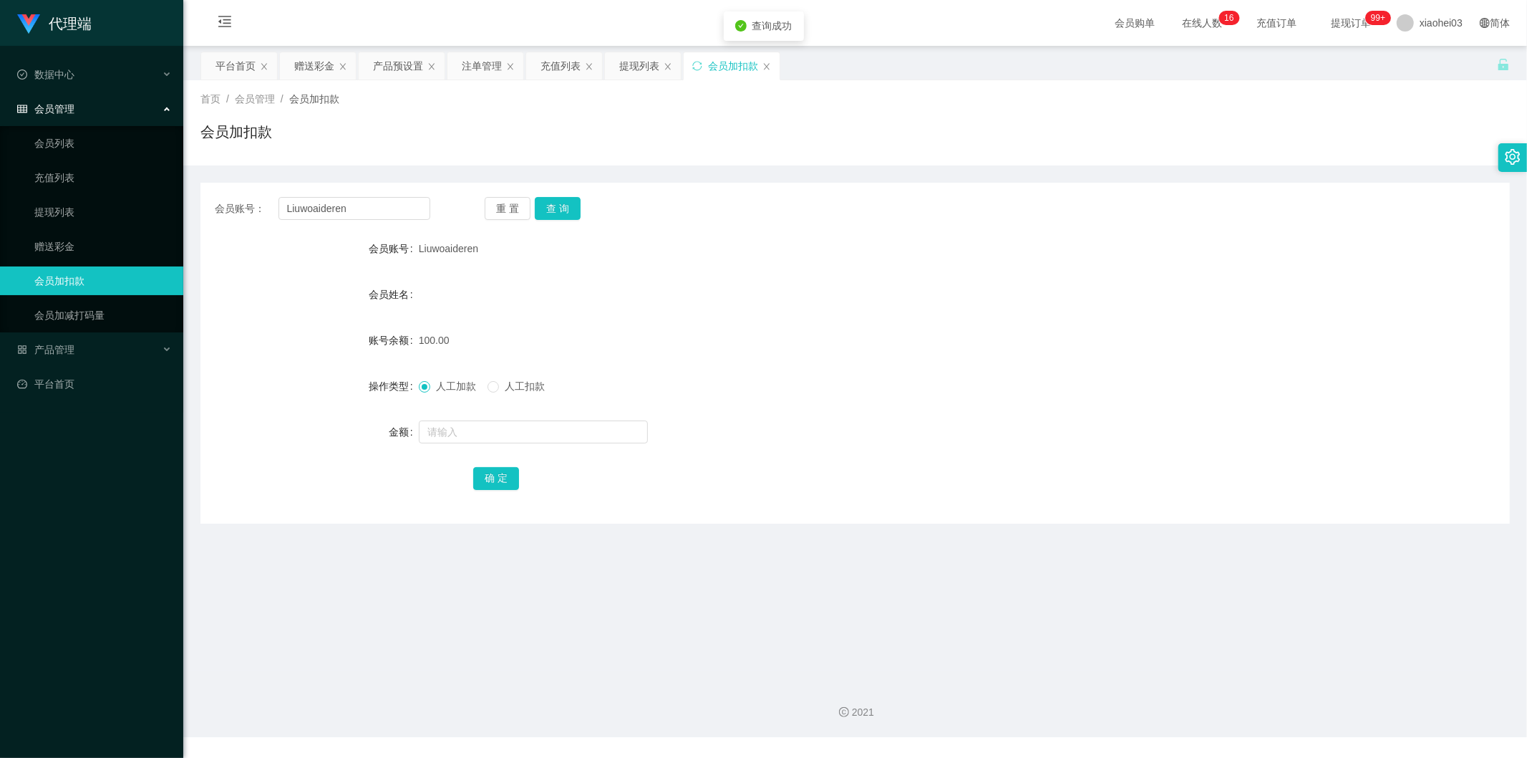
drag, startPoint x: 503, startPoint y: 375, endPoint x: 511, endPoint y: 380, distance: 9.3
click at [503, 375] on div "人工加款 人工扣款" at bounding box center [801, 386] width 764 height 29
click at [518, 382] on span "人工扣款" at bounding box center [525, 385] width 52 height 11
click at [452, 385] on span "人工加款" at bounding box center [456, 385] width 52 height 11
click at [546, 423] on input "text" at bounding box center [533, 431] width 229 height 23
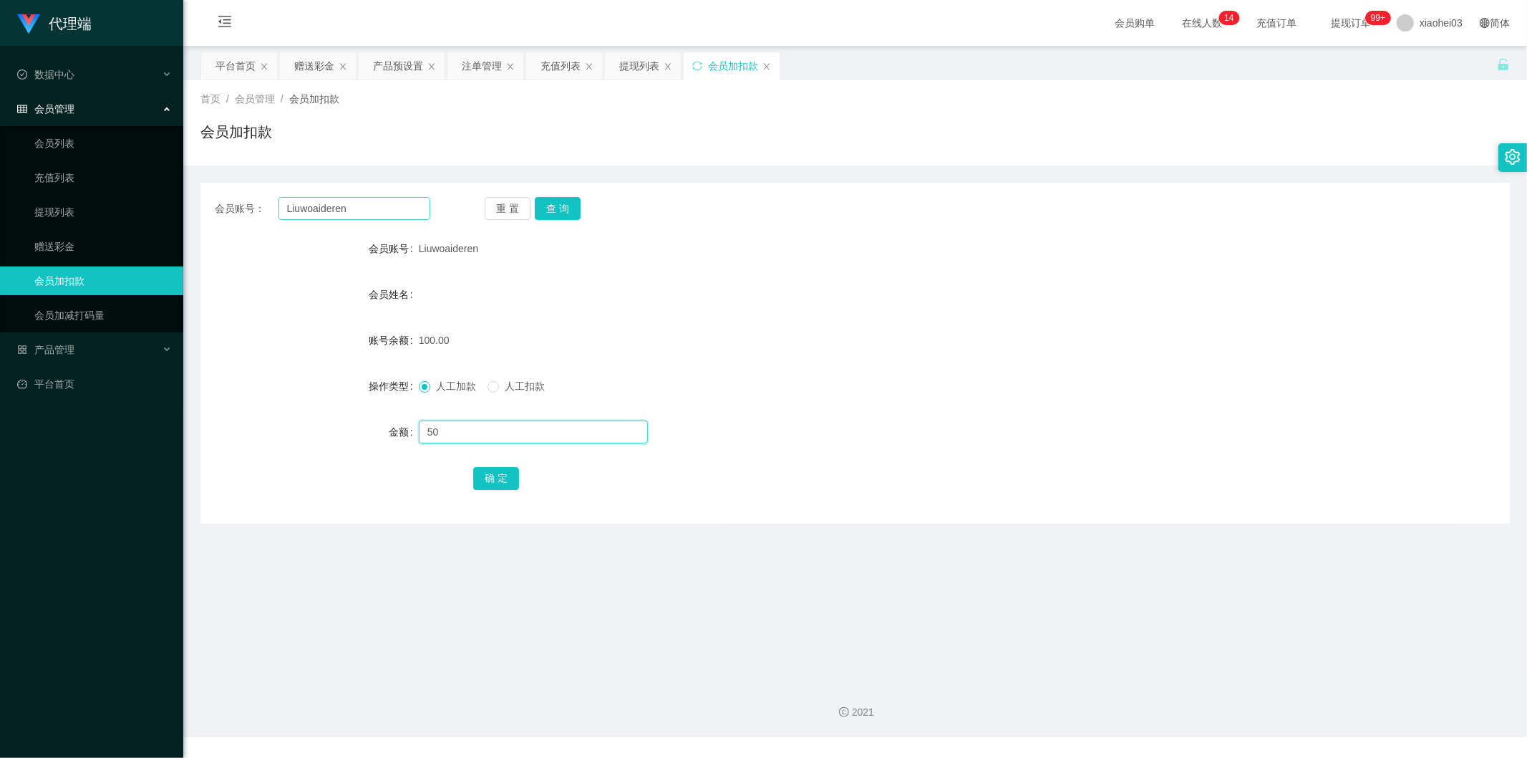
type input "50"
drag, startPoint x: 369, startPoint y: 206, endPoint x: 50, endPoint y: 161, distance: 321.7
click at [107, 172] on section "代理端 数据中心 会员管理 会员列表 充值列表 提现列表 赠送彩金 会员加扣款 会员加减打码量 产品管理 开奖记录 注单管理 产品列表 即时注单 产品预设置 …" at bounding box center [763, 368] width 1527 height 737
click at [282, 64] on div "赠送彩金" at bounding box center [318, 65] width 76 height 27
click at [311, 76] on div "赠送彩金" at bounding box center [314, 65] width 40 height 27
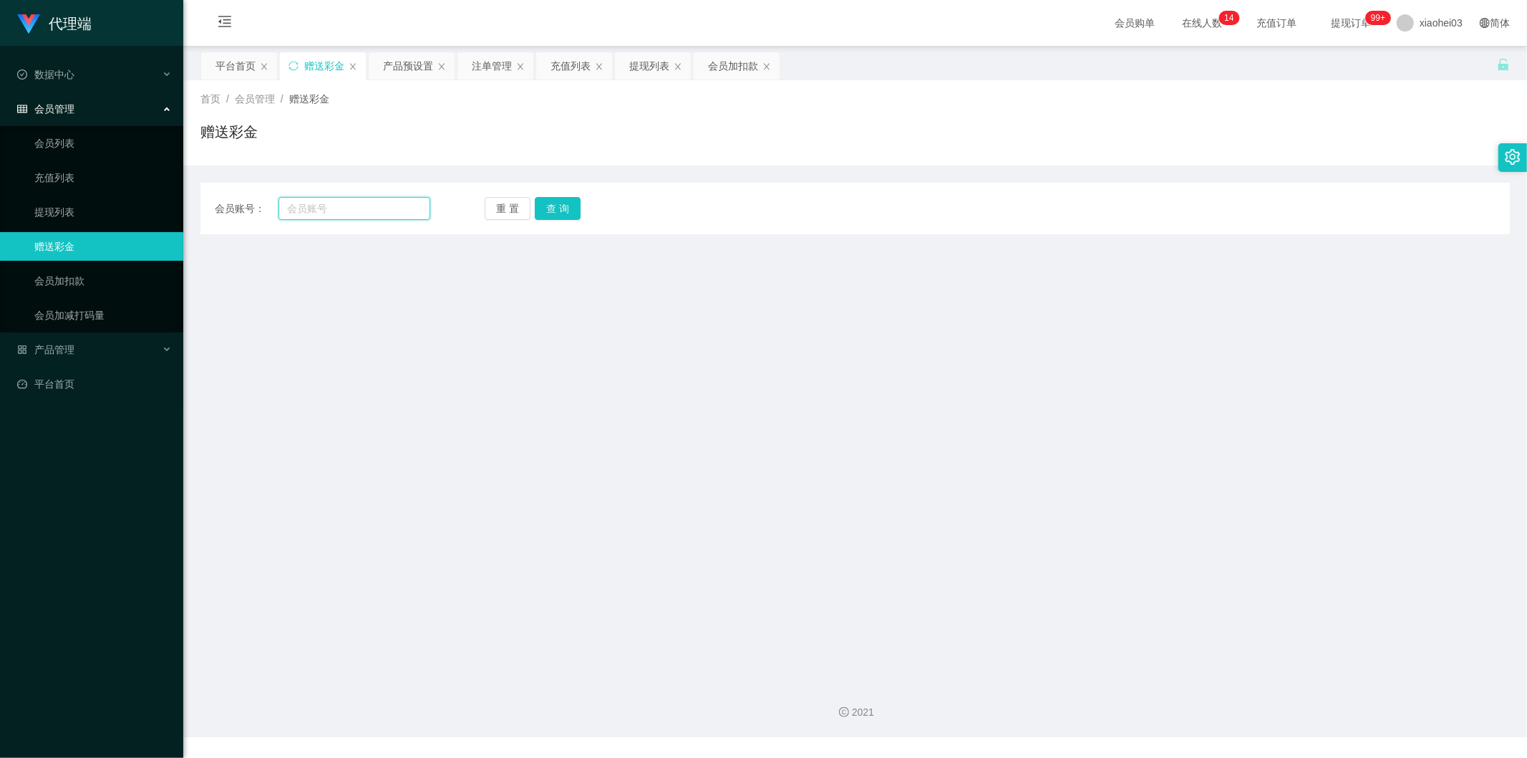
click at [339, 216] on input "text" at bounding box center [355, 208] width 153 height 23
paste input "Liuwoaideren"
type input "Liuwoaideren"
click at [571, 208] on button "查 询" at bounding box center [558, 208] width 46 height 23
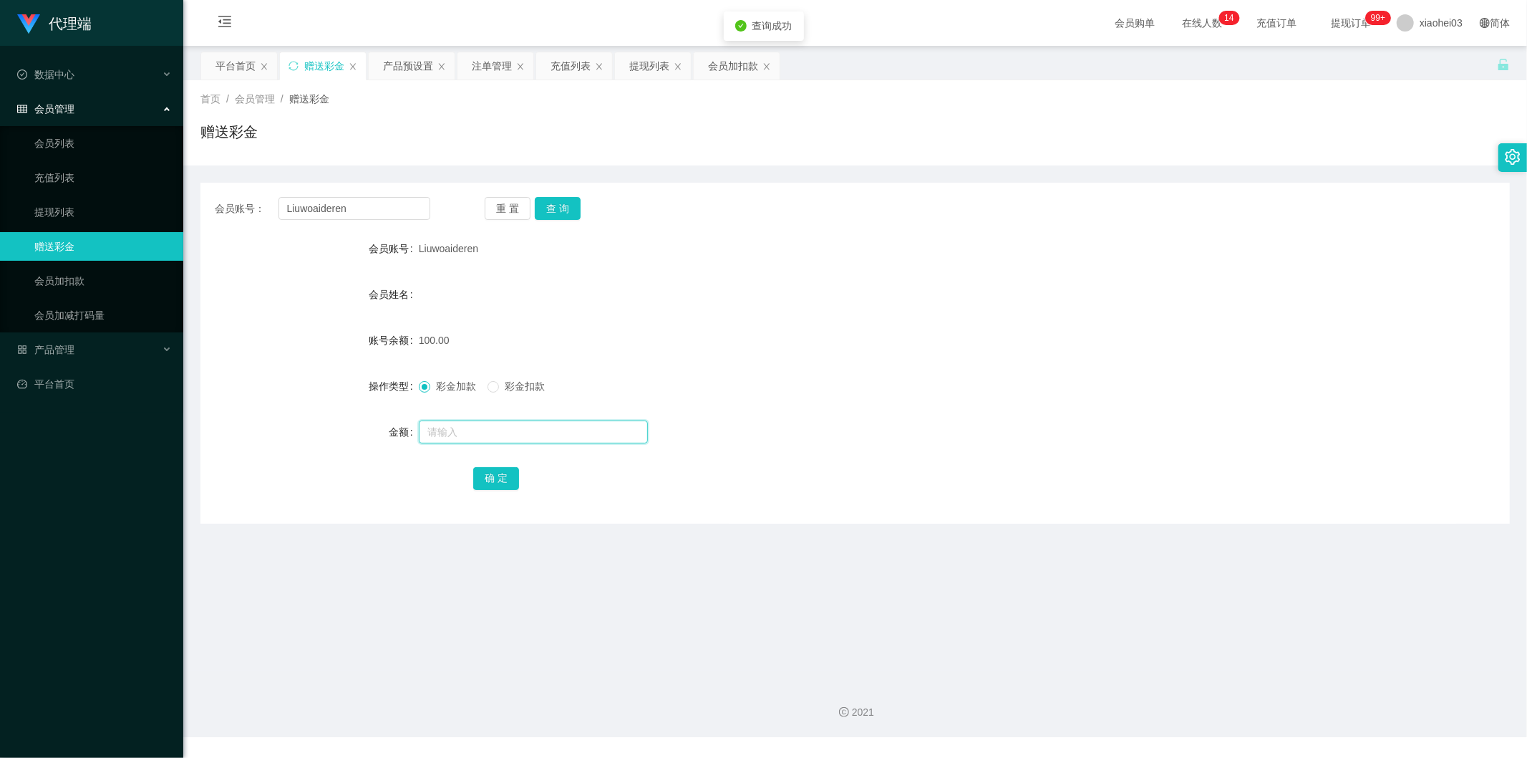
click at [490, 426] on input "text" at bounding box center [533, 431] width 229 height 23
type input "50"
click at [499, 485] on button "确 定" at bounding box center [496, 478] width 46 height 23
click at [985, 276] on form "会员账号 Liuwoaideren 会员姓名 账号余额 100.00 操作类型 彩金加款 彩金扣款 金额 确 定" at bounding box center [855, 363] width 1310 height 258
drag, startPoint x: 173, startPoint y: 206, endPoint x: 225, endPoint y: 191, distance: 54.2
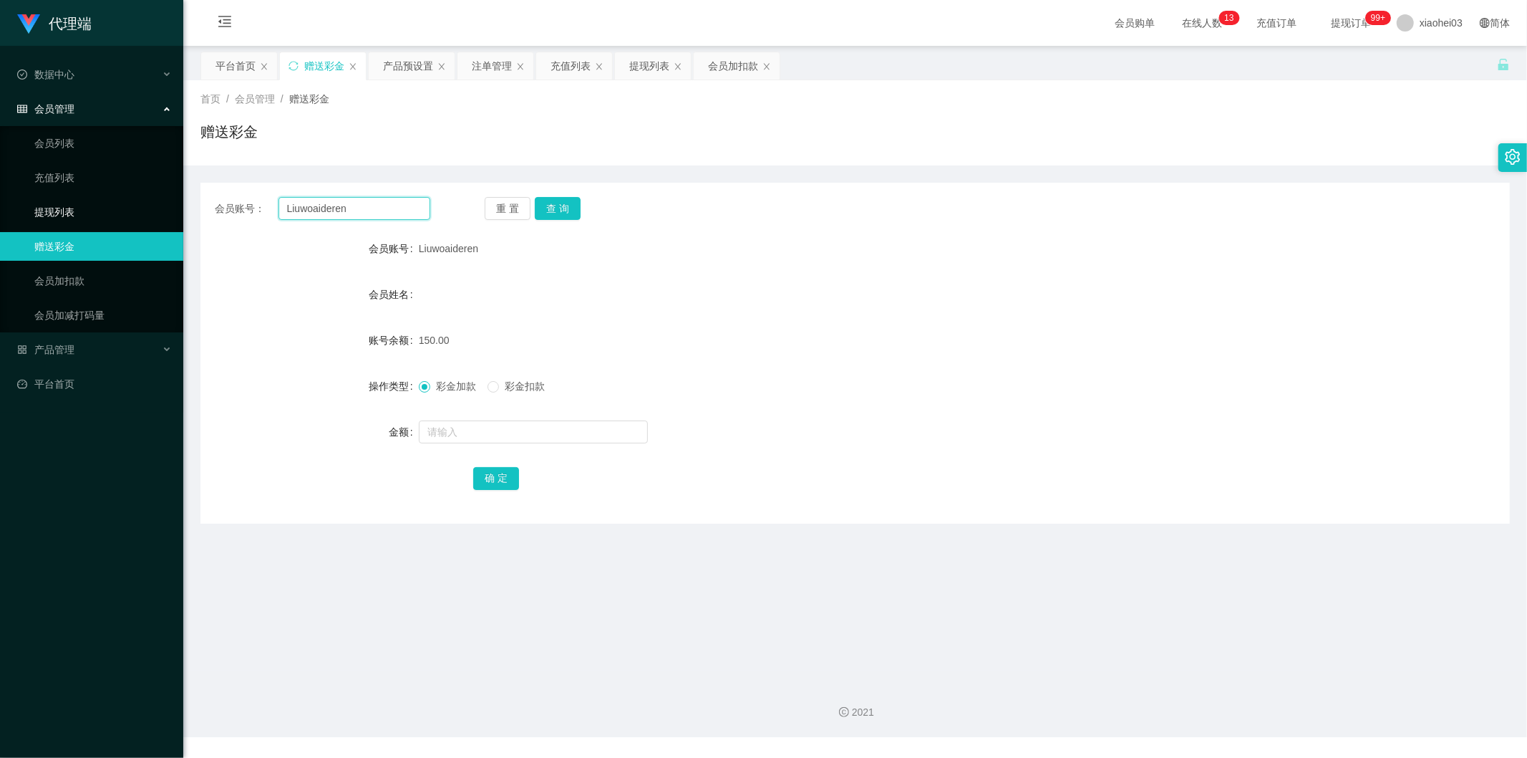
click at [112, 200] on section "代理端 数据中心 会员管理 会员列表 充值列表 提现列表 赠送彩金 会员加扣款 会员加减打码量 产品管理 开奖记录 注单管理 产品列表 即时注单 产品预设置 …" at bounding box center [763, 368] width 1527 height 737
paste input "85945477"
type input "85945477"
click at [451, 246] on span "Liuwoaideren" at bounding box center [448, 248] width 59 height 11
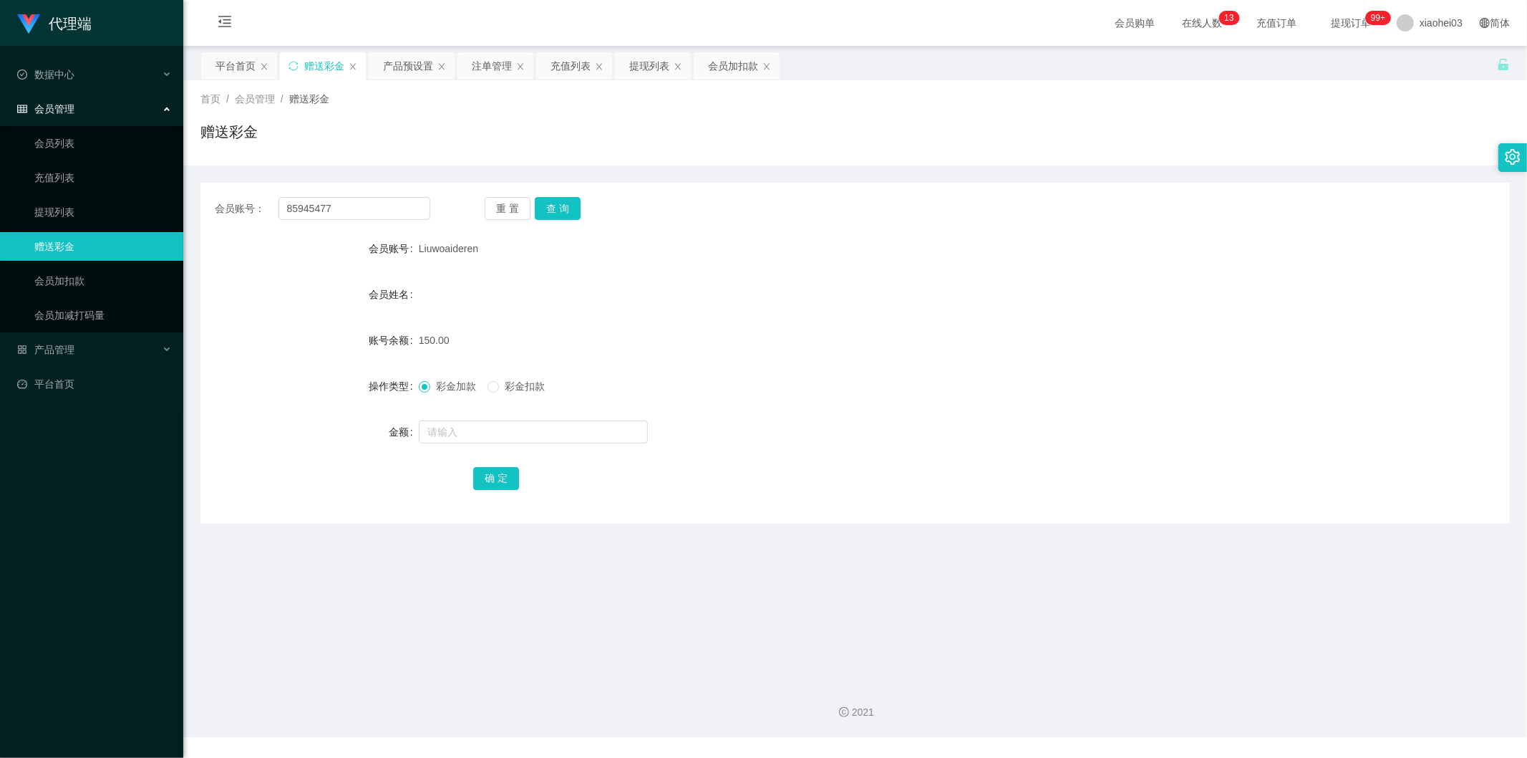
copy span "Liuwoaideren"
drag, startPoint x: 368, startPoint y: 197, endPoint x: 290, endPoint y: 198, distance: 78.1
click at [2, 179] on section "代理端 数据中心 会员管理 会员列表 充值列表 提现列表 赠送彩金 会员加扣款 会员加减打码量 产品管理 开奖记录 注单管理 产品列表 即时注单 产品预设置 …" at bounding box center [763, 368] width 1527 height 737
paste input "Liuwoaideren"
type input "Liuwoaideren"
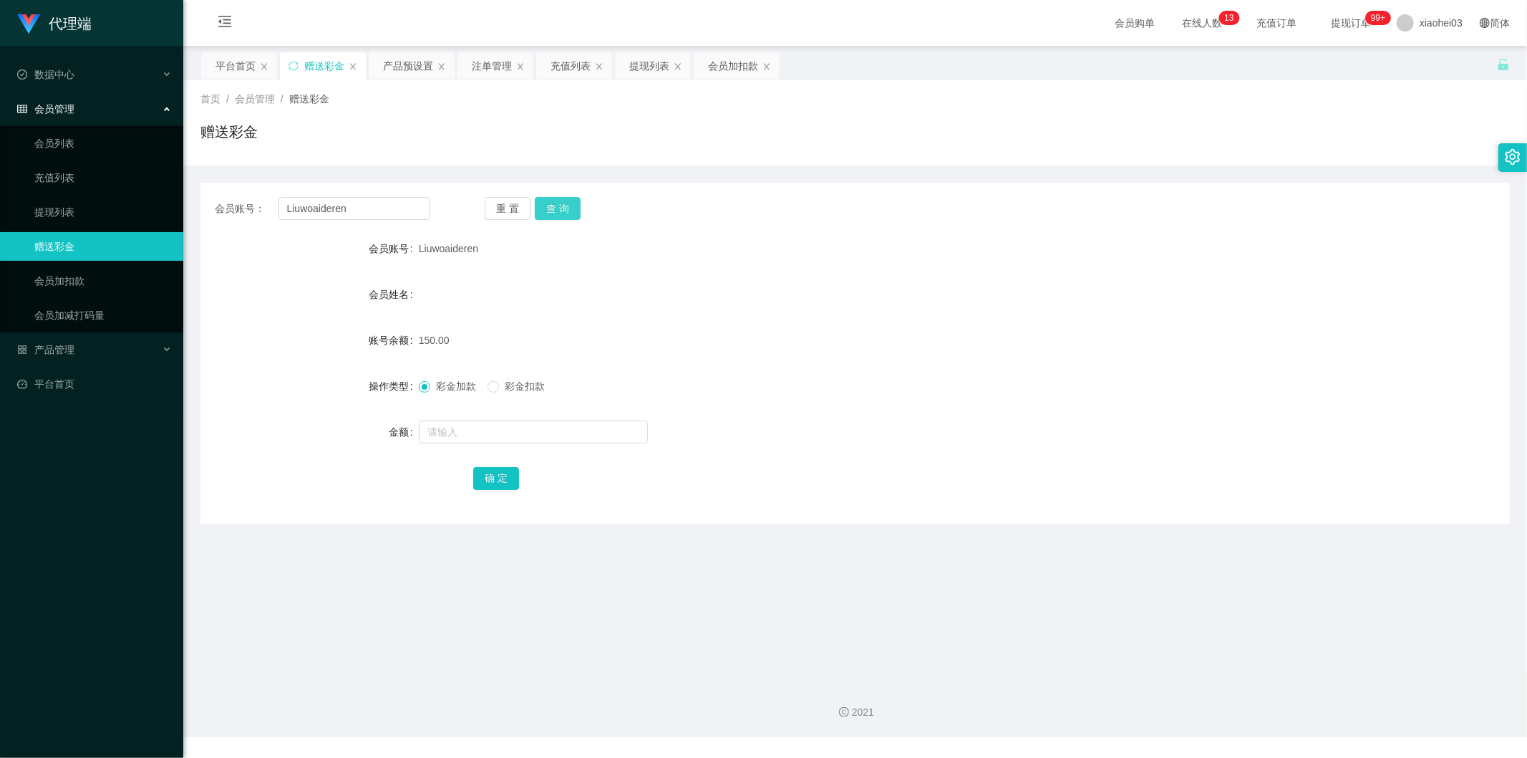
click at [555, 202] on button "查 询" at bounding box center [558, 208] width 46 height 23
click at [480, 72] on div "注单管理" at bounding box center [492, 65] width 40 height 27
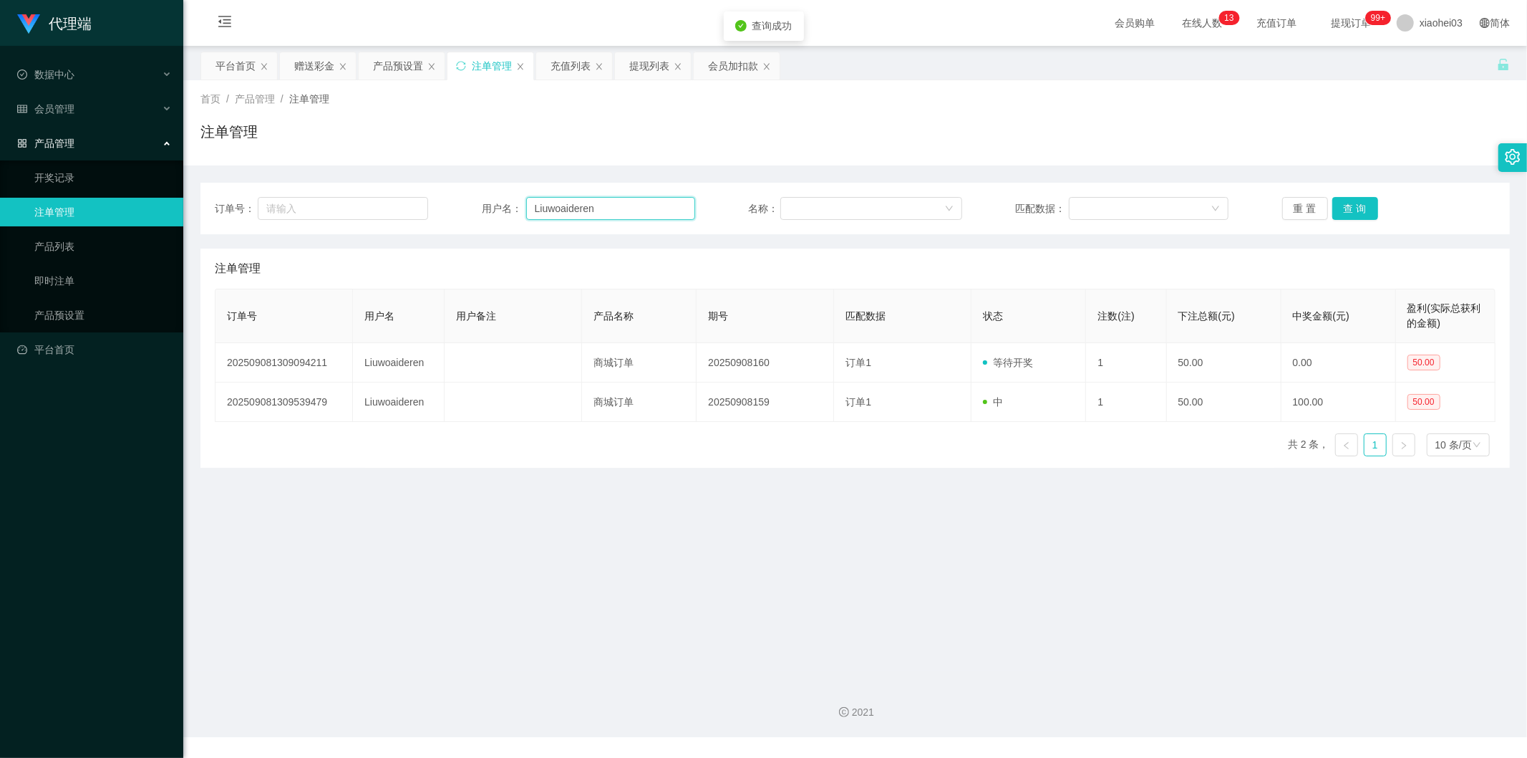
drag, startPoint x: 642, startPoint y: 202, endPoint x: 295, endPoint y: 190, distance: 346.8
click at [321, 191] on div "订单号： 用户名： Liuwoaideren 名称： 匹配数据： 重 置 查 询" at bounding box center [855, 209] width 1310 height 52
click at [1358, 204] on button "查 询" at bounding box center [1356, 208] width 46 height 23
click at [1357, 204] on button "查 询" at bounding box center [1356, 208] width 46 height 23
click at [793, 455] on div "订单号 用户名 用户备注 产品名称 期号 匹配数据 状态 注数(注) 下注总额(元) 中奖金额(元) 盈利(实际总获利的金额) 202509081309094…" at bounding box center [855, 378] width 1281 height 179
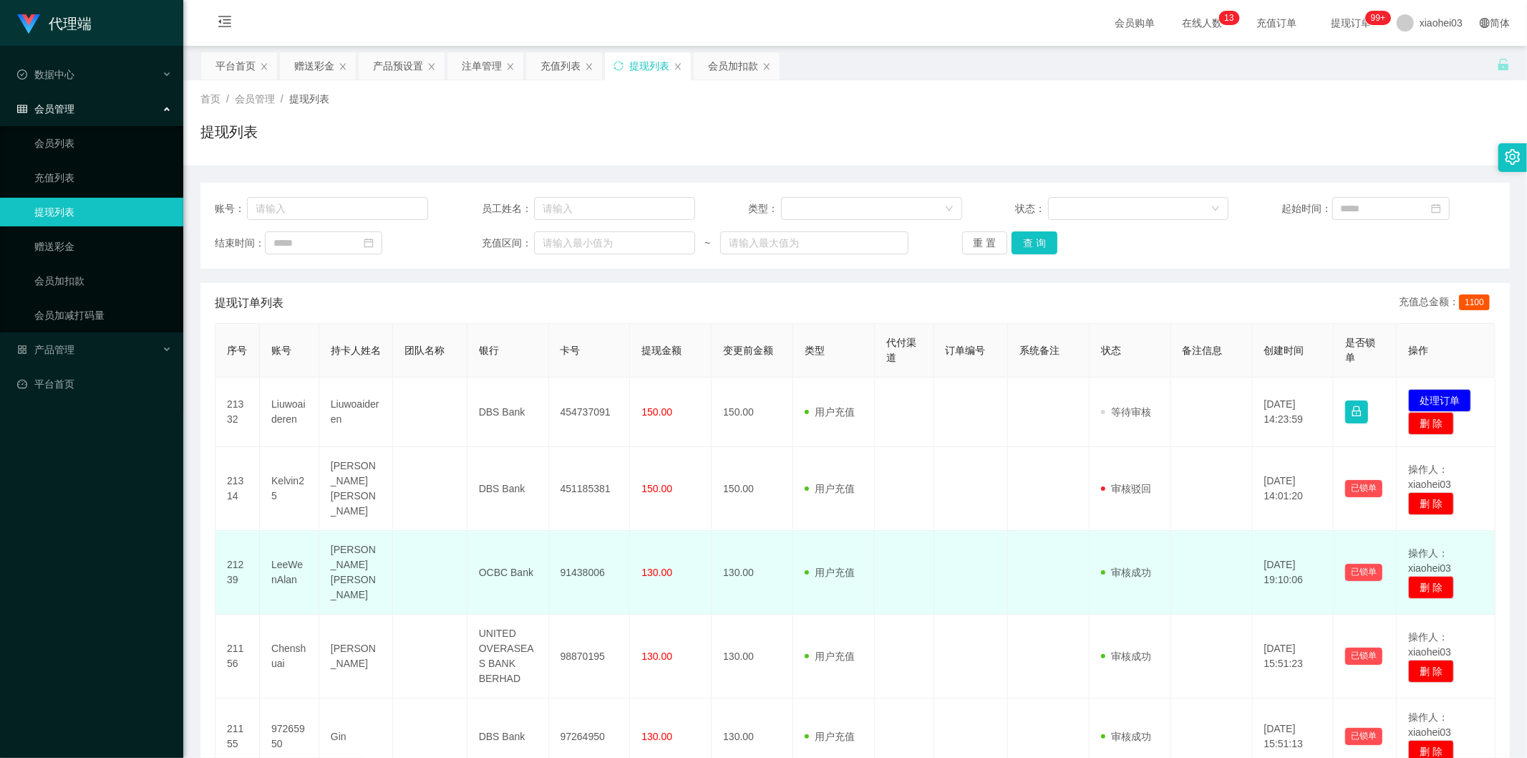
click at [687, 531] on td "130.00" at bounding box center [671, 573] width 82 height 84
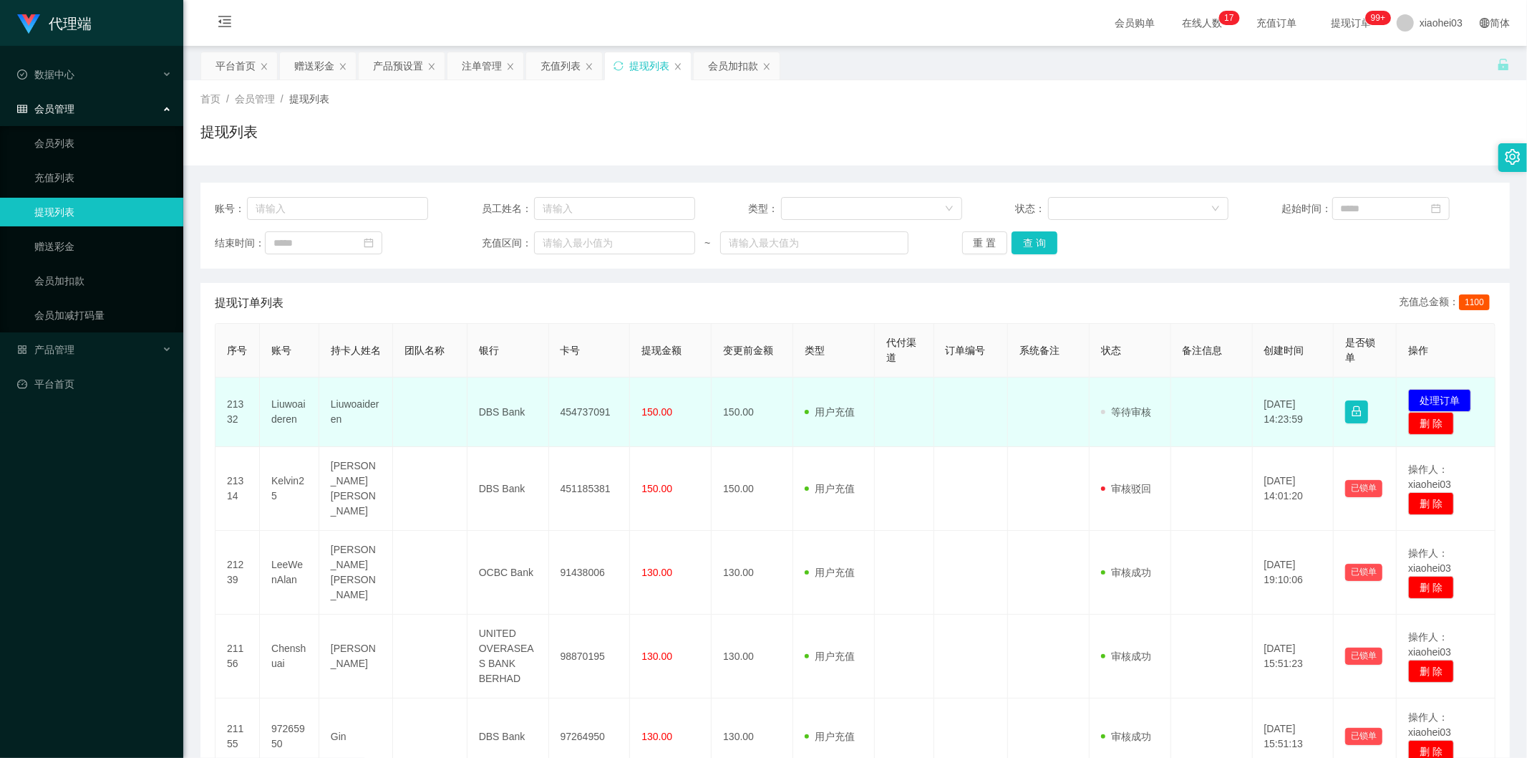
click at [573, 413] on td "454737091" at bounding box center [590, 411] width 82 height 69
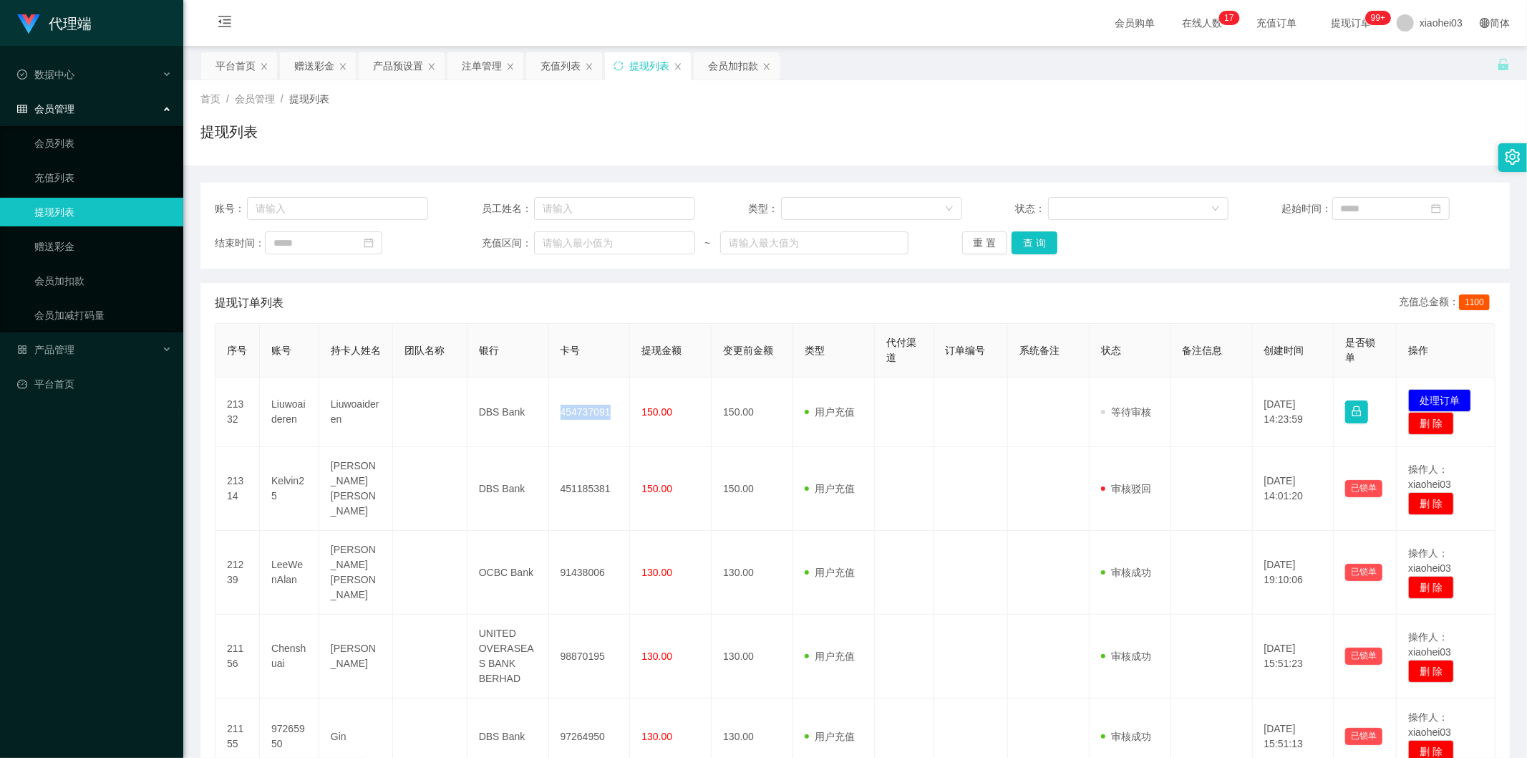
copy td "454737091"
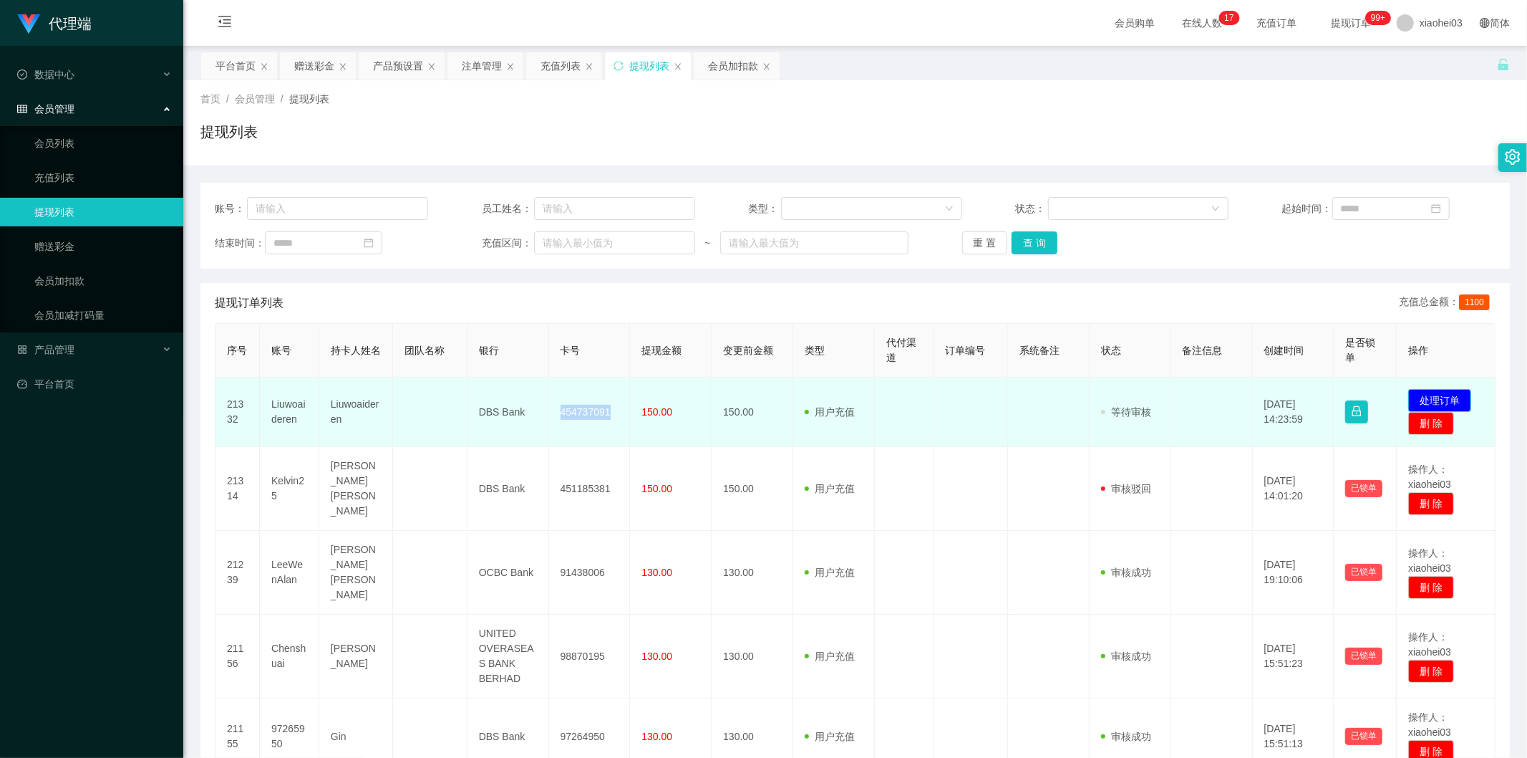
click at [1455, 399] on button "处理订单" at bounding box center [1440, 400] width 63 height 23
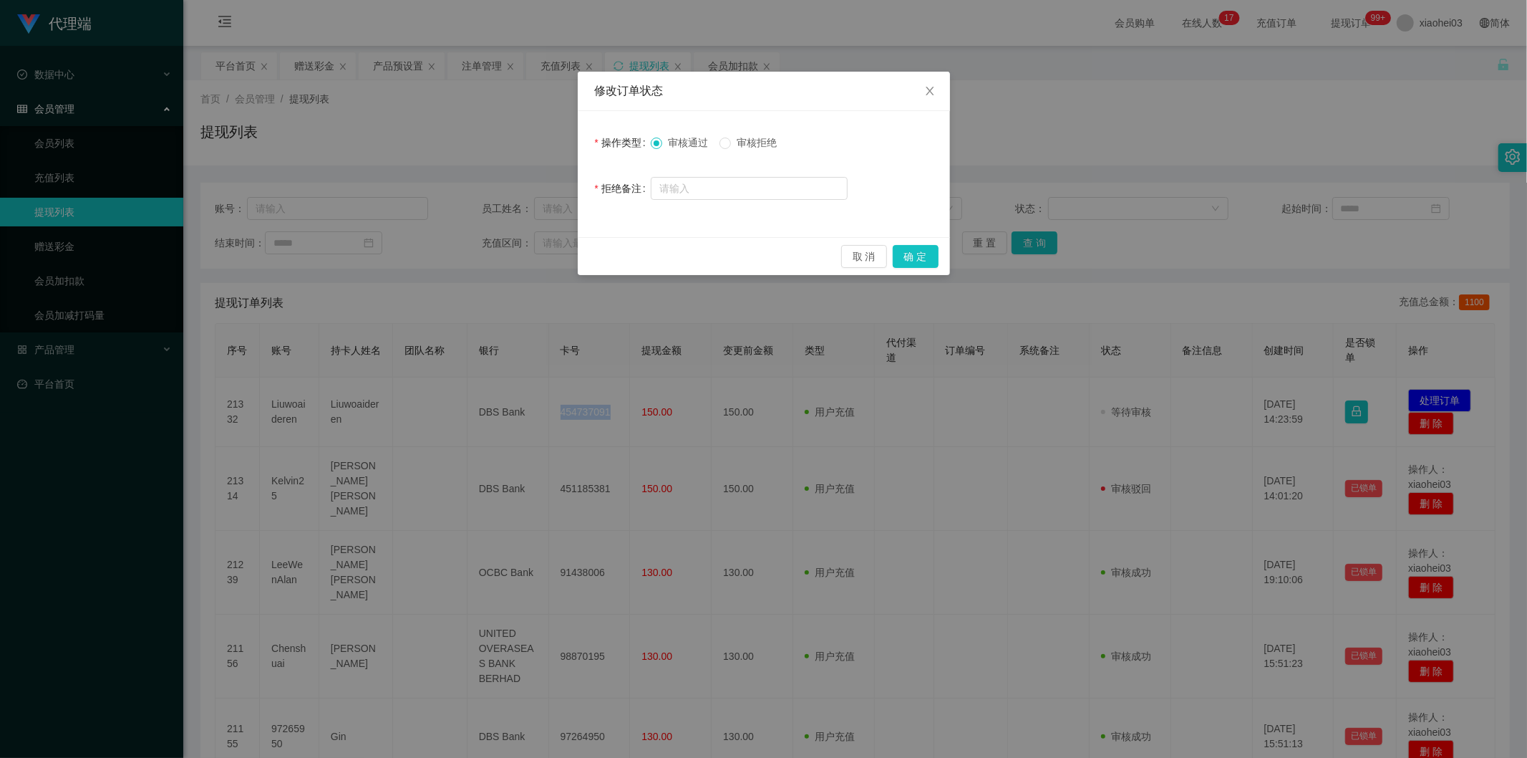
click at [733, 160] on form "操作类型 审核通过 审核拒绝 拒绝备注" at bounding box center [764, 165] width 338 height 74
click at [748, 141] on span "审核拒绝" at bounding box center [757, 142] width 52 height 11
click at [908, 256] on button "确 定" at bounding box center [916, 256] width 46 height 23
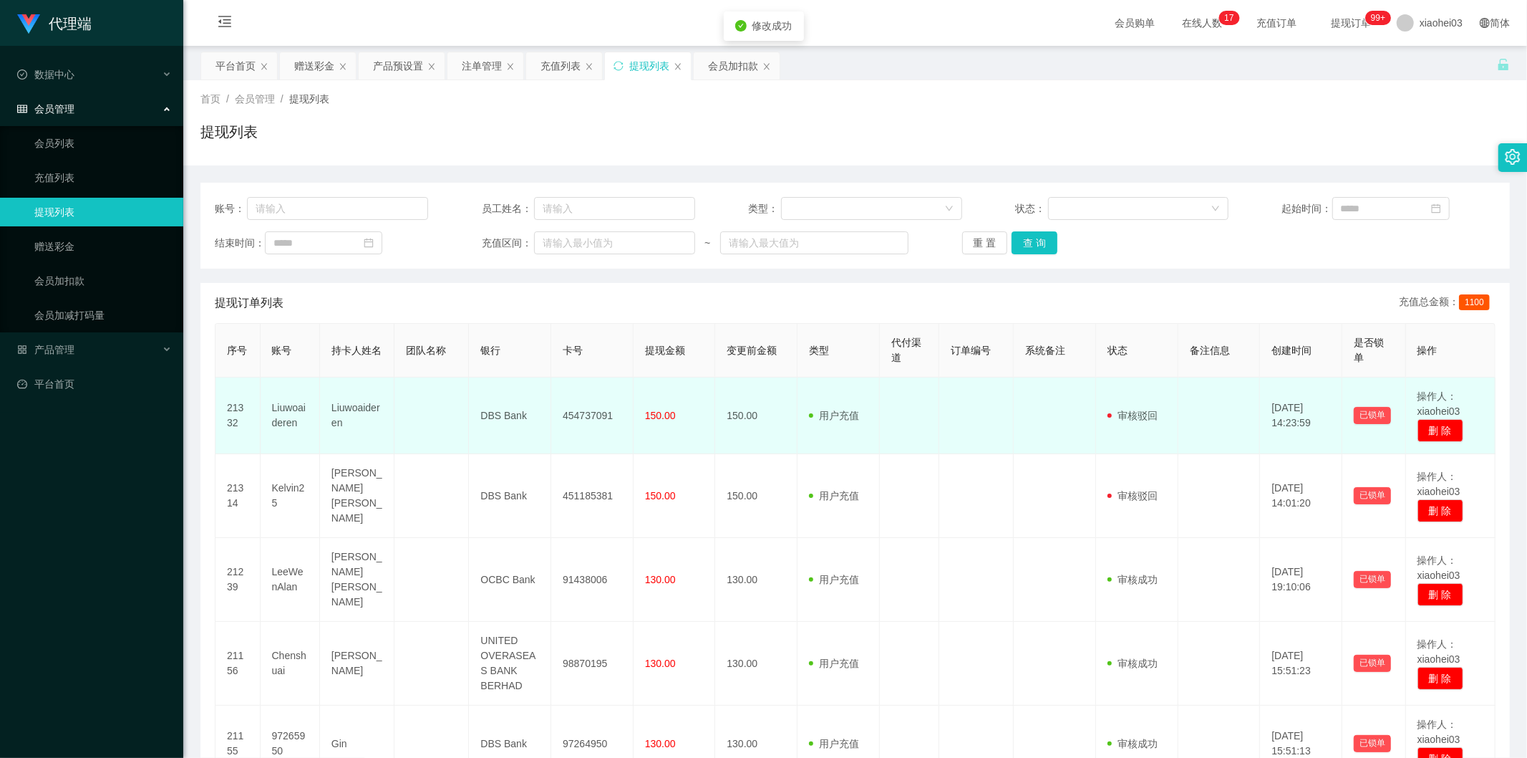
click at [294, 418] on td "Liuwoaideren" at bounding box center [290, 415] width 59 height 77
drag, startPoint x: 294, startPoint y: 418, endPoint x: 311, endPoint y: 403, distance: 22.8
click at [294, 418] on td "Liuwoaideren" at bounding box center [290, 415] width 59 height 77
click at [276, 411] on td "Liuwoaideren" at bounding box center [290, 415] width 59 height 77
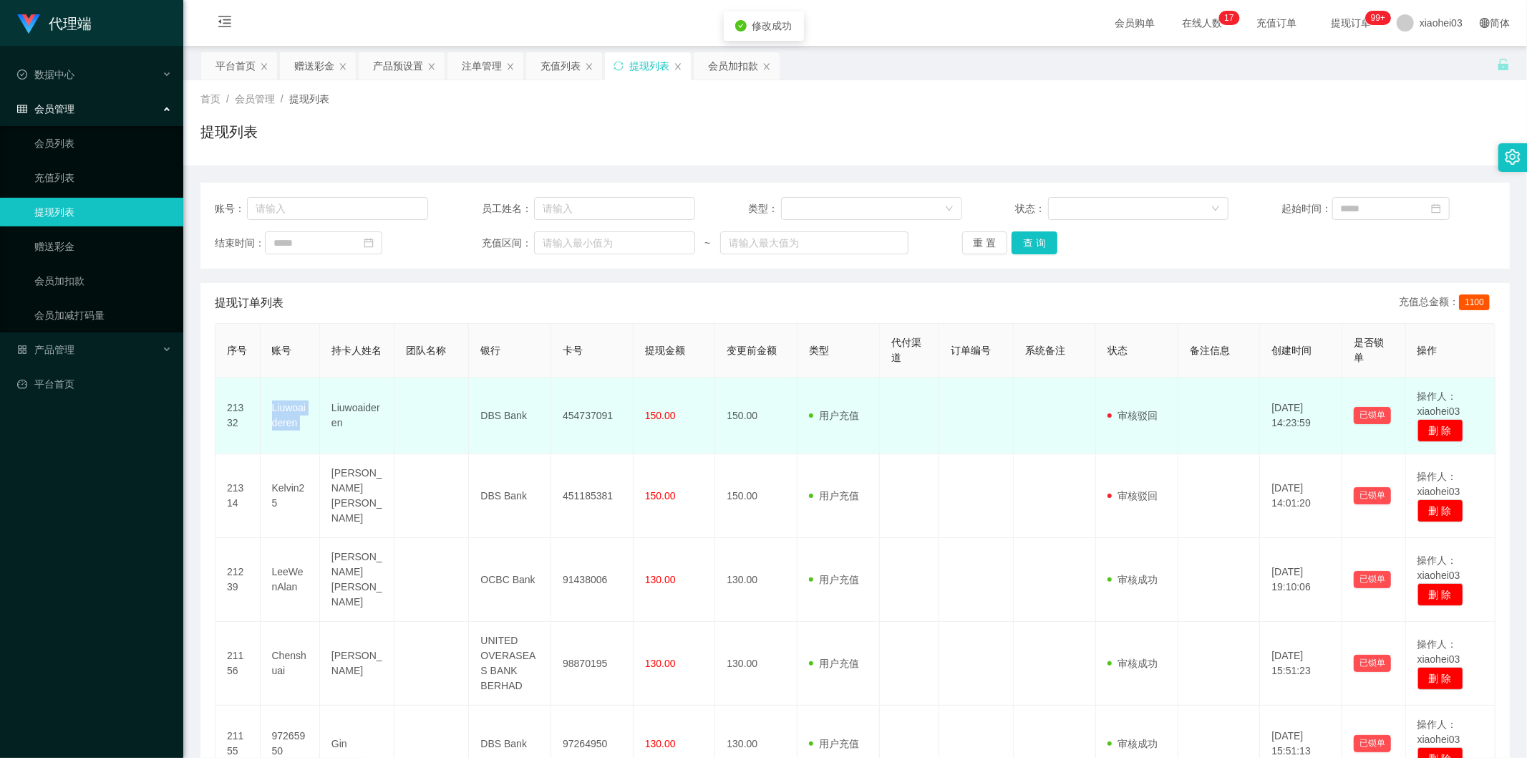
click at [276, 411] on td "Liuwoaideren" at bounding box center [290, 415] width 59 height 77
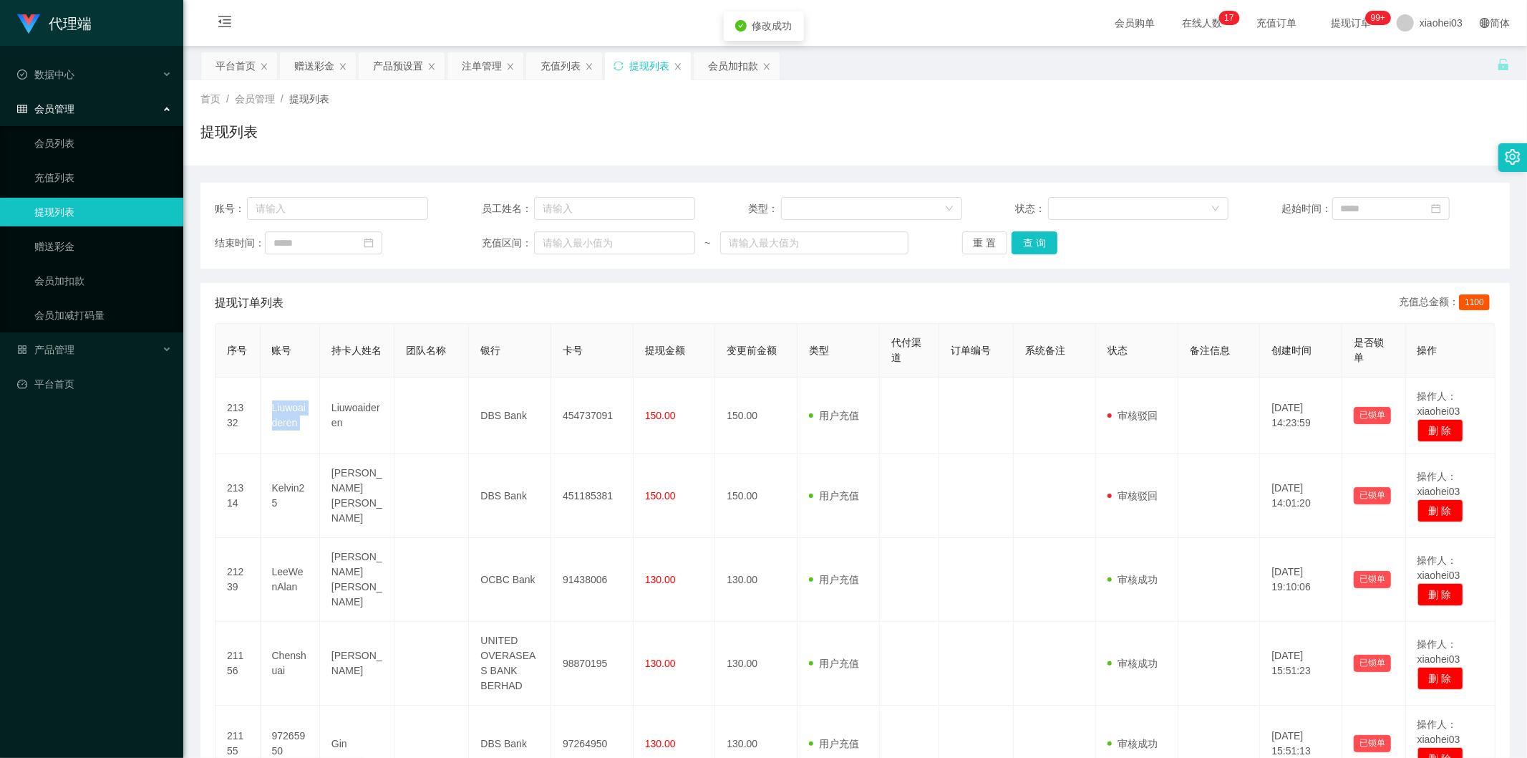
copy td "Liuwoaideren"
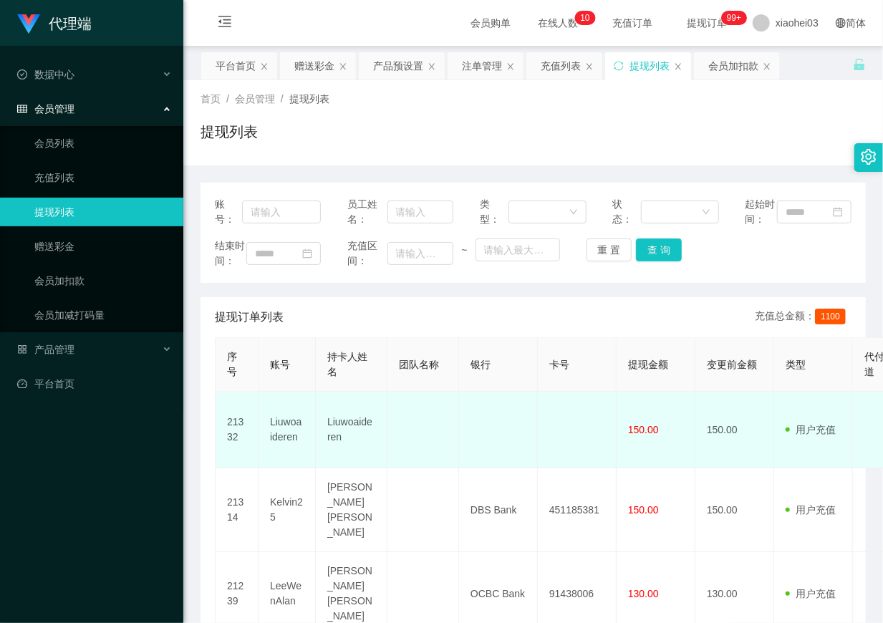
click at [559, 438] on td at bounding box center [577, 430] width 79 height 77
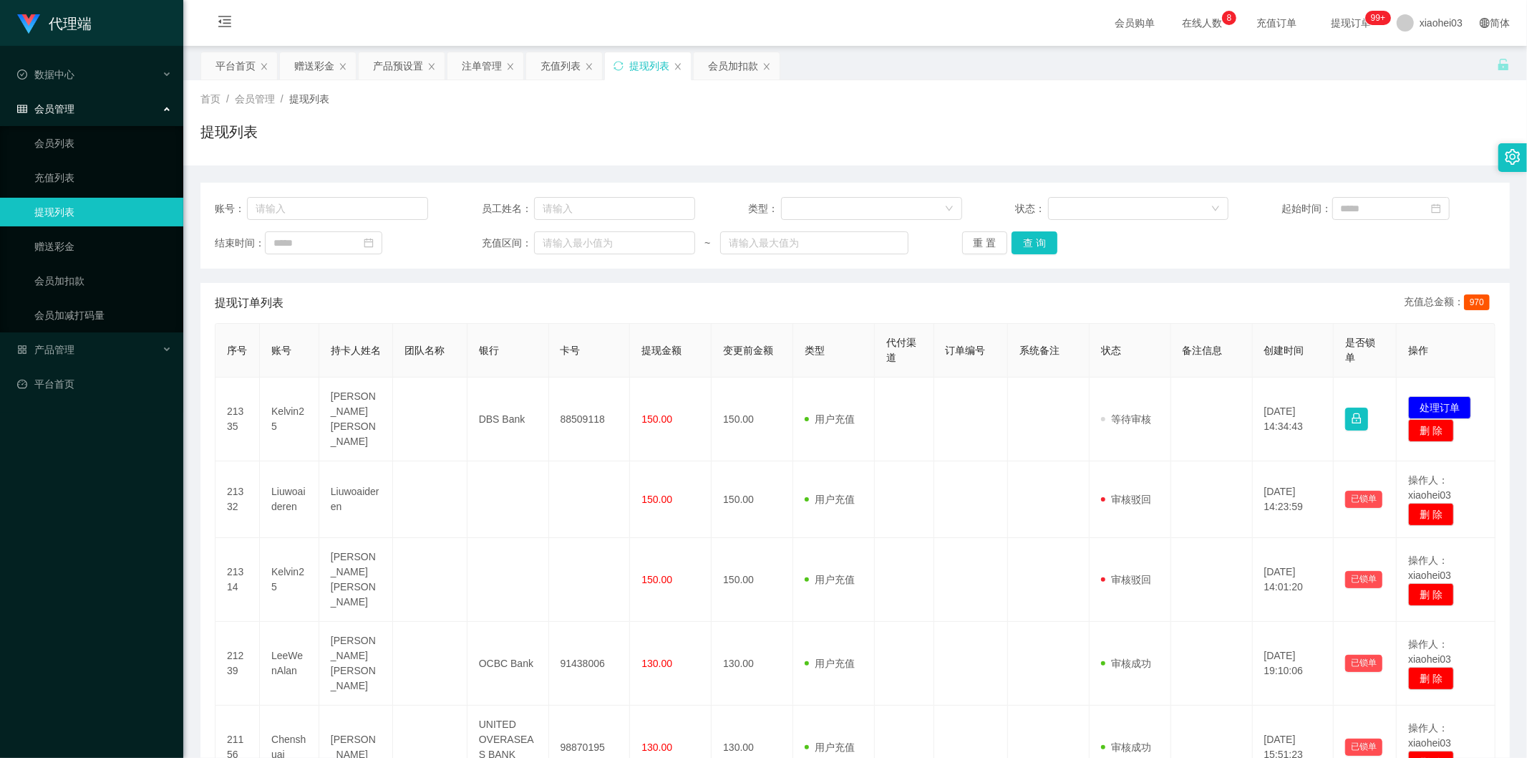
click at [560, 410] on td "88509118" at bounding box center [590, 419] width 82 height 84
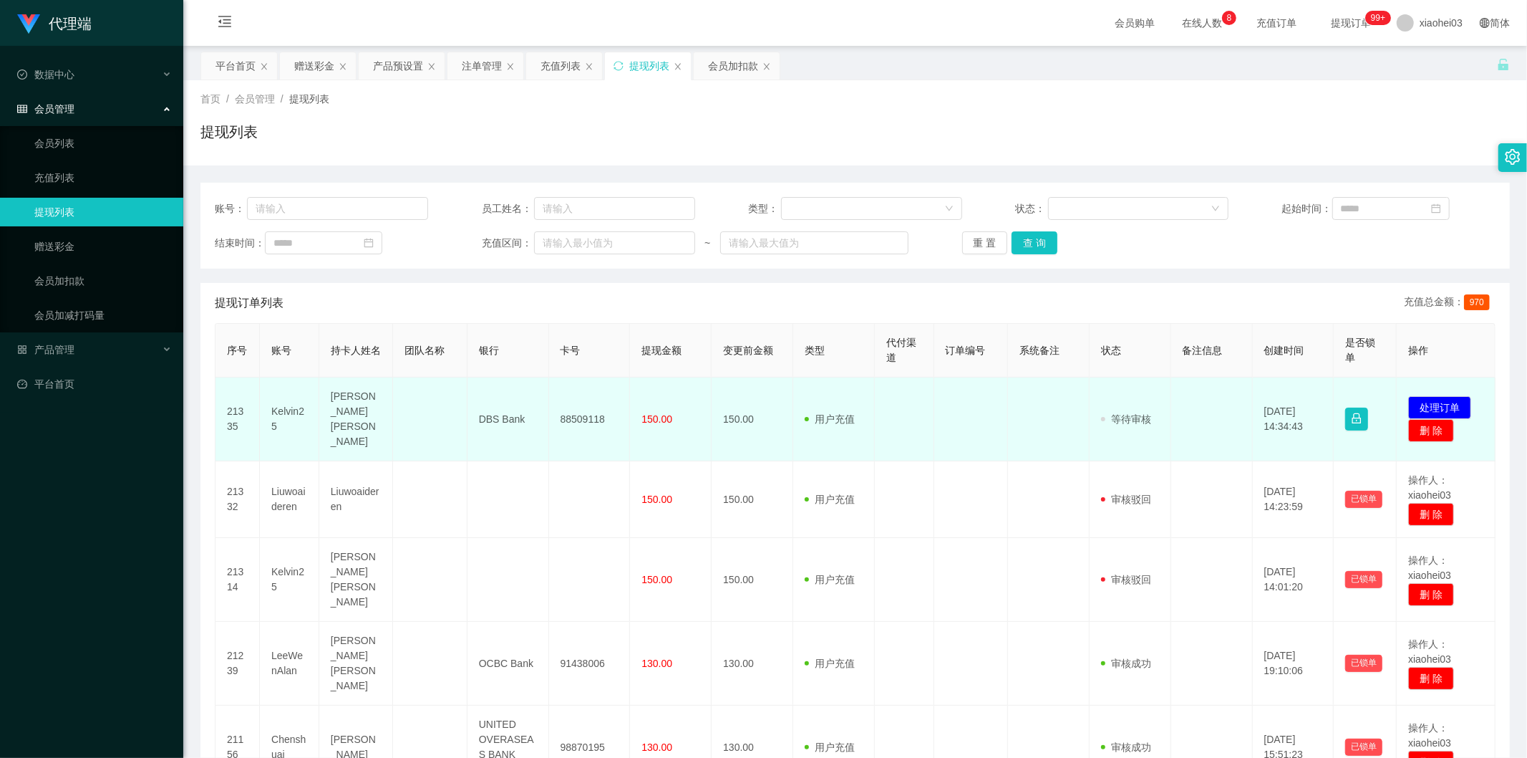
click at [560, 410] on td "88509118" at bounding box center [590, 419] width 82 height 84
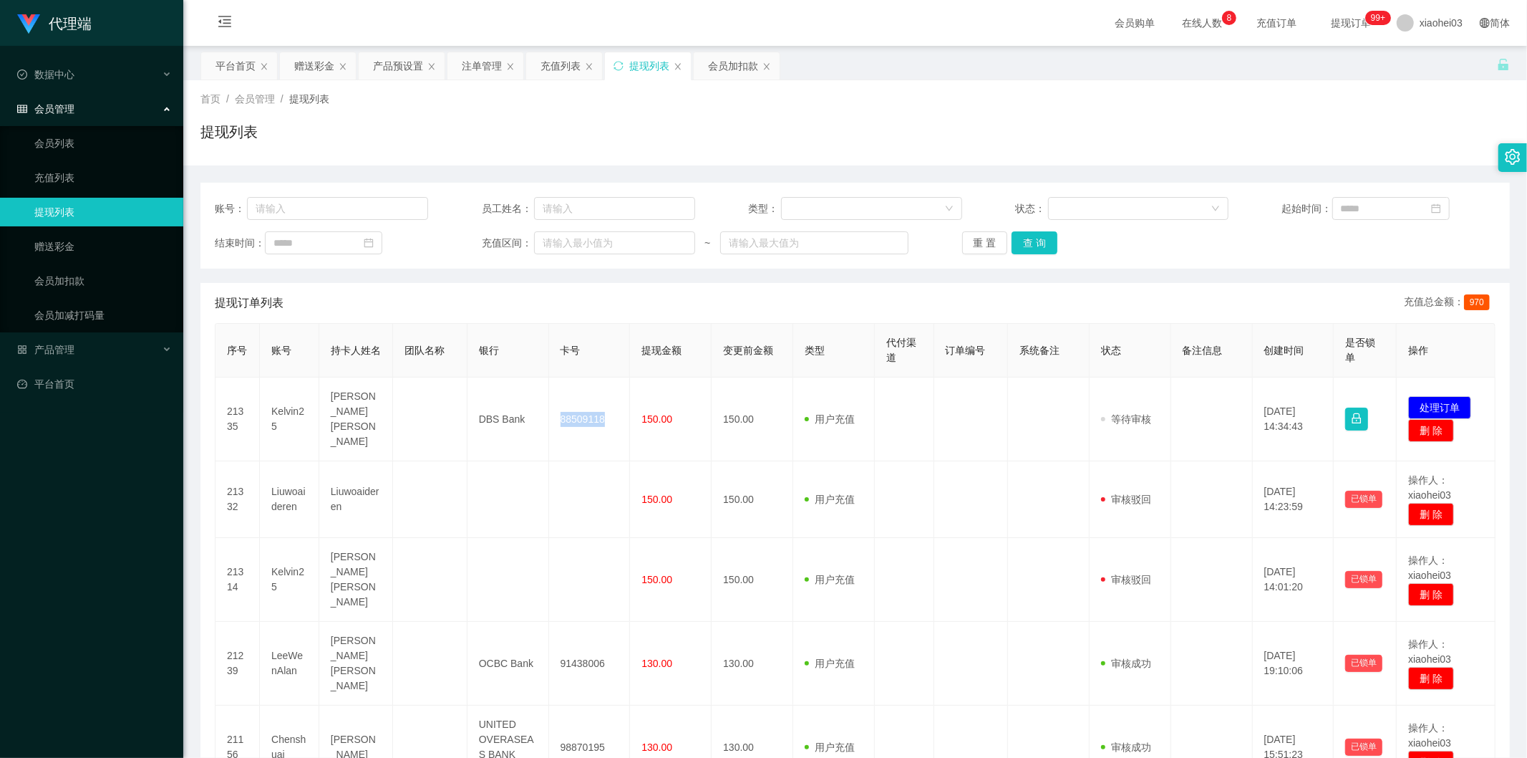
copy td "88509118"
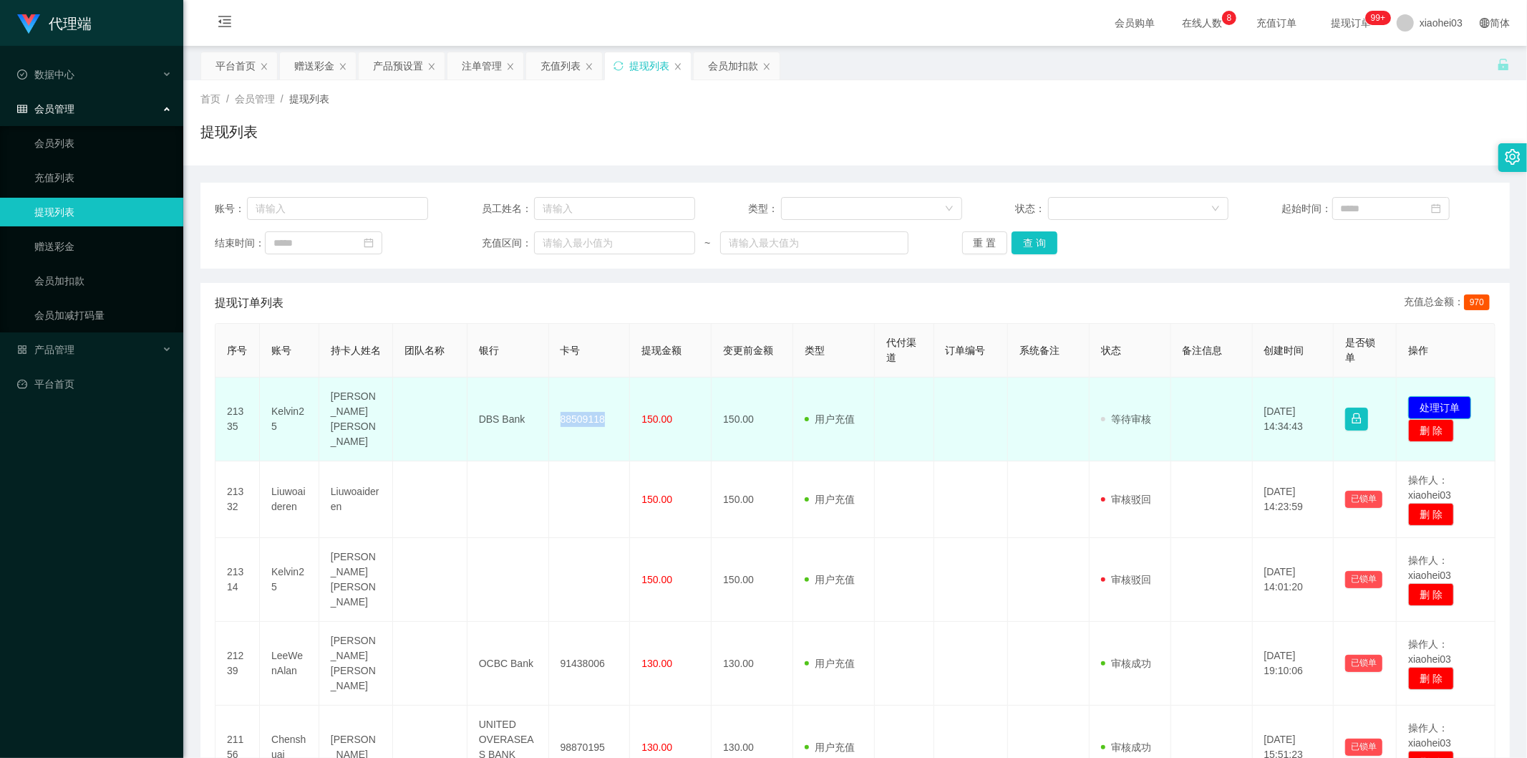
click at [1448, 396] on button "处理订单" at bounding box center [1440, 407] width 63 height 23
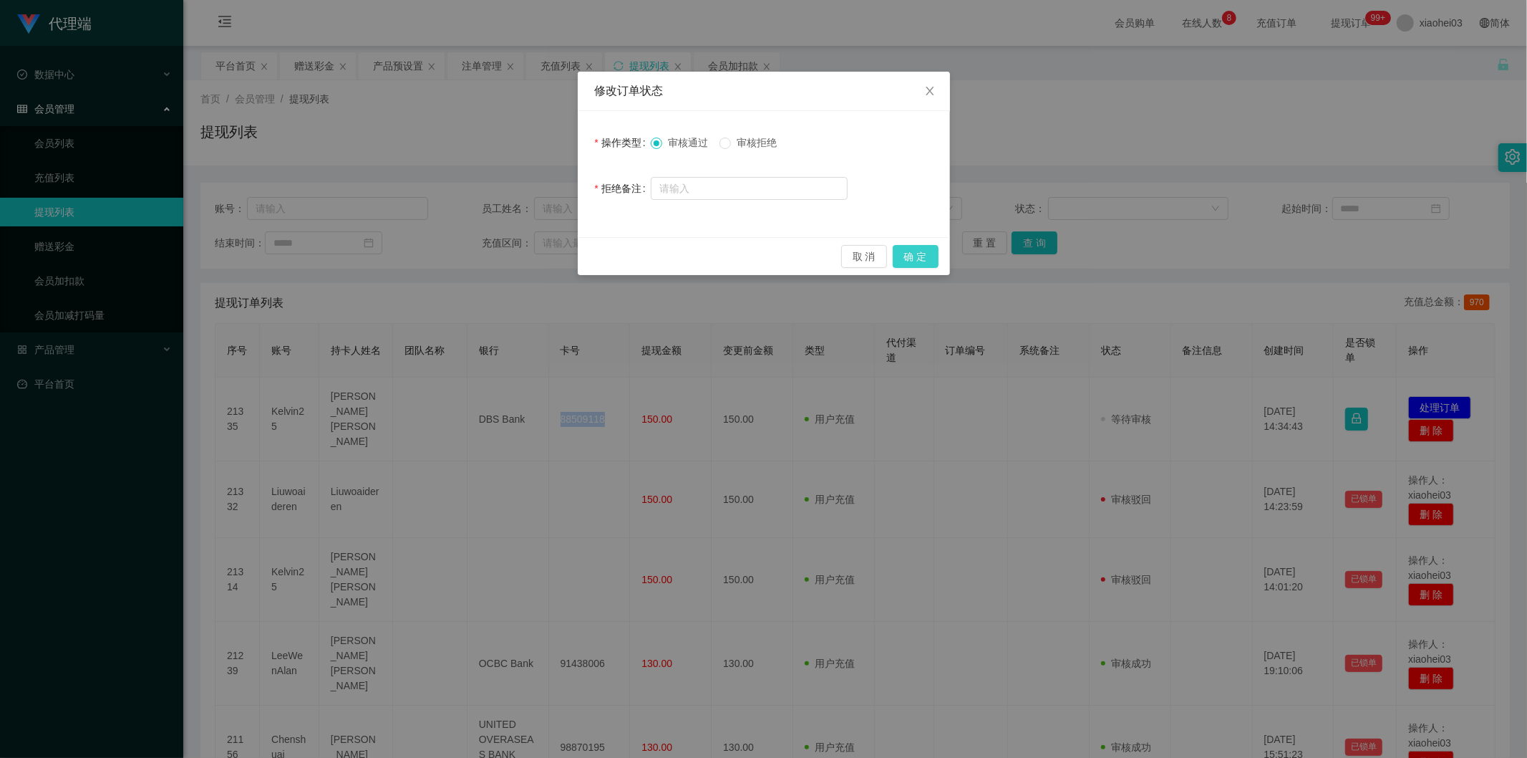
click at [906, 256] on button "确 定" at bounding box center [916, 256] width 46 height 23
